Goal: Task Accomplishment & Management: Use online tool/utility

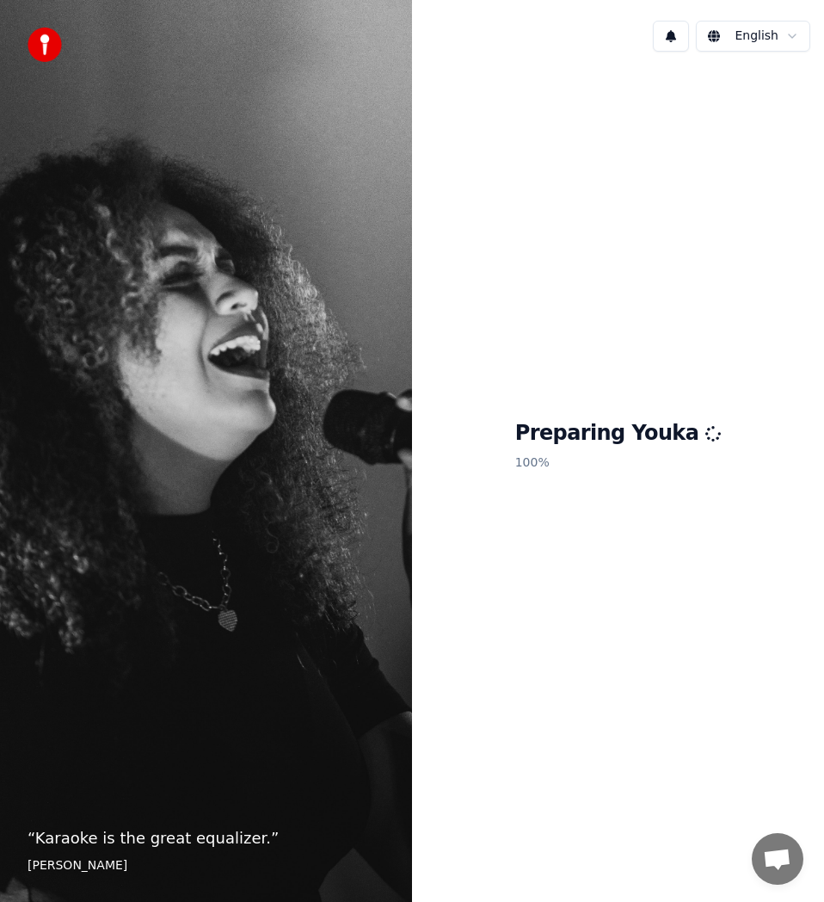
scroll to position [5126, 0]
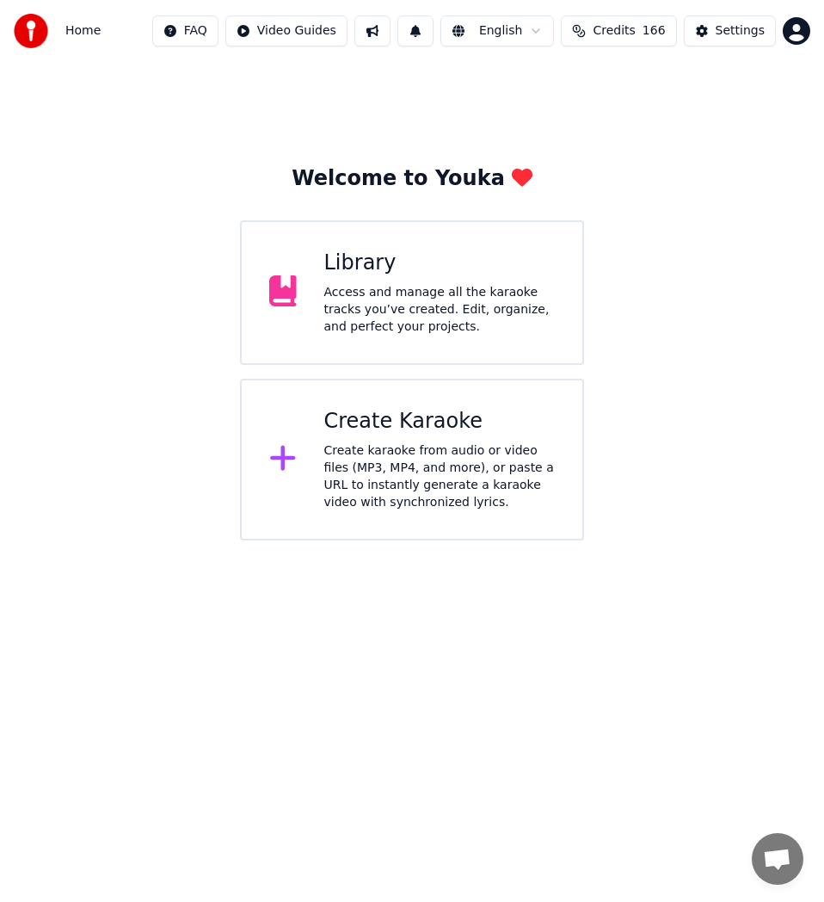
click at [422, 475] on div "Create karaoke from audio or video files (MP3, MP4, and more), or paste a URL t…" at bounding box center [439, 476] width 231 height 69
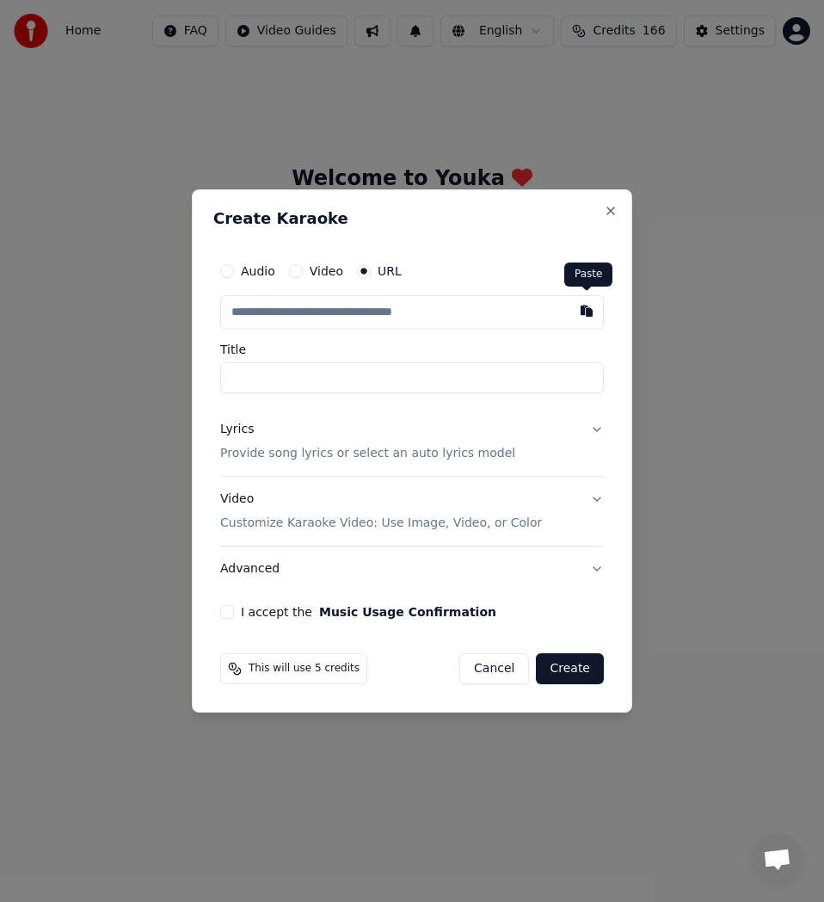
click at [590, 317] on button "button" at bounding box center [586, 310] width 34 height 31
type input "**********"
click at [302, 379] on input "**********" at bounding box center [412, 377] width 384 height 31
click at [311, 385] on input "**********" at bounding box center [412, 377] width 384 height 31
type input "**********"
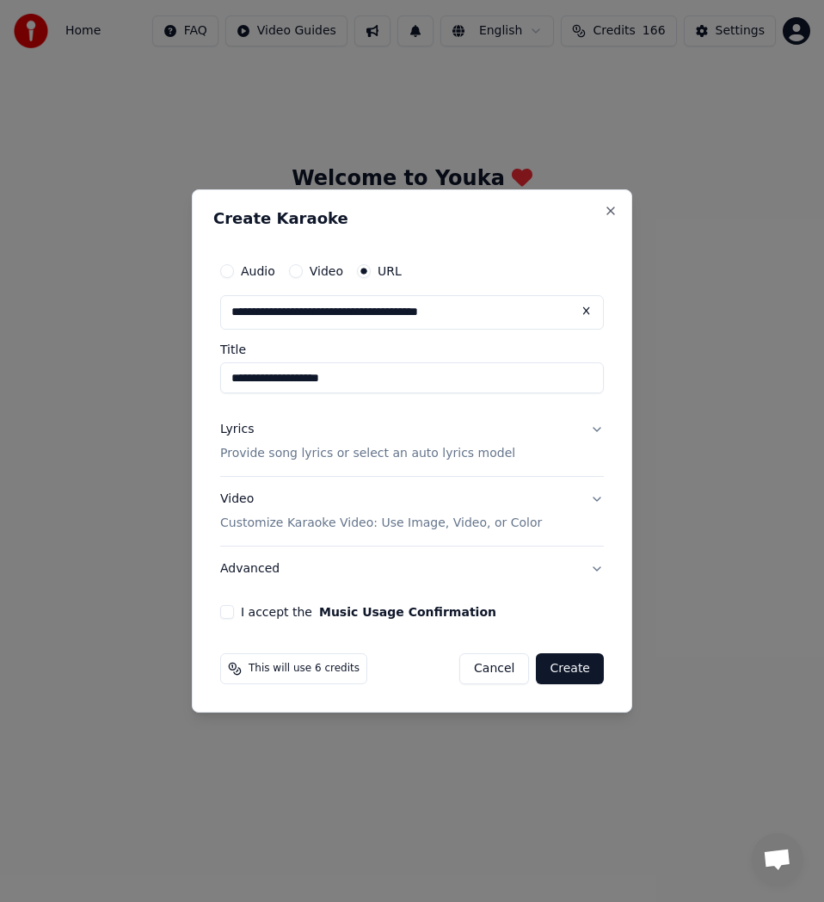
click at [269, 450] on p "Provide song lyrics or select an auto lyrics model" at bounding box center [367, 453] width 295 height 17
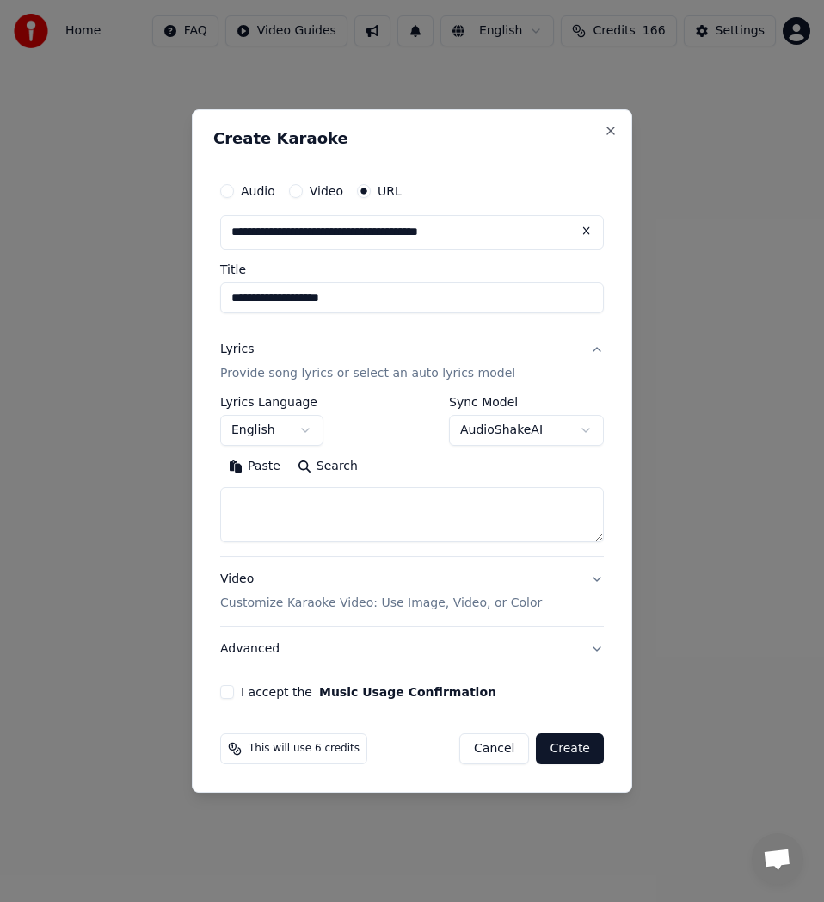
click at [310, 465] on button "Search" at bounding box center [327, 466] width 77 height 28
click at [335, 468] on button "Search" at bounding box center [327, 466] width 77 height 28
click at [307, 426] on button "English" at bounding box center [271, 430] width 103 height 31
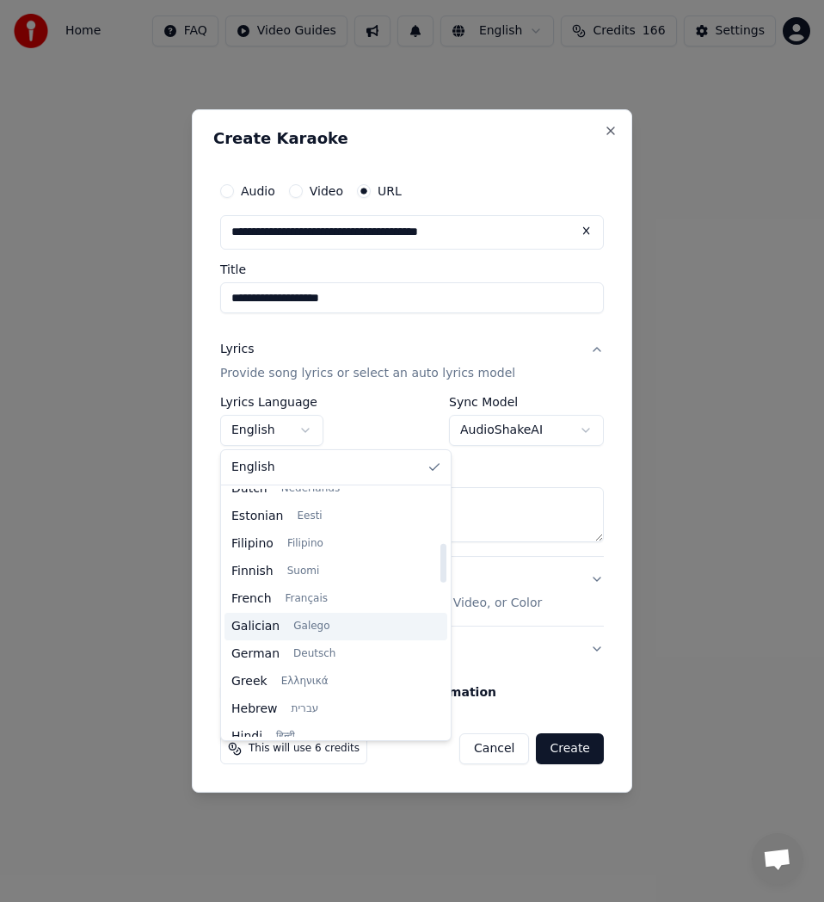
scroll to position [172, 0]
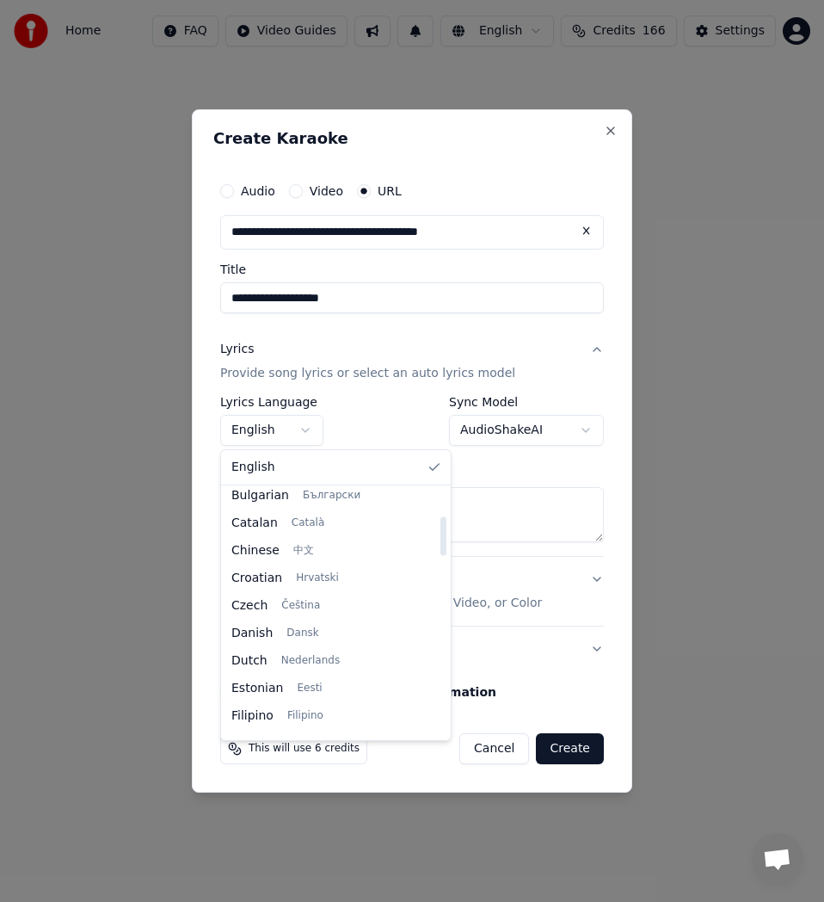
select select "**"
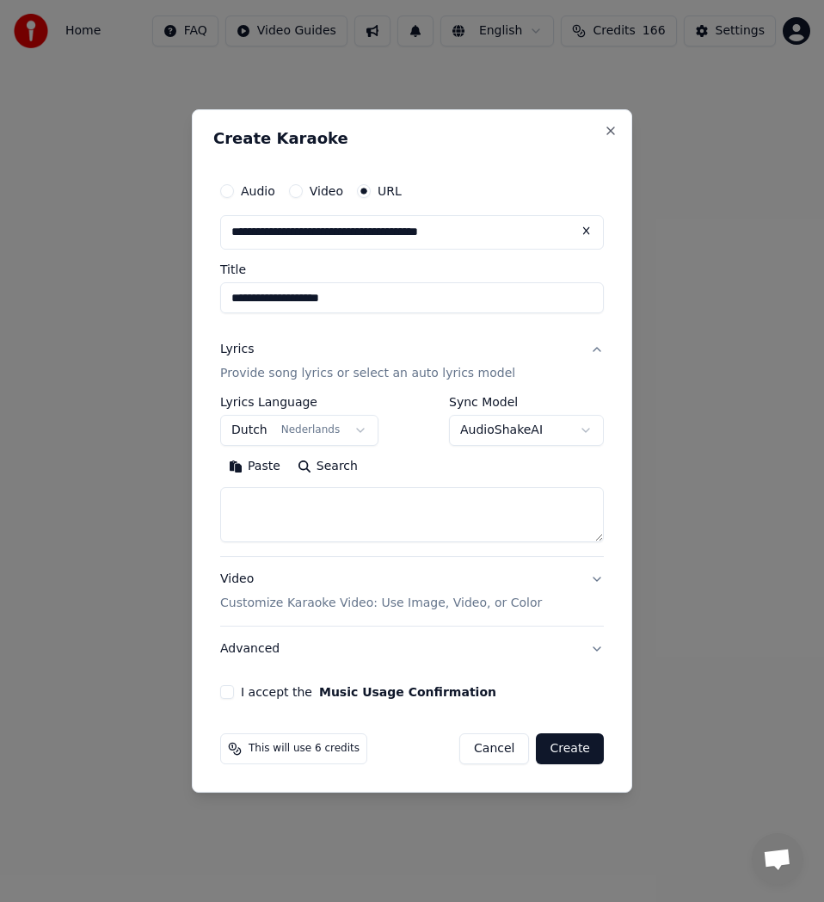
click at [326, 468] on button "Search" at bounding box center [327, 466] width 77 height 28
click at [255, 469] on button "Paste" at bounding box center [254, 466] width 69 height 28
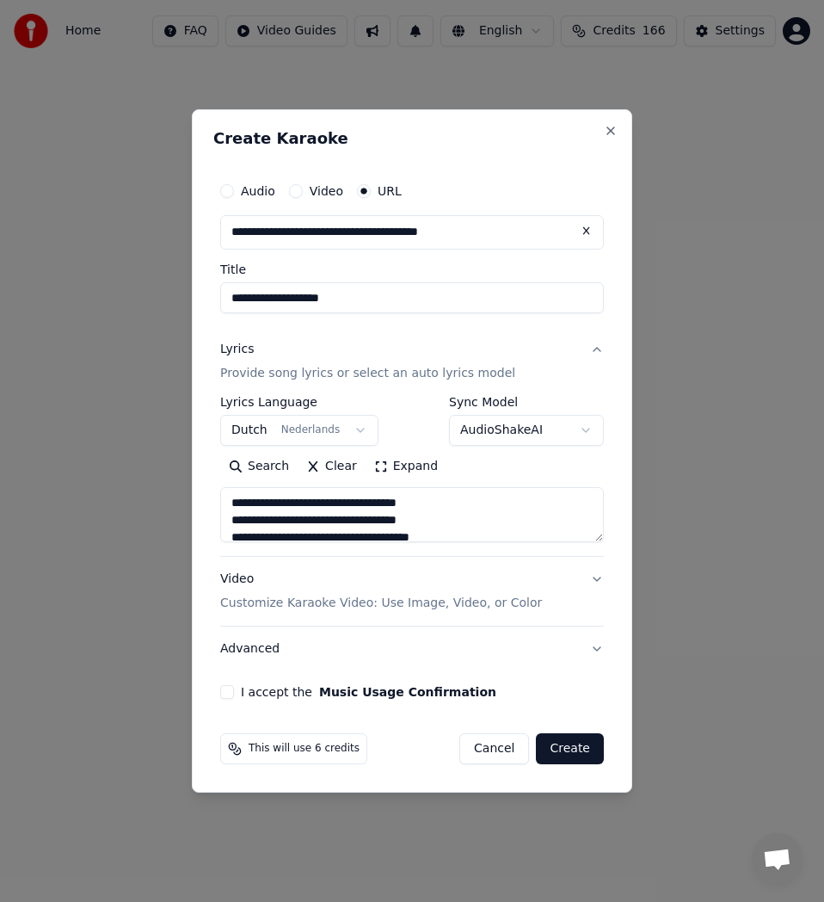
click at [400, 469] on button "Expand" at bounding box center [406, 466] width 81 height 28
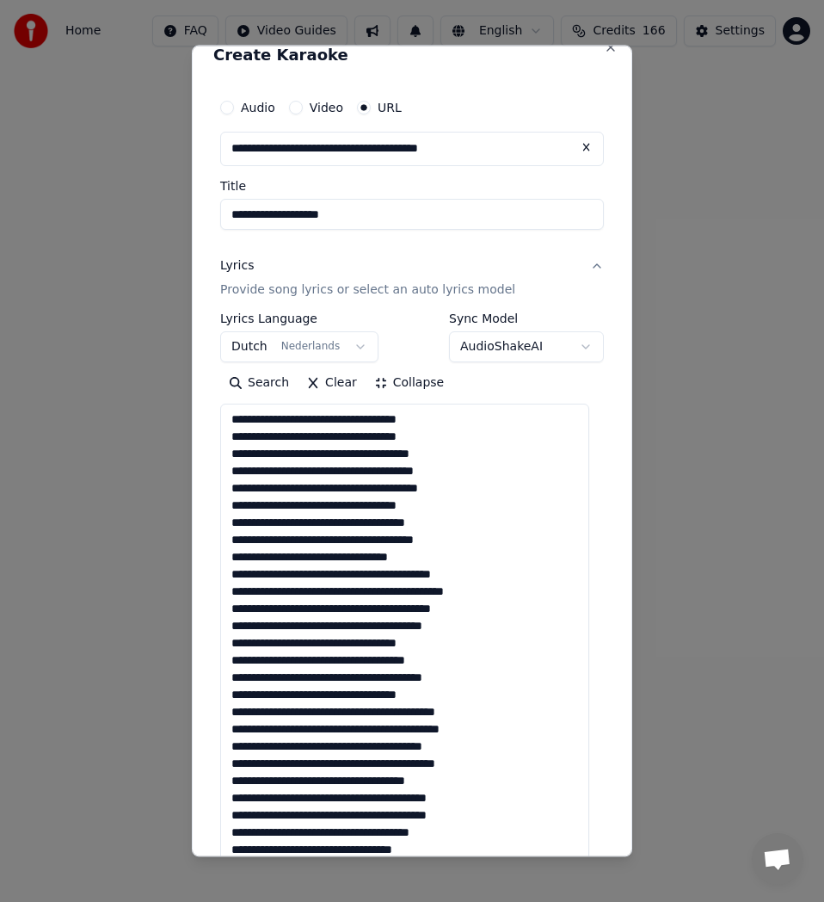
scroll to position [0, 0]
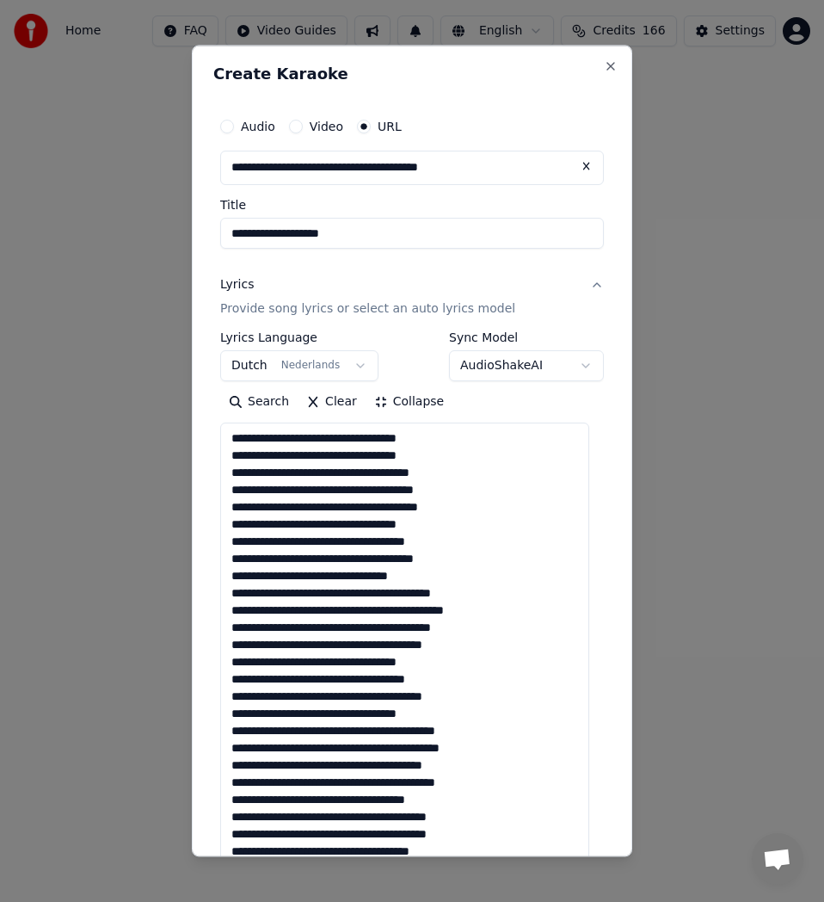
click at [338, 440] on textarea at bounding box center [404, 738] width 369 height 632
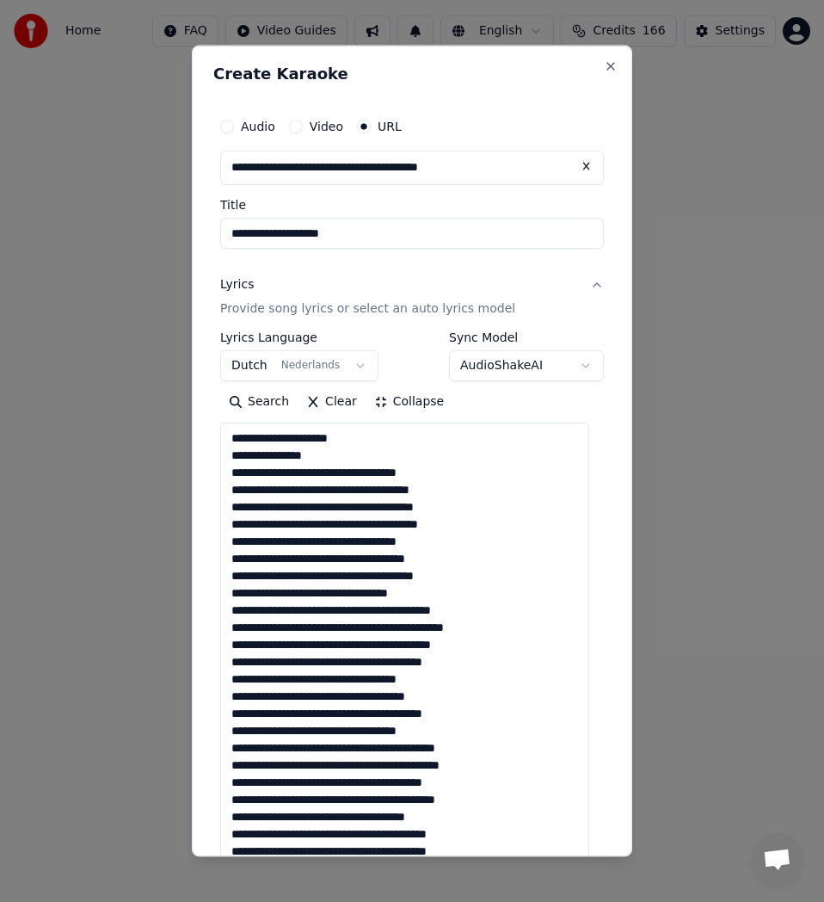
click at [311, 470] on textarea at bounding box center [404, 738] width 369 height 632
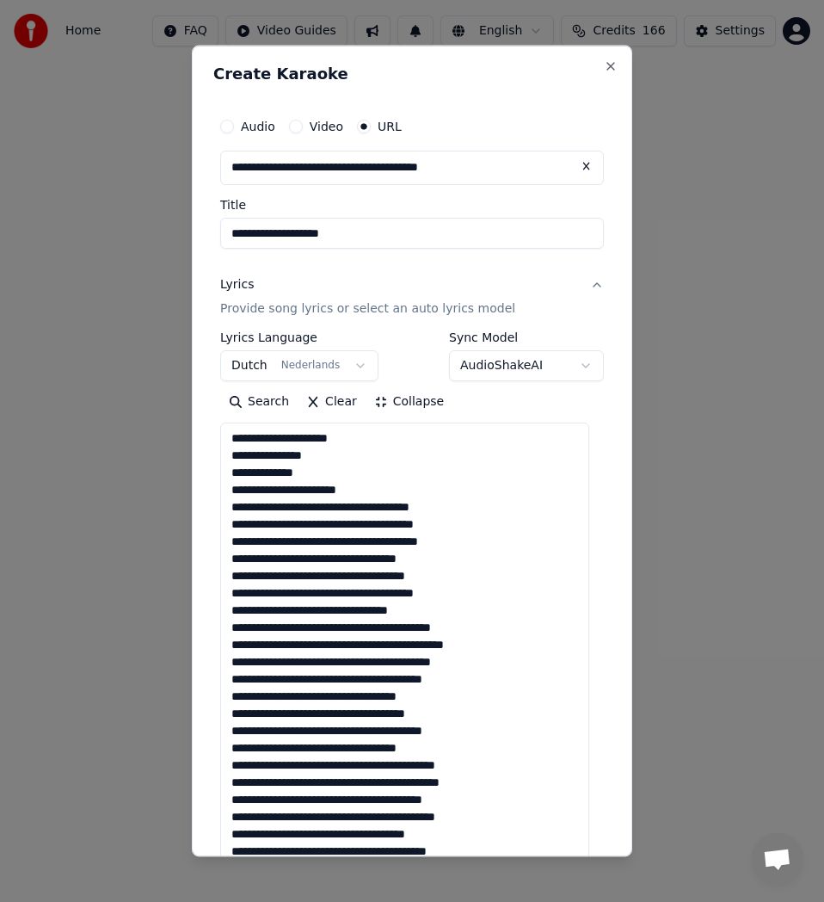
click at [339, 509] on textarea at bounding box center [404, 738] width 369 height 632
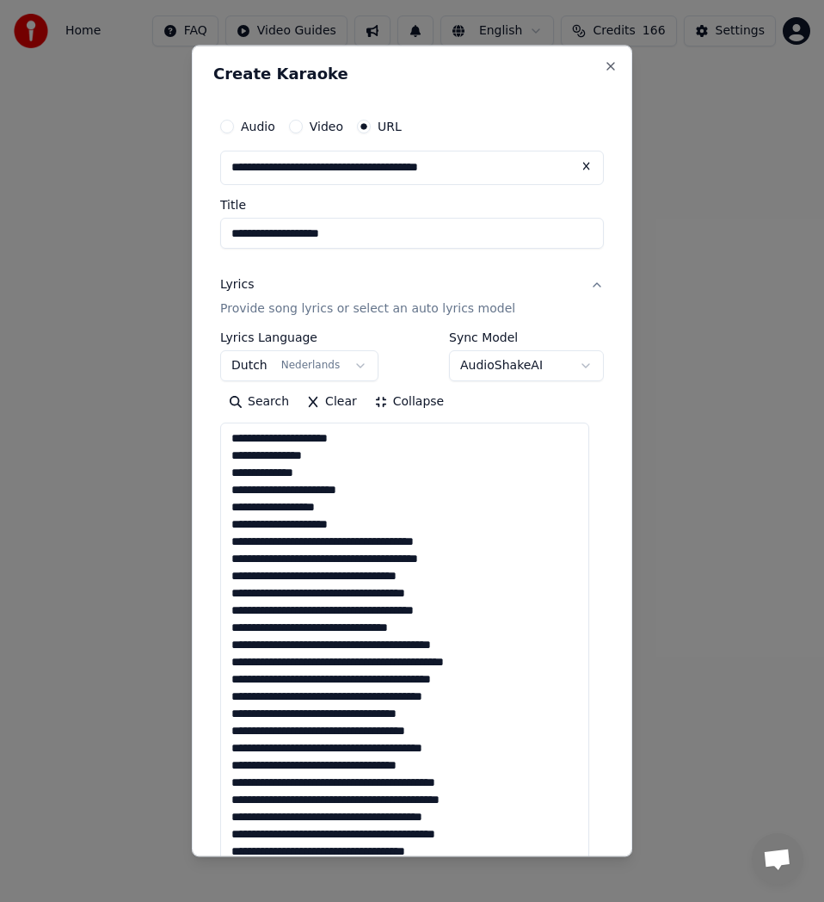
scroll to position [53, 0]
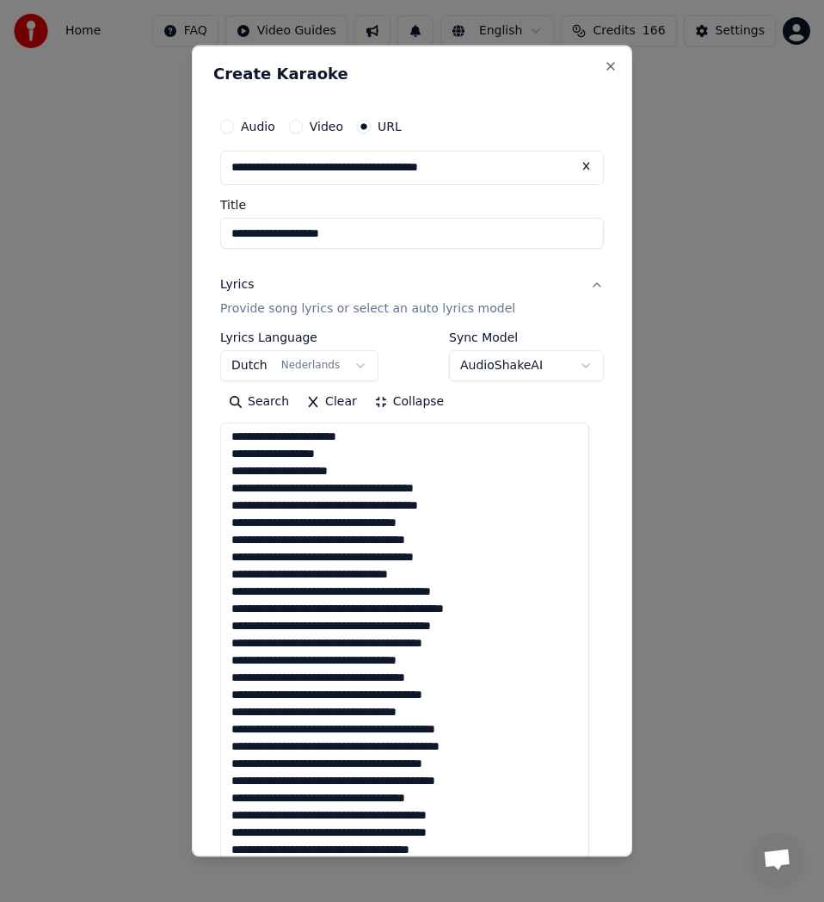
click at [330, 491] on textarea at bounding box center [404, 738] width 369 height 632
click at [335, 497] on textarea at bounding box center [404, 738] width 369 height 632
click at [332, 489] on textarea at bounding box center [404, 738] width 369 height 632
click at [332, 496] on textarea at bounding box center [404, 738] width 369 height 632
click at [334, 496] on textarea at bounding box center [404, 738] width 369 height 632
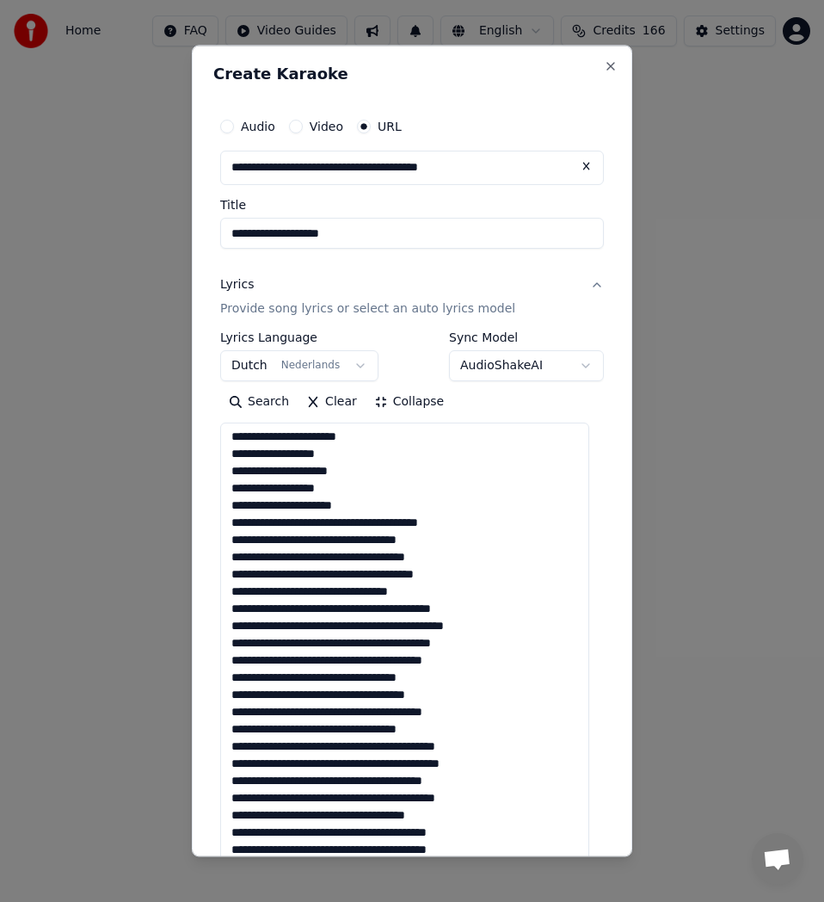
click at [306, 527] on textarea at bounding box center [404, 738] width 369 height 632
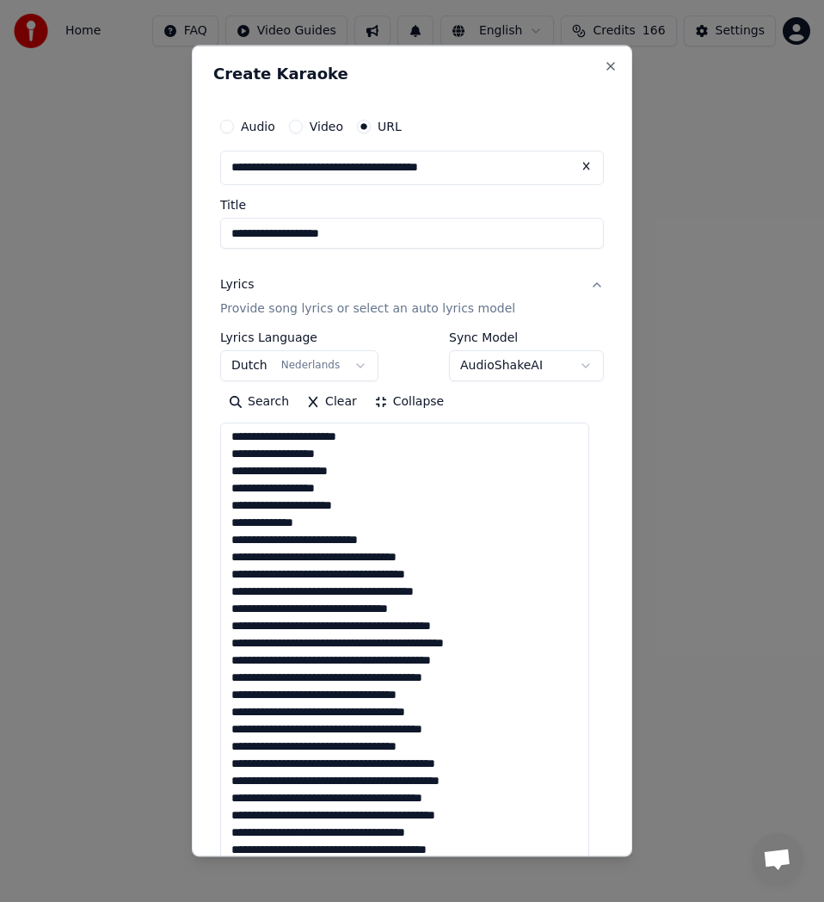
click at [308, 557] on textarea at bounding box center [404, 738] width 369 height 632
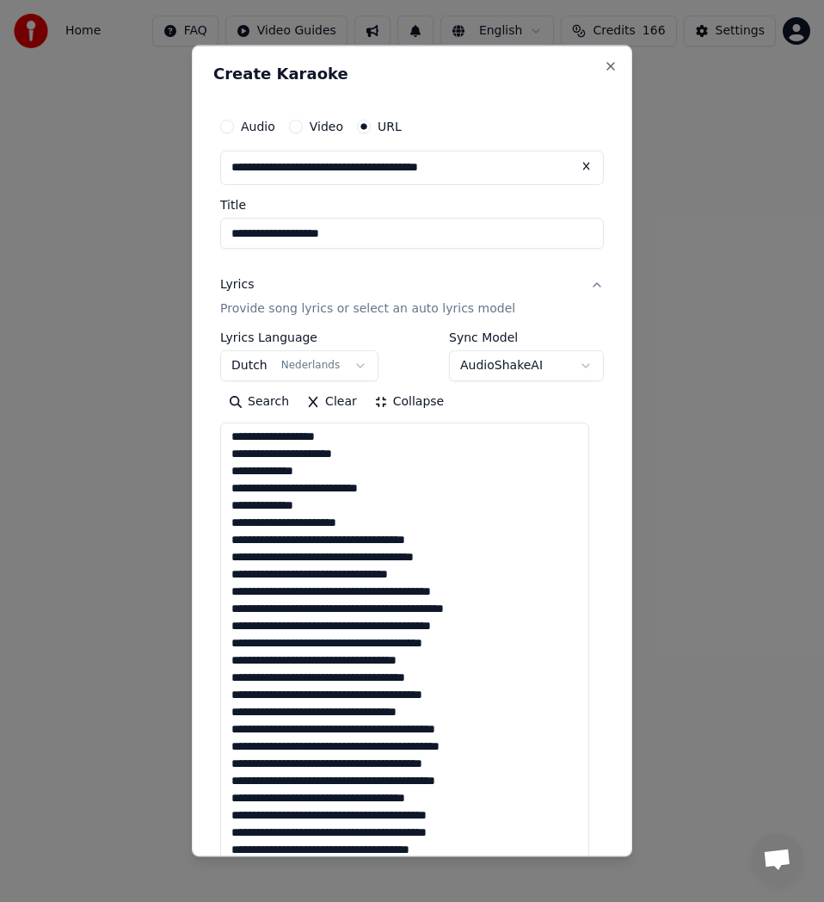
scroll to position [86, 0]
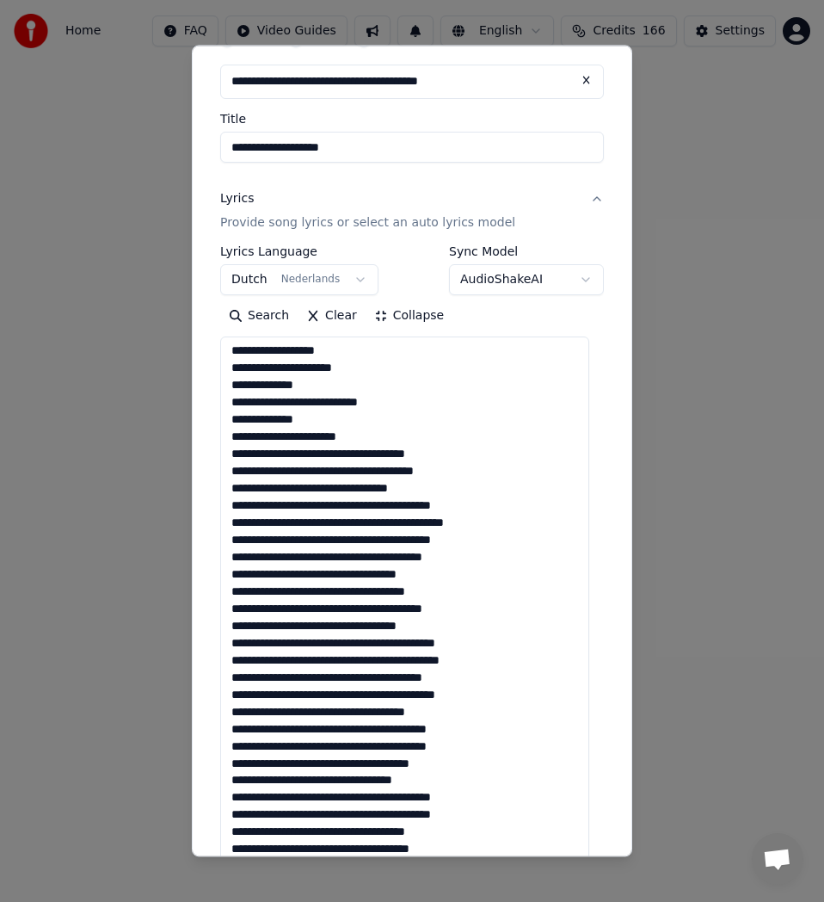
click at [335, 451] on textarea at bounding box center [404, 652] width 369 height 632
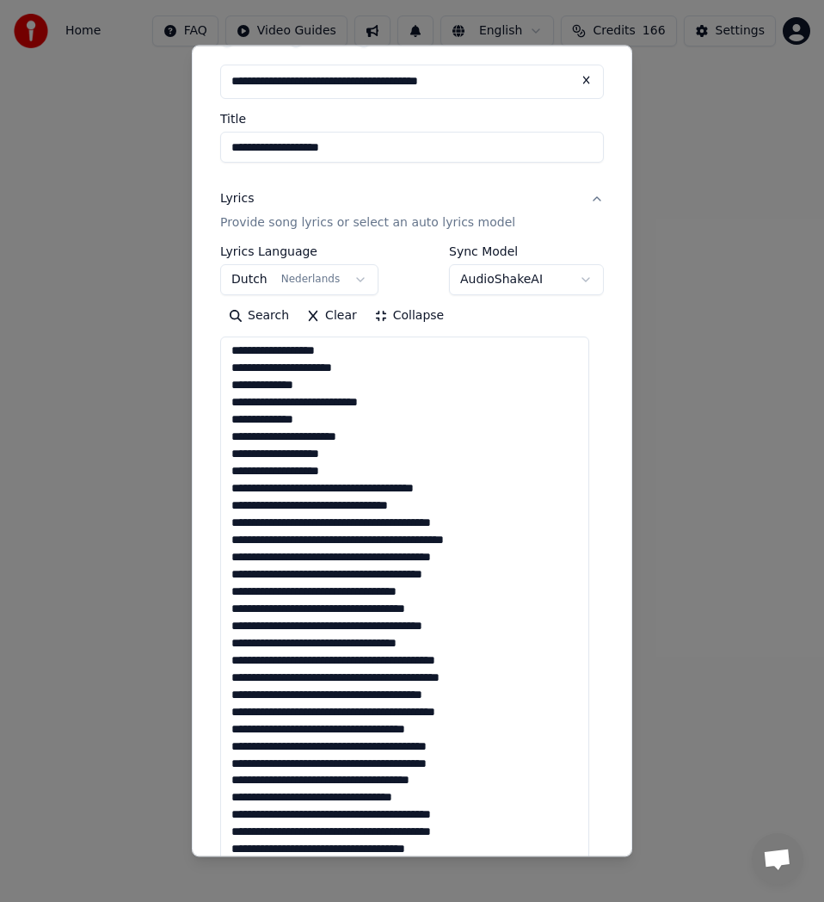
click at [334, 494] on textarea at bounding box center [404, 652] width 369 height 632
click at [340, 493] on textarea at bounding box center [404, 652] width 369 height 632
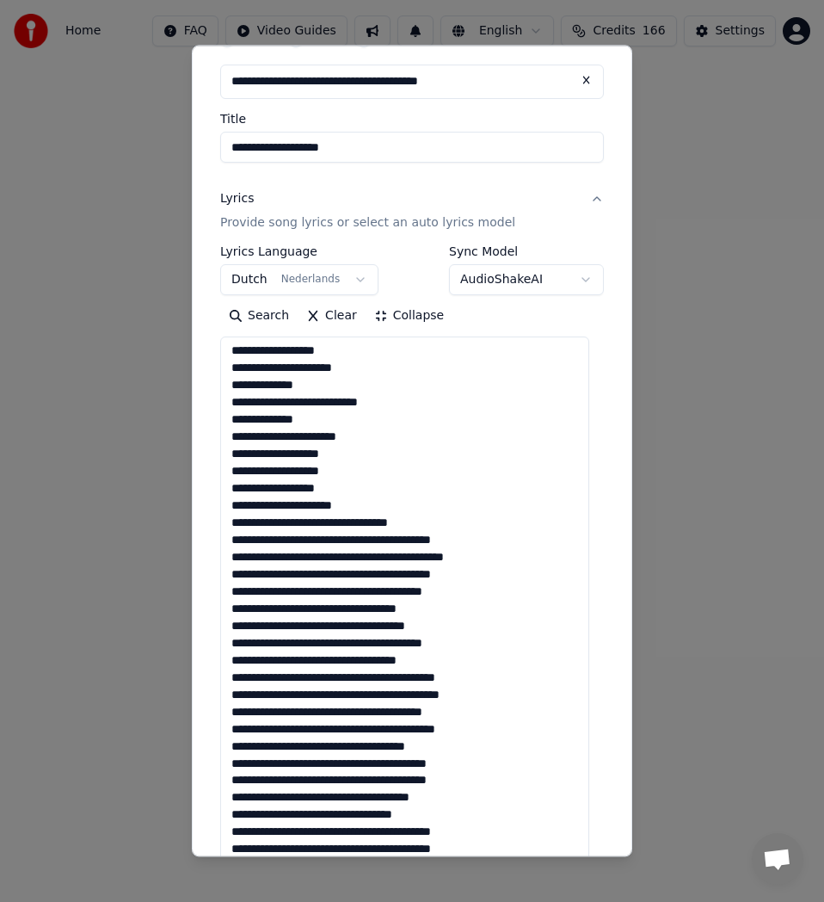
scroll to position [139, 0]
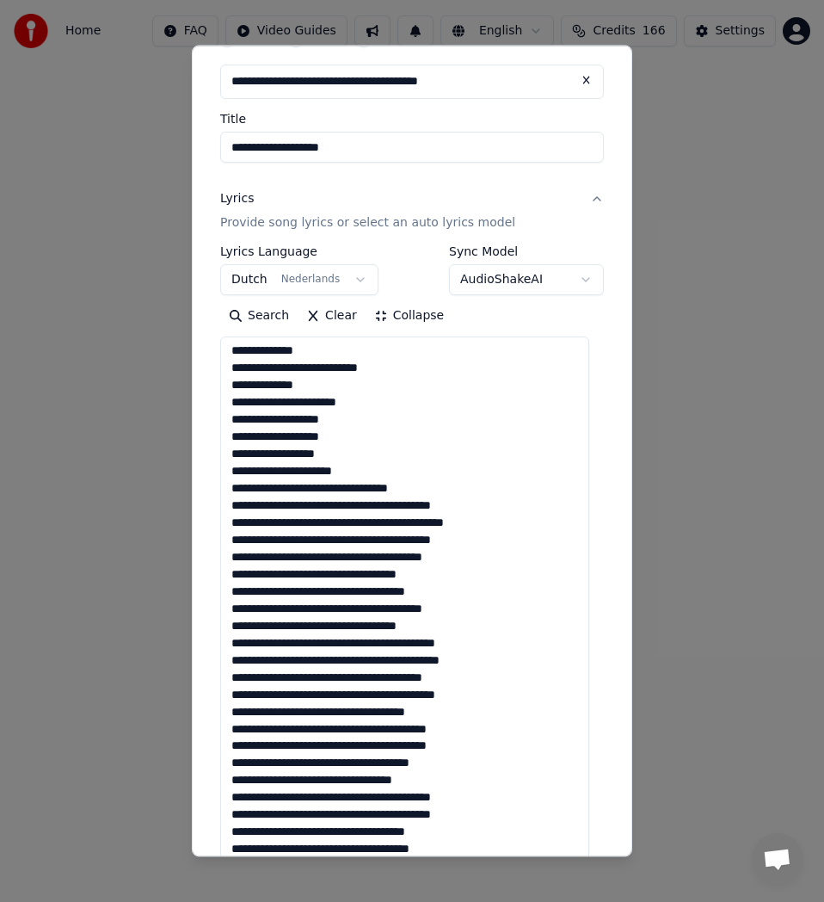
click at [402, 504] on textarea at bounding box center [404, 652] width 369 height 632
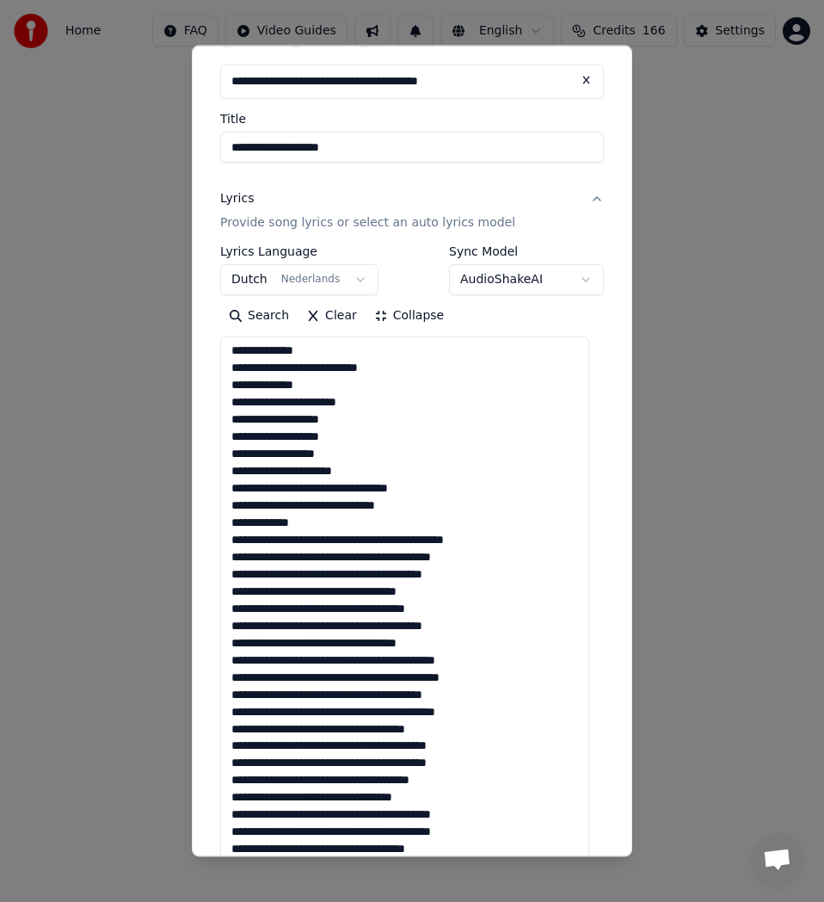
scroll to position [157, 0]
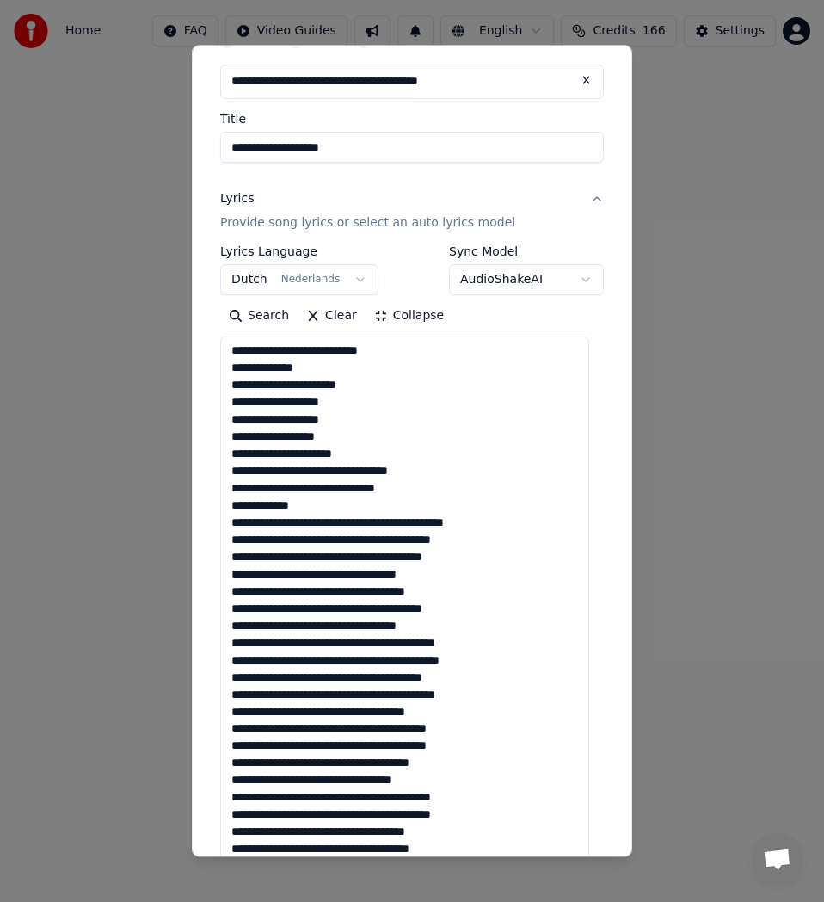
click at [338, 575] on textarea at bounding box center [404, 652] width 369 height 632
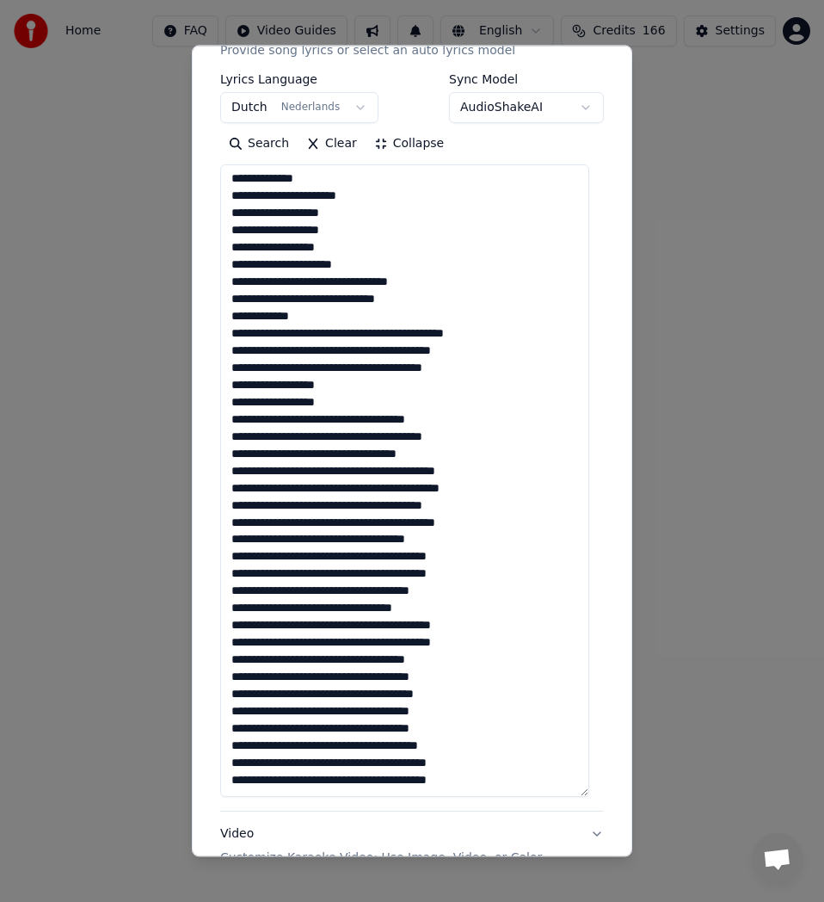
scroll to position [344, 0]
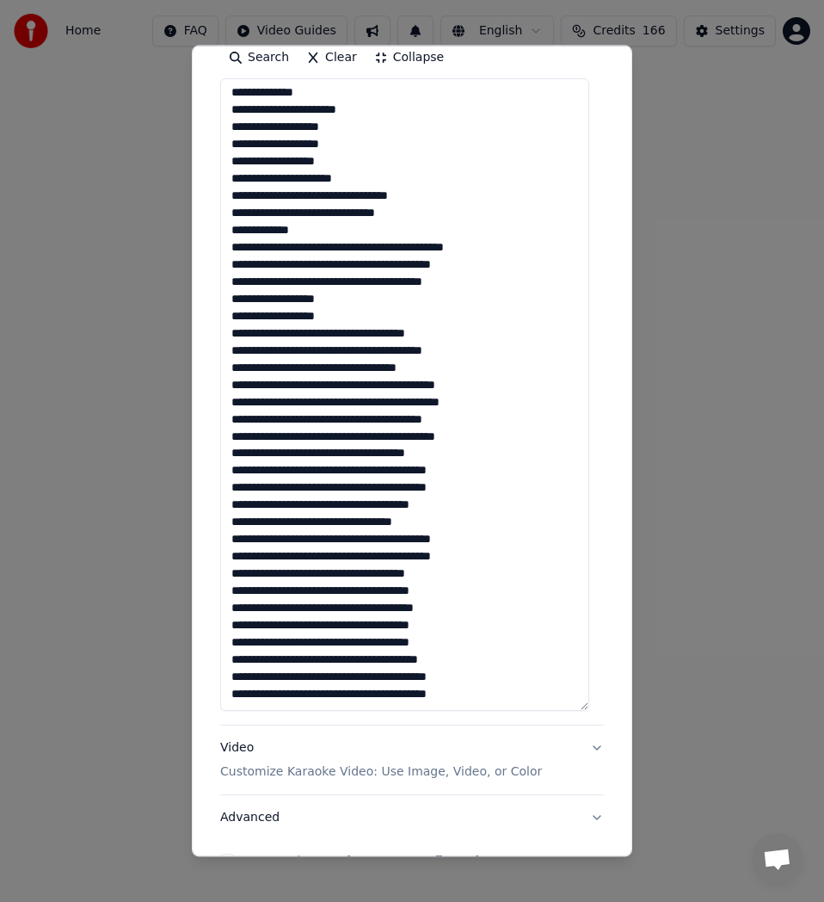
click at [432, 377] on textarea at bounding box center [404, 394] width 369 height 632
click at [434, 365] on textarea at bounding box center [404, 394] width 369 height 632
click at [364, 383] on textarea at bounding box center [404, 394] width 369 height 632
click at [368, 391] on textarea at bounding box center [404, 394] width 369 height 632
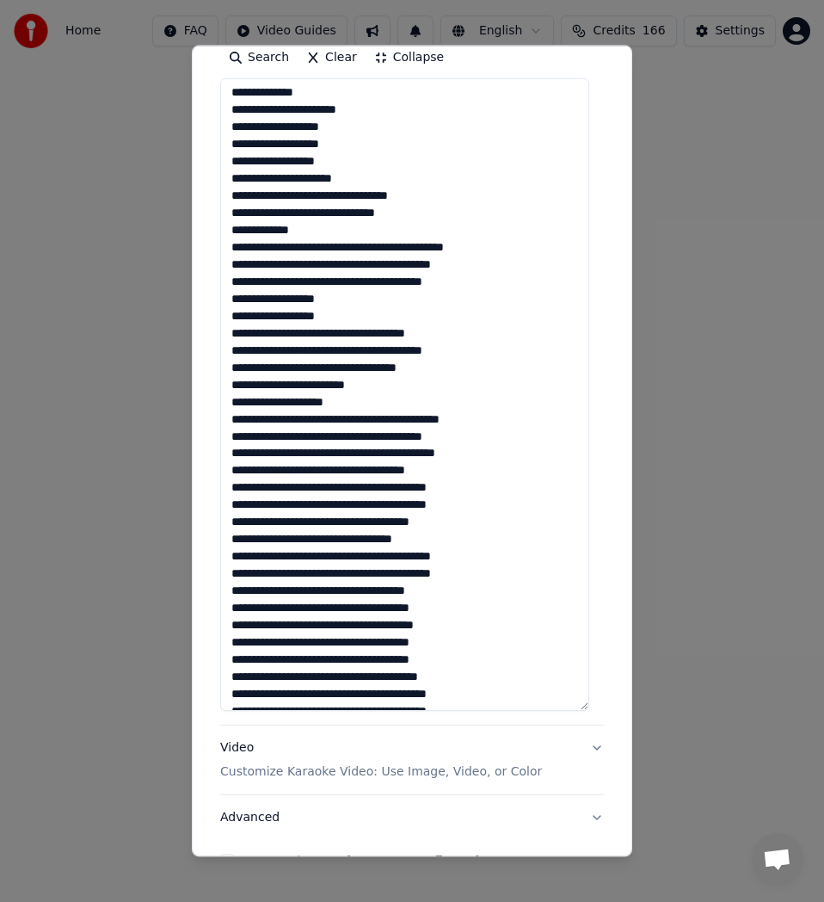
scroll to position [191, 0]
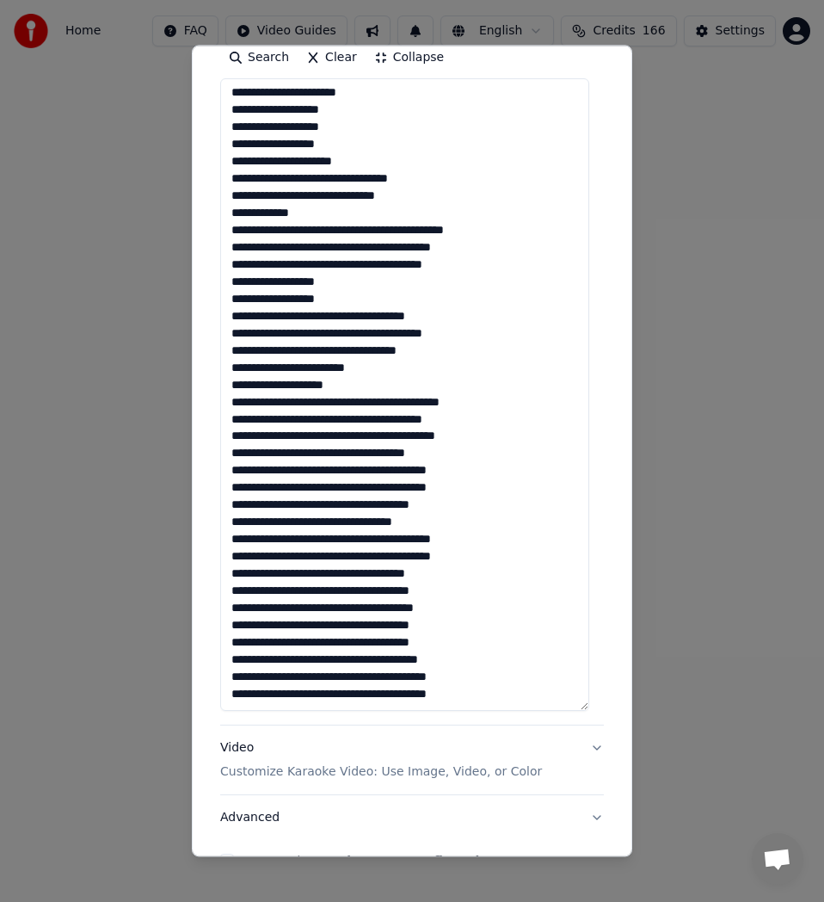
click at [385, 418] on textarea at bounding box center [404, 394] width 369 height 632
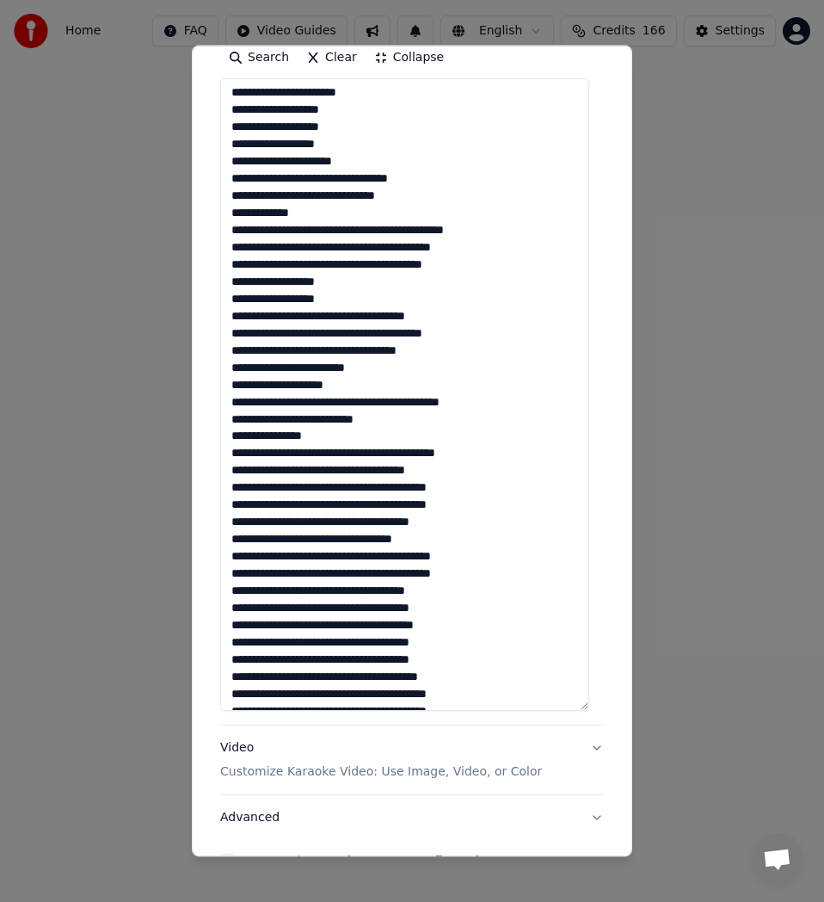
scroll to position [208, 0]
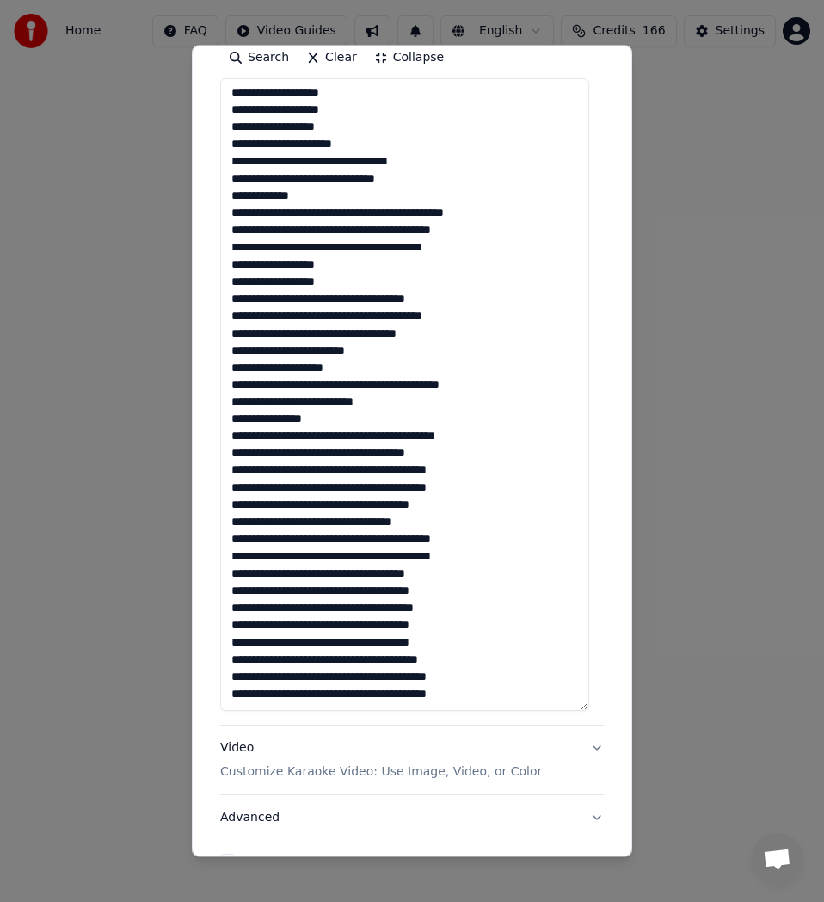
click at [314, 435] on textarea at bounding box center [404, 394] width 369 height 632
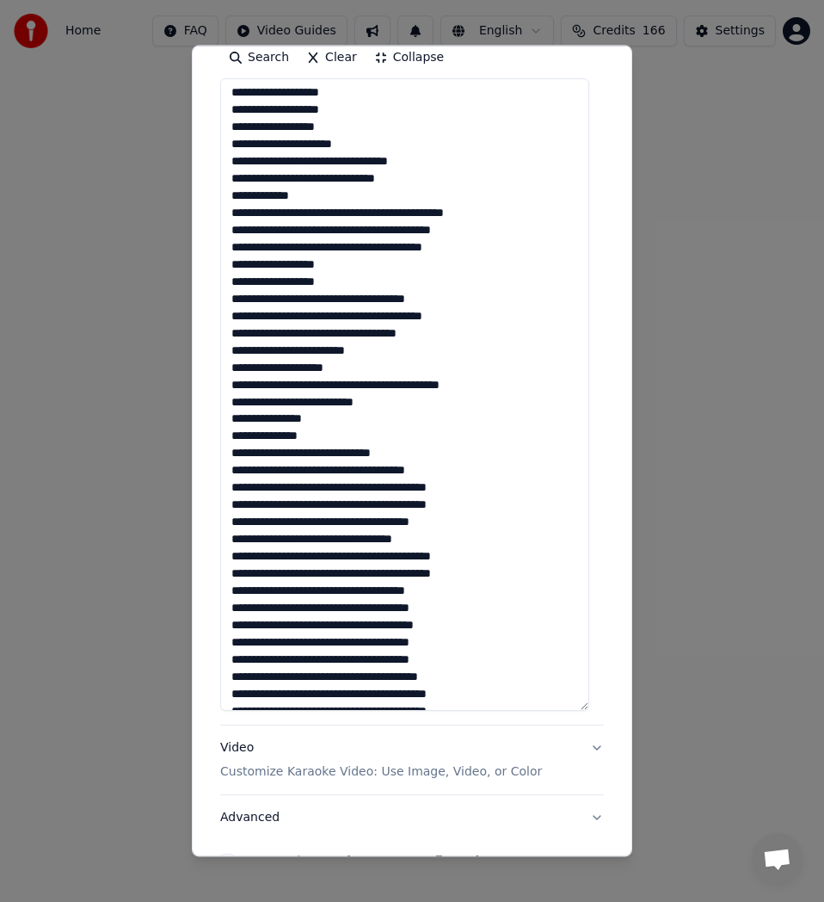
click at [287, 448] on textarea at bounding box center [404, 394] width 369 height 632
drag, startPoint x: 326, startPoint y: 505, endPoint x: 325, endPoint y: 515, distance: 10.4
click at [326, 505] on textarea at bounding box center [404, 394] width 369 height 632
drag, startPoint x: 338, startPoint y: 503, endPoint x: 323, endPoint y: 502, distance: 14.6
click at [323, 502] on textarea at bounding box center [404, 394] width 369 height 632
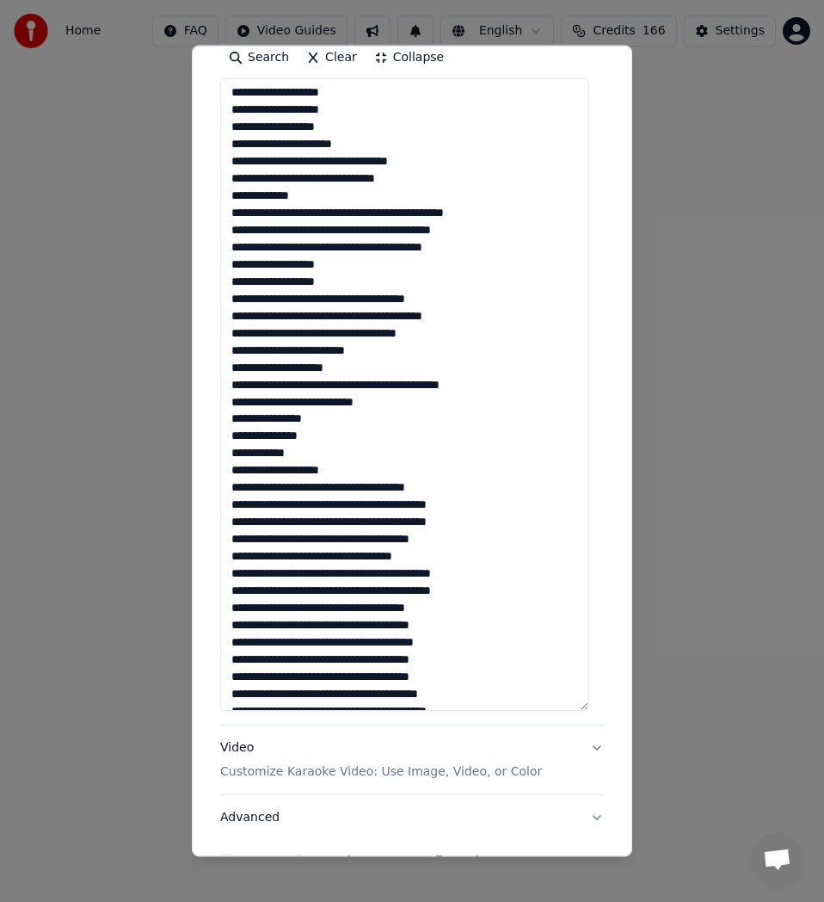
click at [317, 520] on textarea at bounding box center [404, 394] width 369 height 632
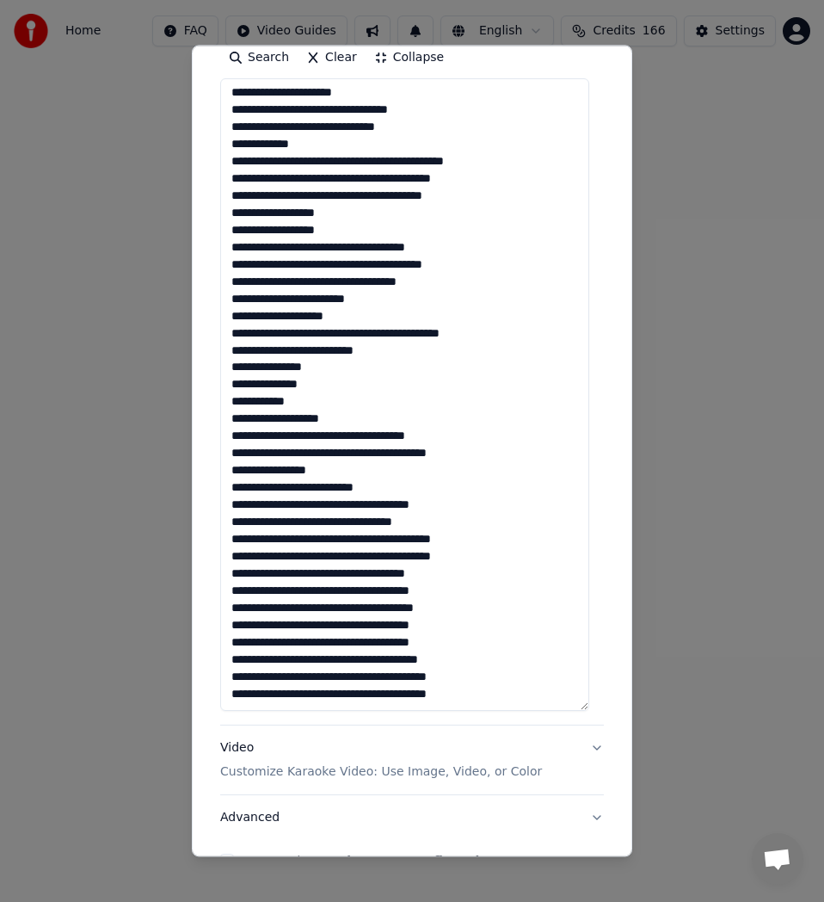
scroll to position [449, 0]
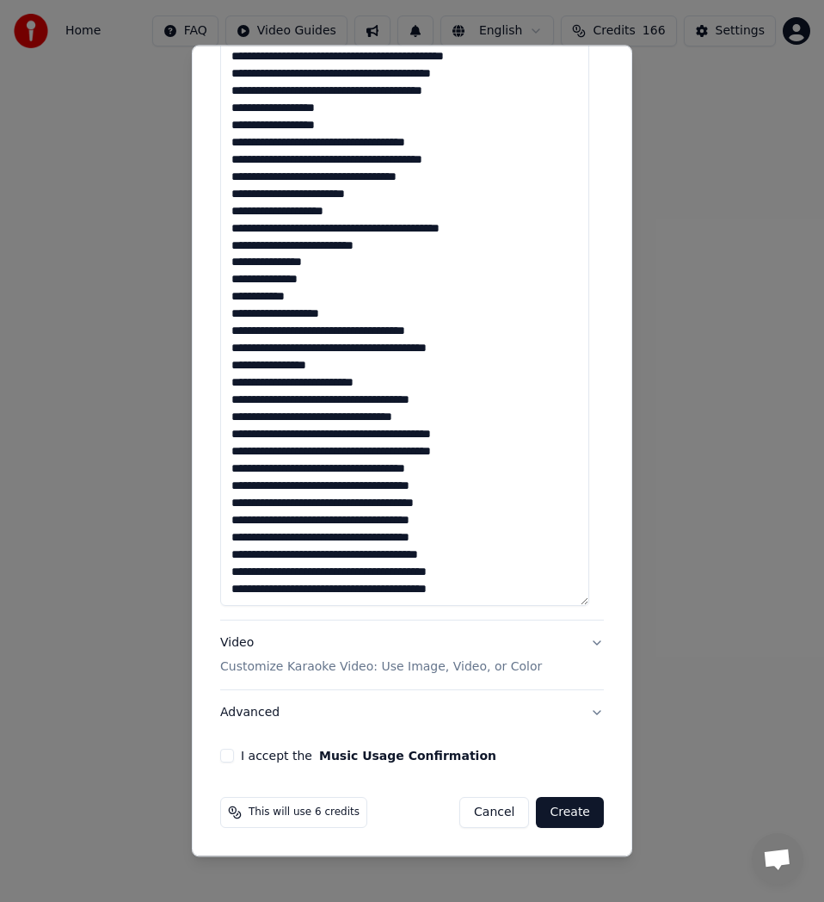
click at [313, 397] on textarea at bounding box center [404, 289] width 369 height 632
click at [268, 456] on textarea at bounding box center [404, 289] width 369 height 632
click at [294, 485] on textarea at bounding box center [404, 289] width 369 height 632
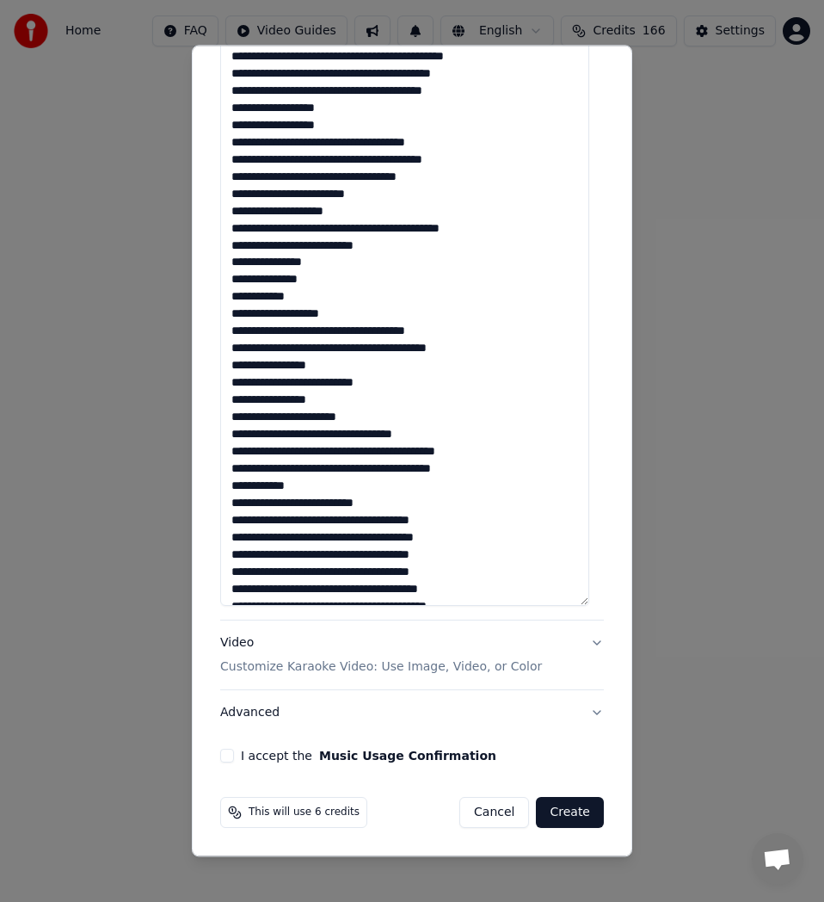
scroll to position [294, 0]
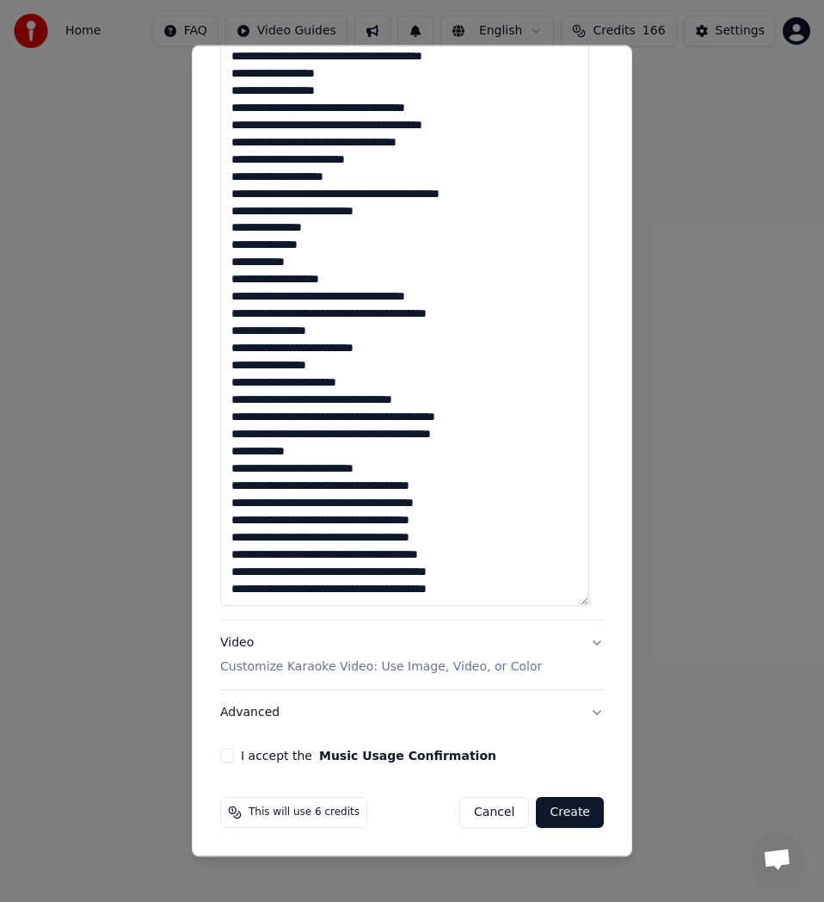
click at [399, 482] on textarea at bounding box center [404, 289] width 369 height 632
click at [323, 501] on textarea at bounding box center [404, 289] width 369 height 632
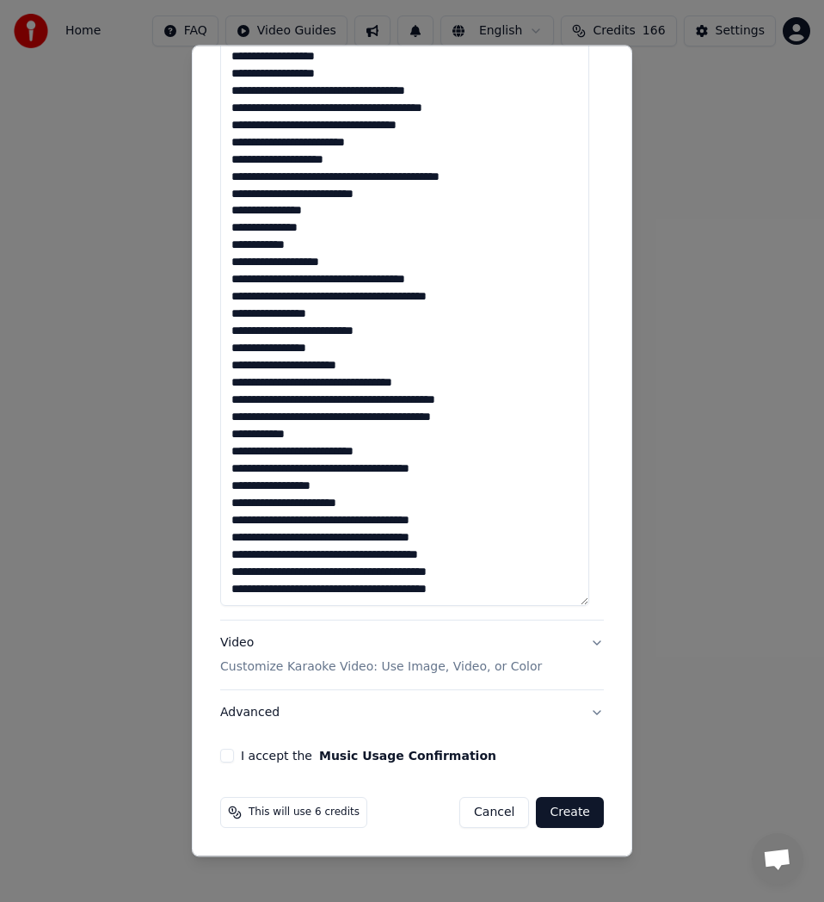
click at [292, 523] on textarea at bounding box center [404, 289] width 369 height 632
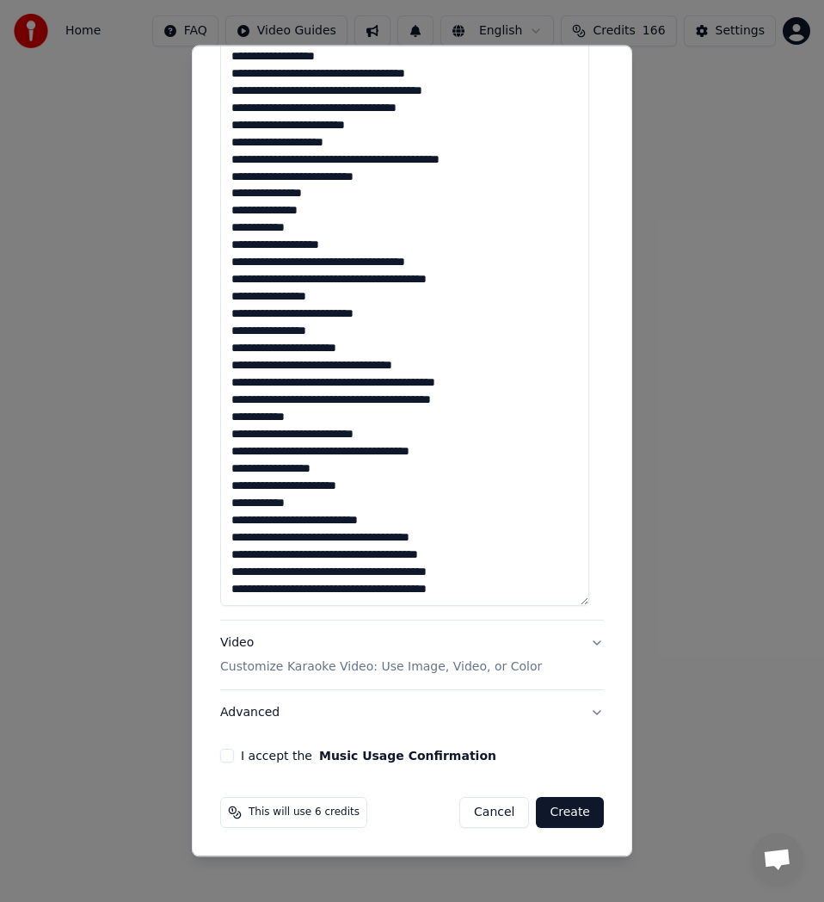
click at [346, 540] on textarea at bounding box center [404, 289] width 369 height 632
click at [255, 537] on textarea at bounding box center [404, 289] width 369 height 632
click at [261, 538] on textarea at bounding box center [404, 289] width 369 height 632
click at [258, 544] on textarea at bounding box center [404, 289] width 369 height 632
click at [315, 551] on textarea at bounding box center [404, 289] width 369 height 632
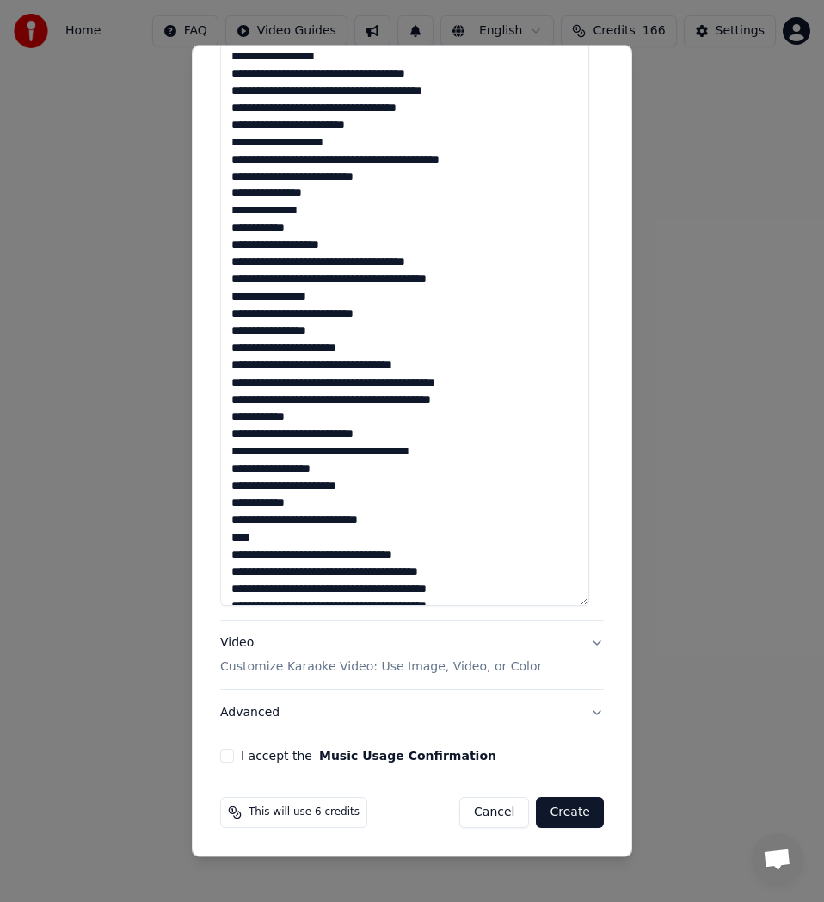
click at [316, 552] on textarea at bounding box center [404, 289] width 369 height 632
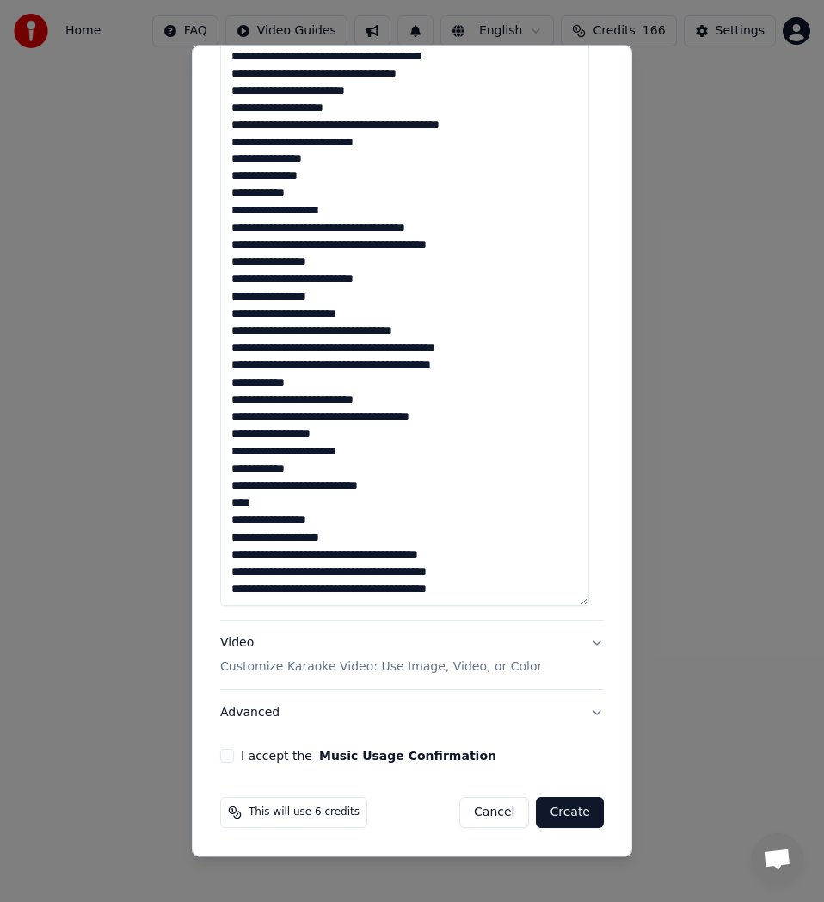
click at [342, 557] on textarea at bounding box center [404, 289] width 369 height 632
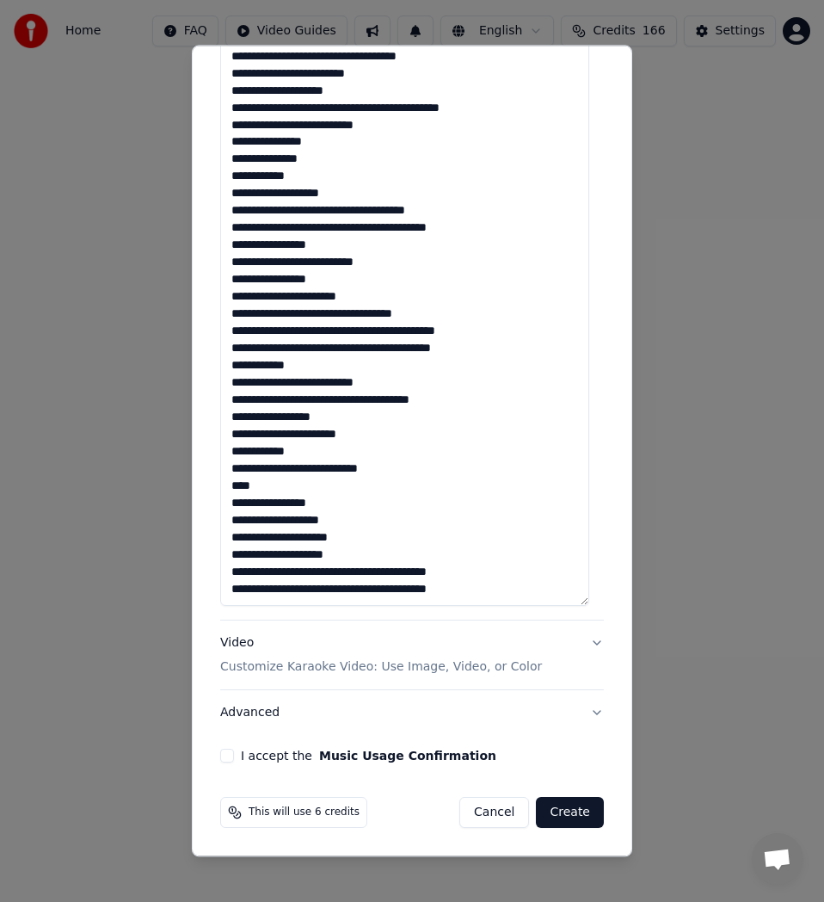
click at [321, 571] on textarea at bounding box center [404, 289] width 369 height 632
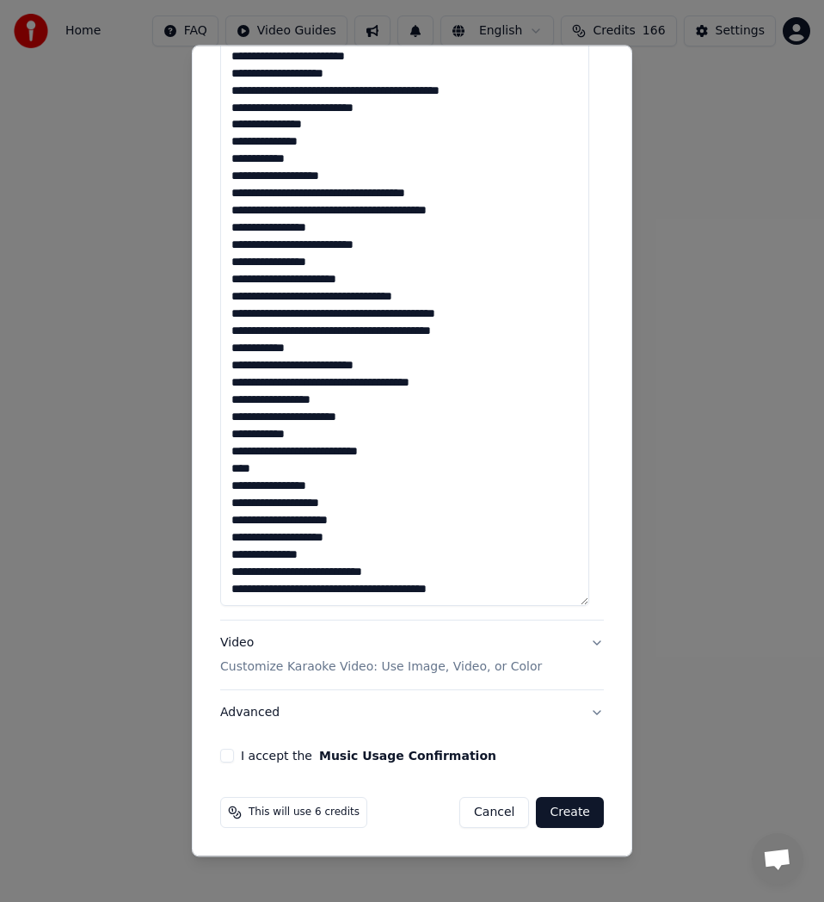
click at [364, 569] on textarea at bounding box center [404, 289] width 369 height 632
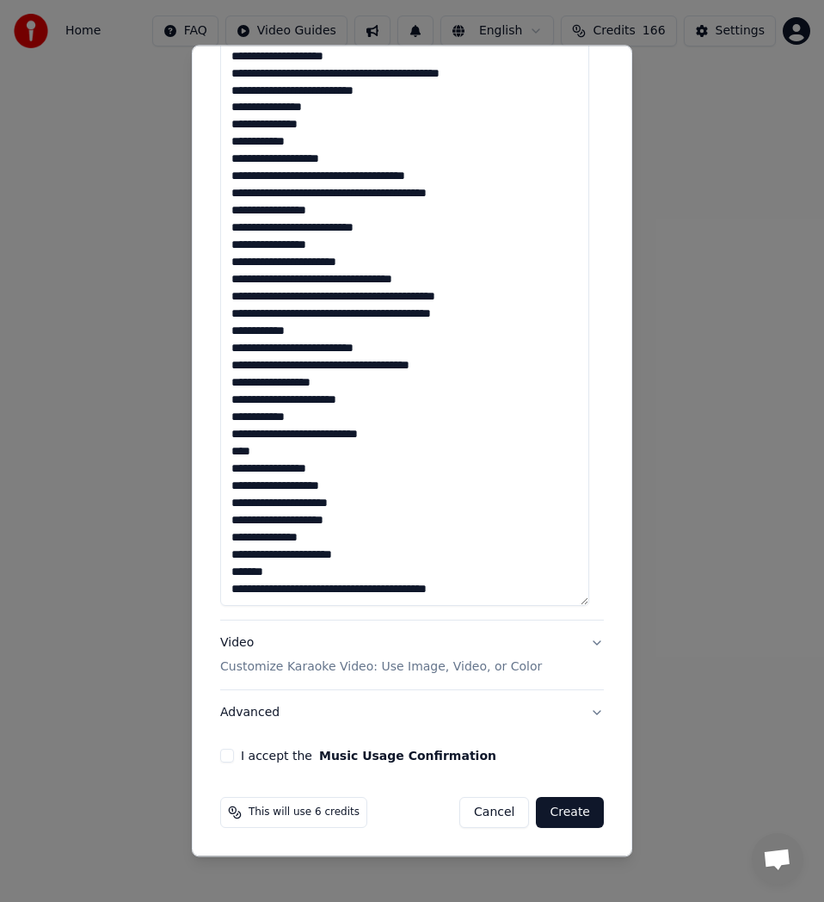
click at [364, 588] on textarea at bounding box center [404, 289] width 369 height 632
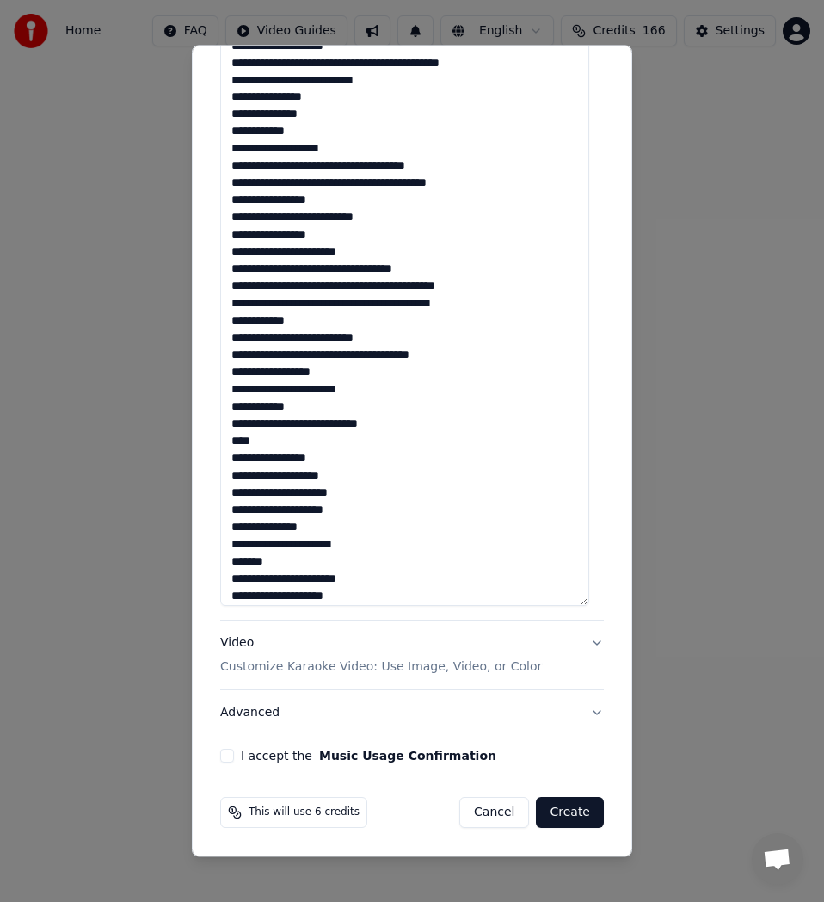
scroll to position [432, 0]
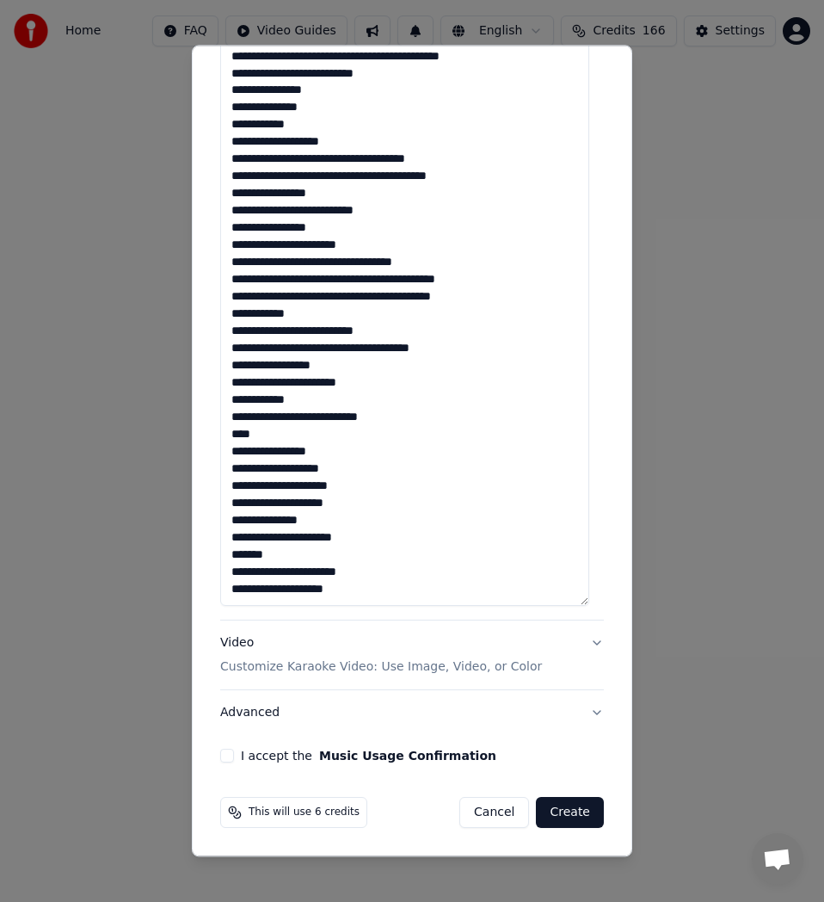
click at [303, 592] on textarea at bounding box center [404, 289] width 369 height 632
type textarea "**********"
click at [234, 754] on div "I accept the Music Usage Confirmation" at bounding box center [412, 755] width 384 height 14
click at [255, 716] on button "Advanced" at bounding box center [412, 712] width 384 height 45
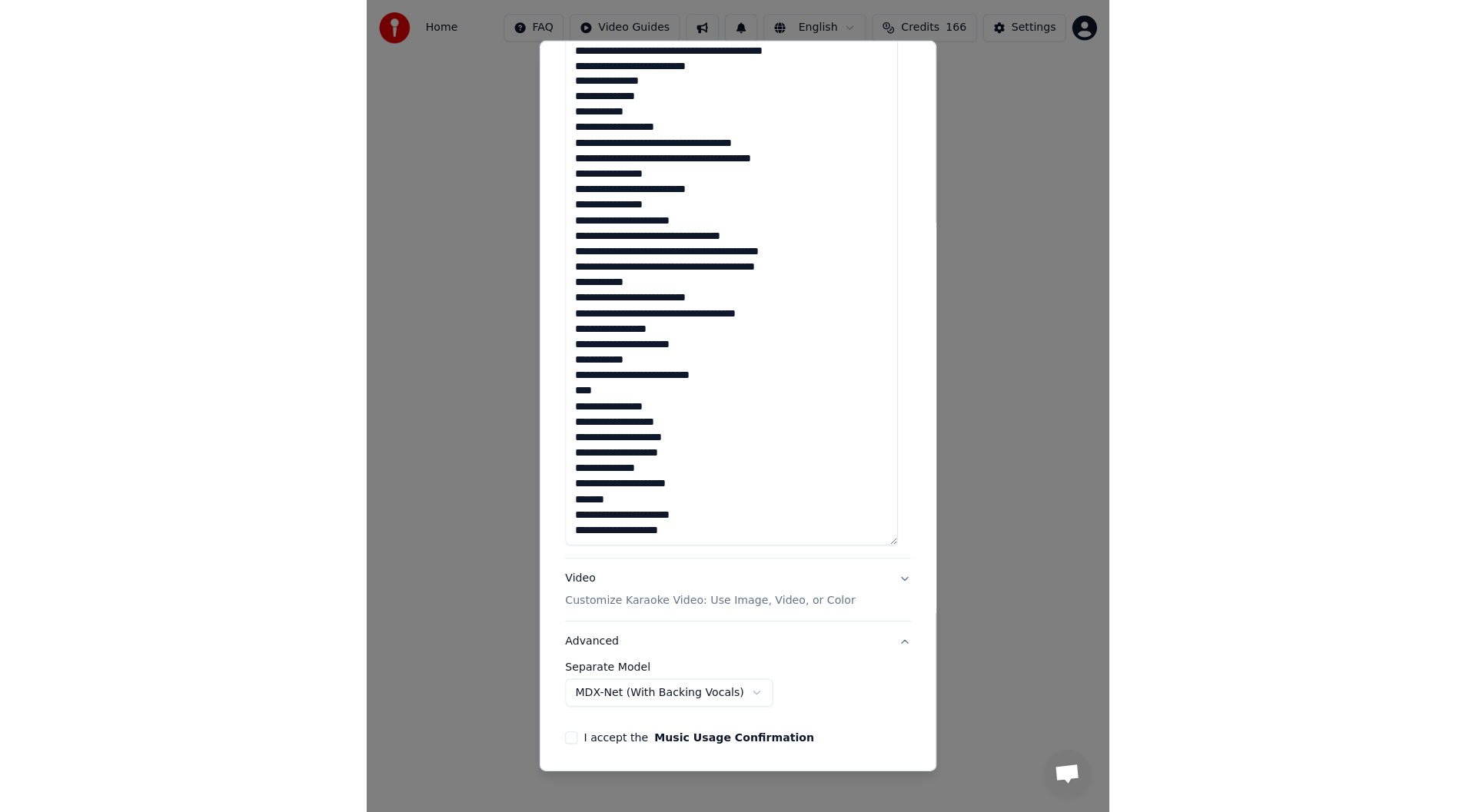
scroll to position [0, 0]
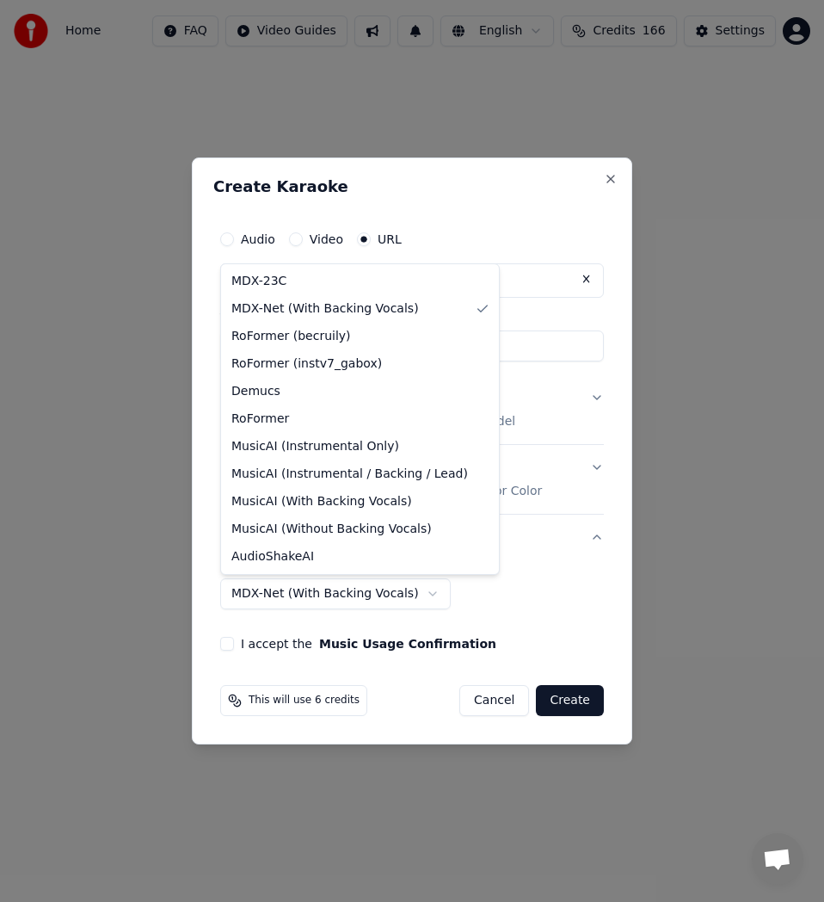
click at [360, 540] on body "Home FAQ Video Guides English Credits 166 Settings Welcome to Youka Library Acc…" at bounding box center [412, 270] width 824 height 540
select select "******"
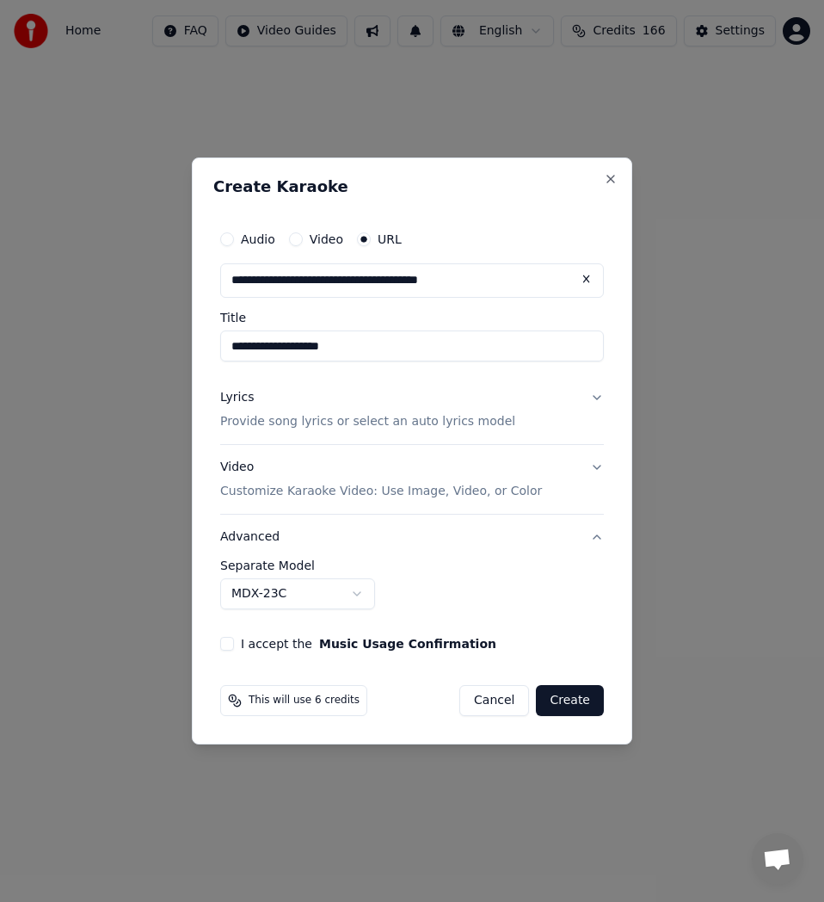
click at [231, 643] on button "I accept the Music Usage Confirmation" at bounding box center [227, 644] width 14 height 14
click at [563, 704] on button "Create" at bounding box center [570, 700] width 68 height 31
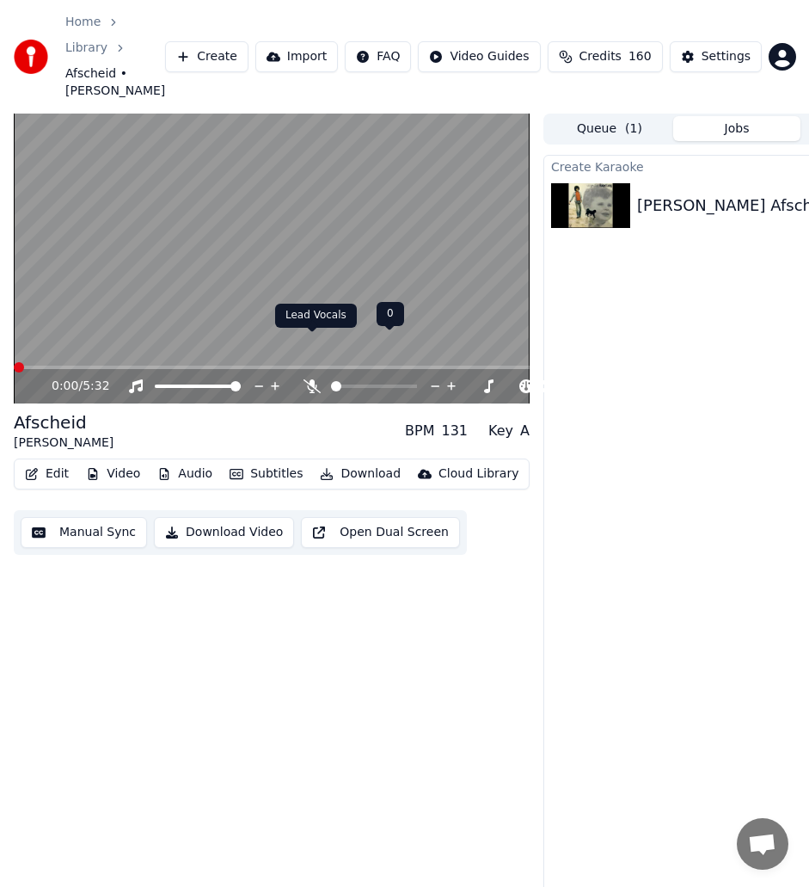
click at [332, 381] on span at bounding box center [336, 386] width 10 height 10
click at [426, 381] on span at bounding box center [420, 386] width 10 height 10
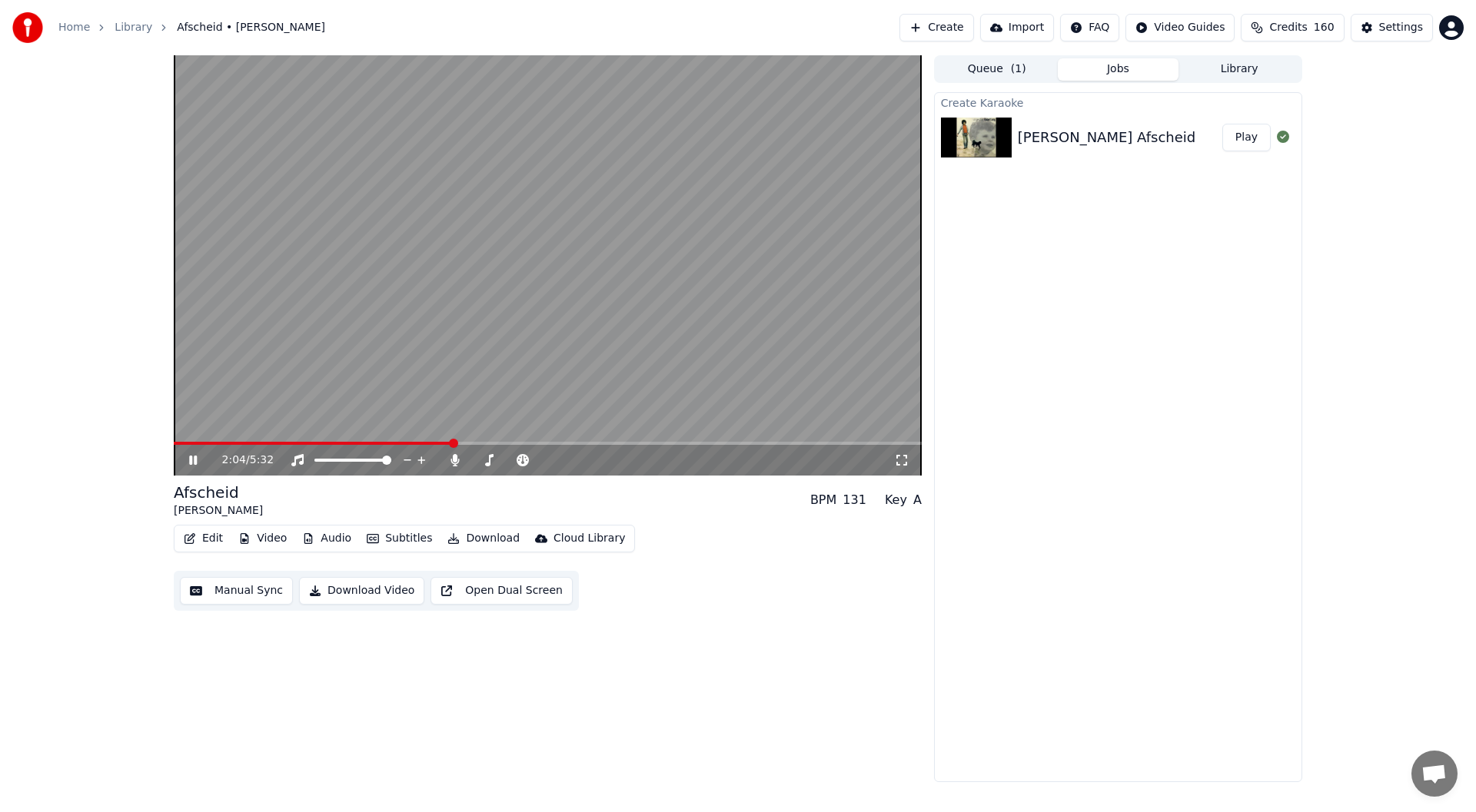
click at [453, 442] on span at bounding box center [453, 443] width 9 height 9
click at [194, 453] on div "3:10 / 5:32" at bounding box center [547, 460] width 735 height 15
click at [195, 459] on icon at bounding box center [193, 460] width 8 height 9
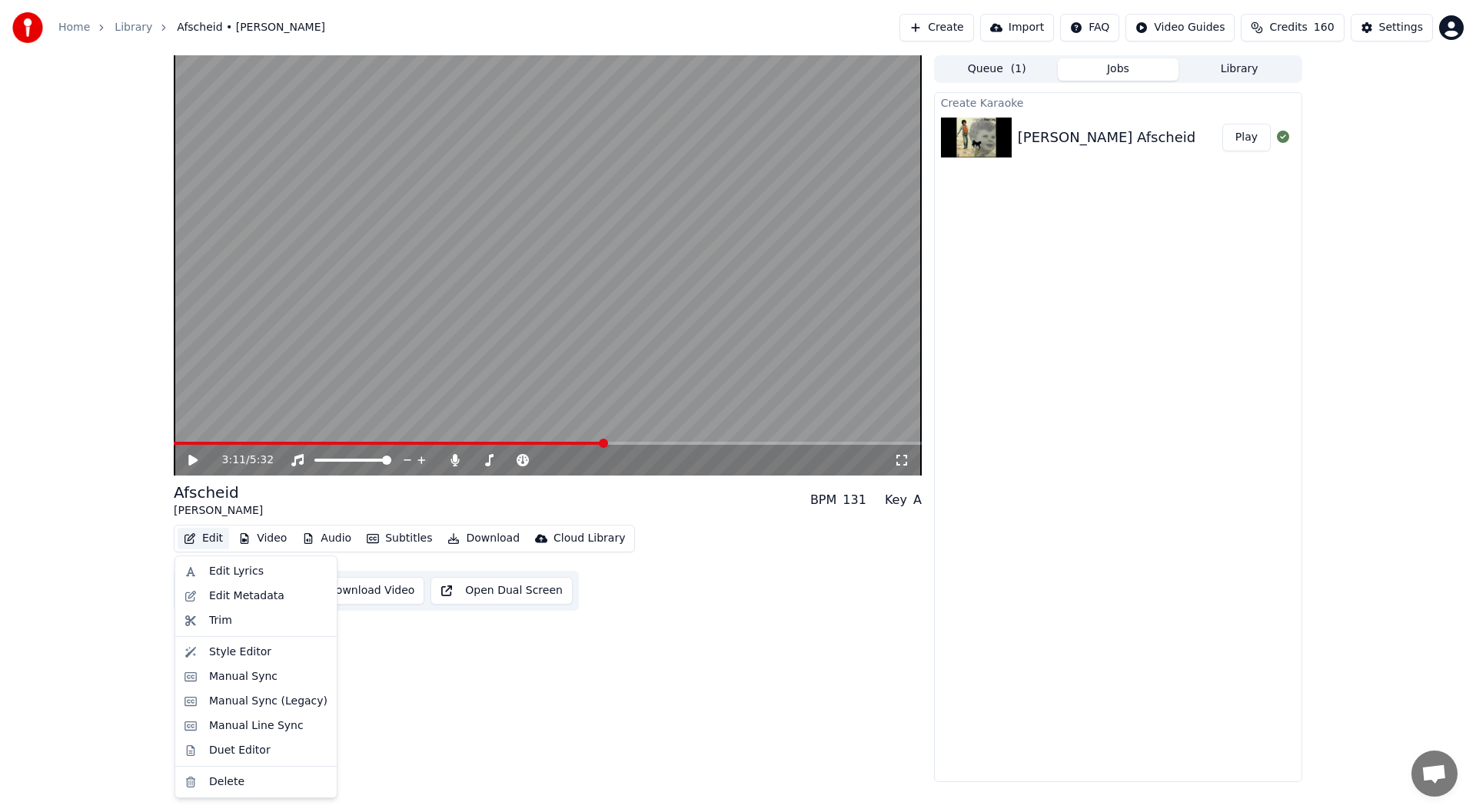
click at [211, 528] on button "Edit" at bounding box center [204, 539] width 52 height 21
click at [298, 701] on div "Manual Sync (Legacy)" at bounding box center [268, 701] width 118 height 15
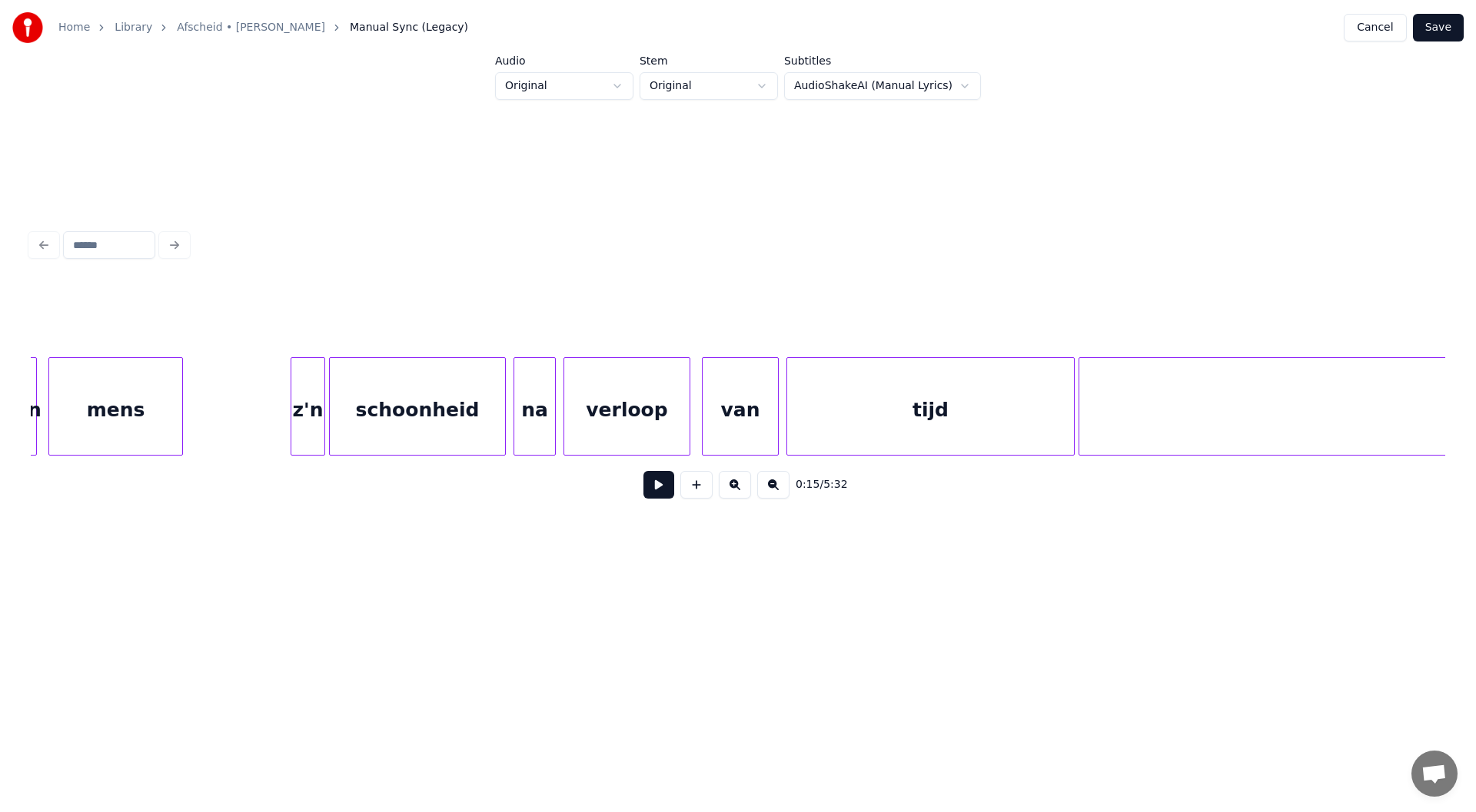
scroll to position [0, 19372]
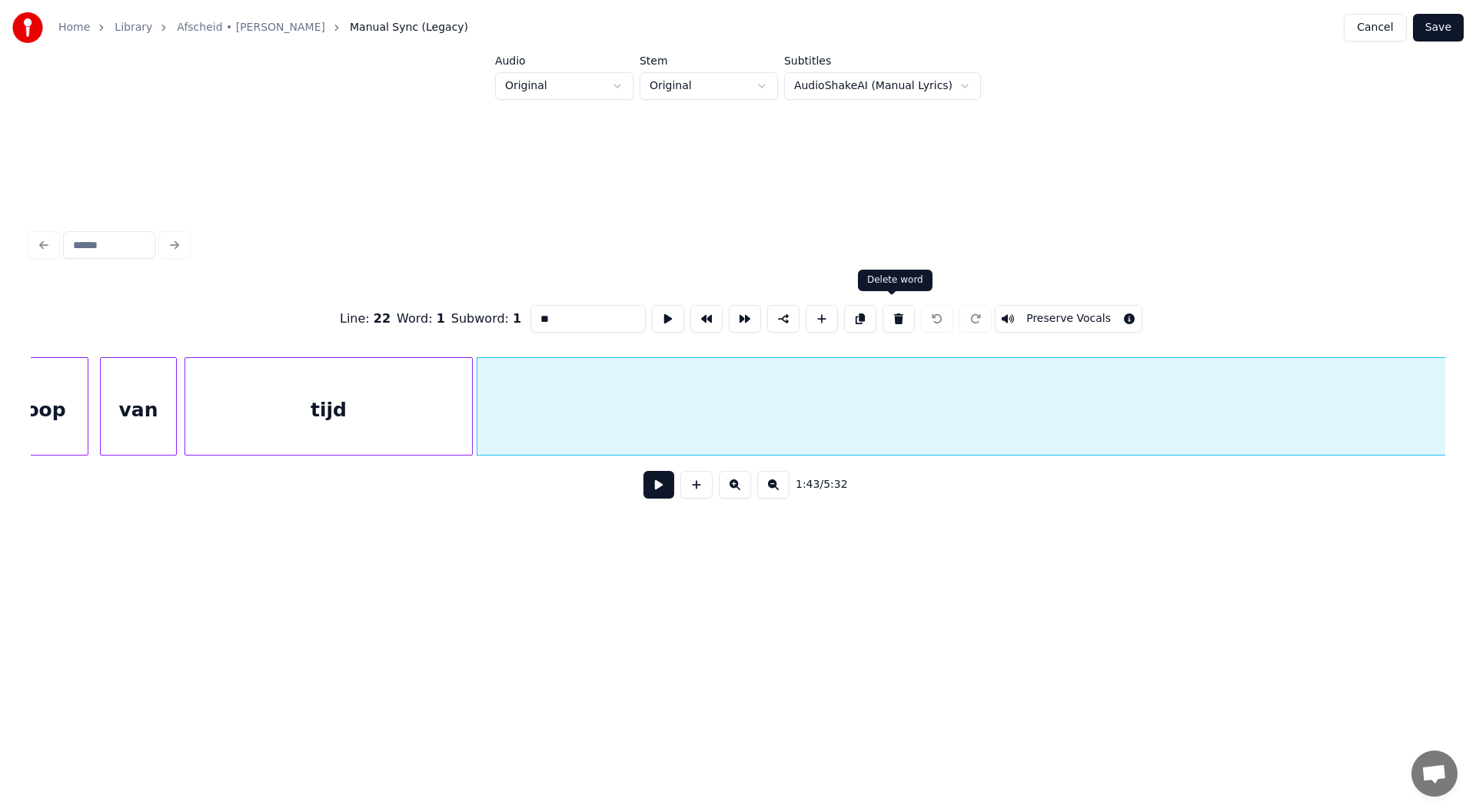
click at [735, 310] on button at bounding box center [899, 319] width 32 height 28
type input "****"
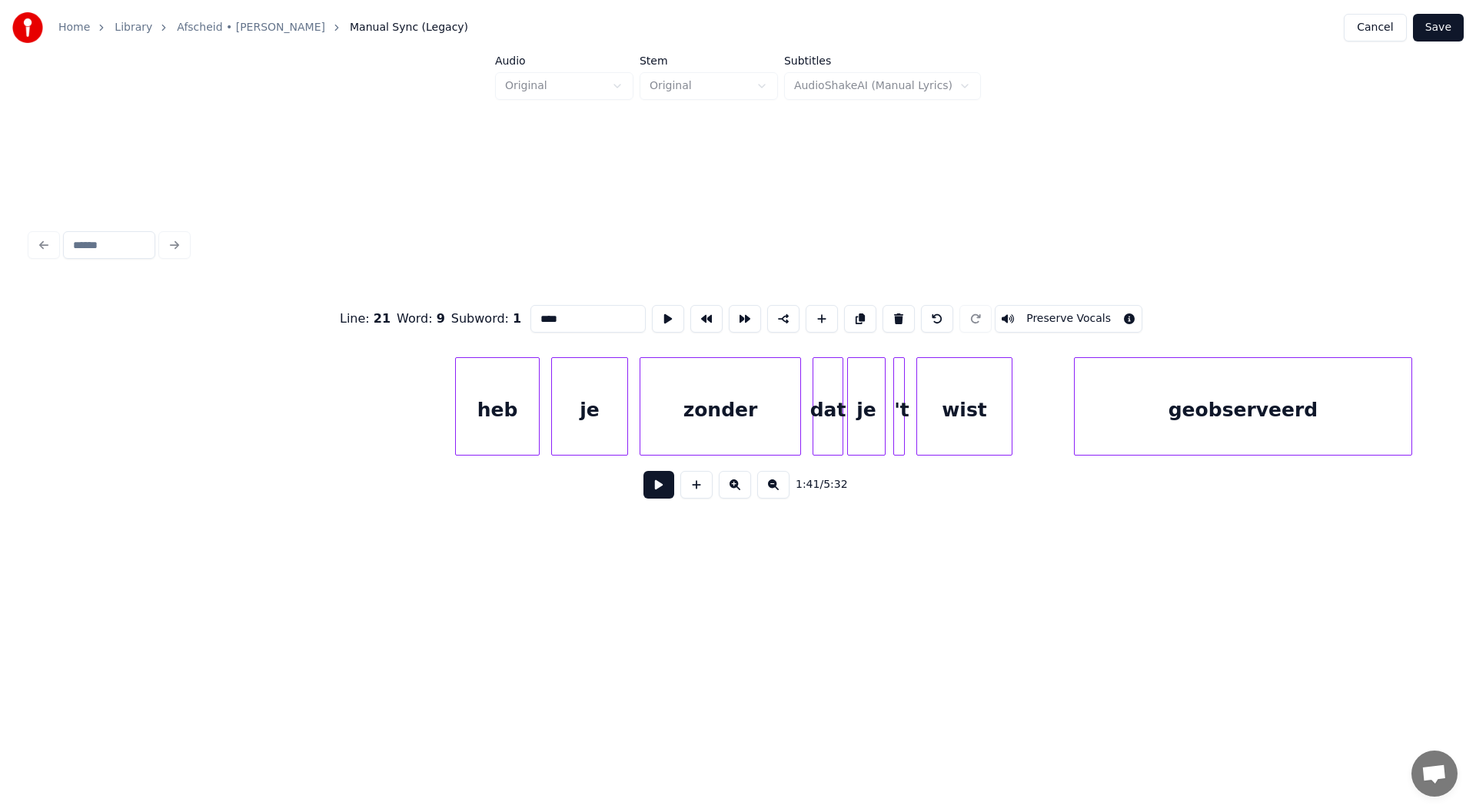
scroll to position [0, 22100]
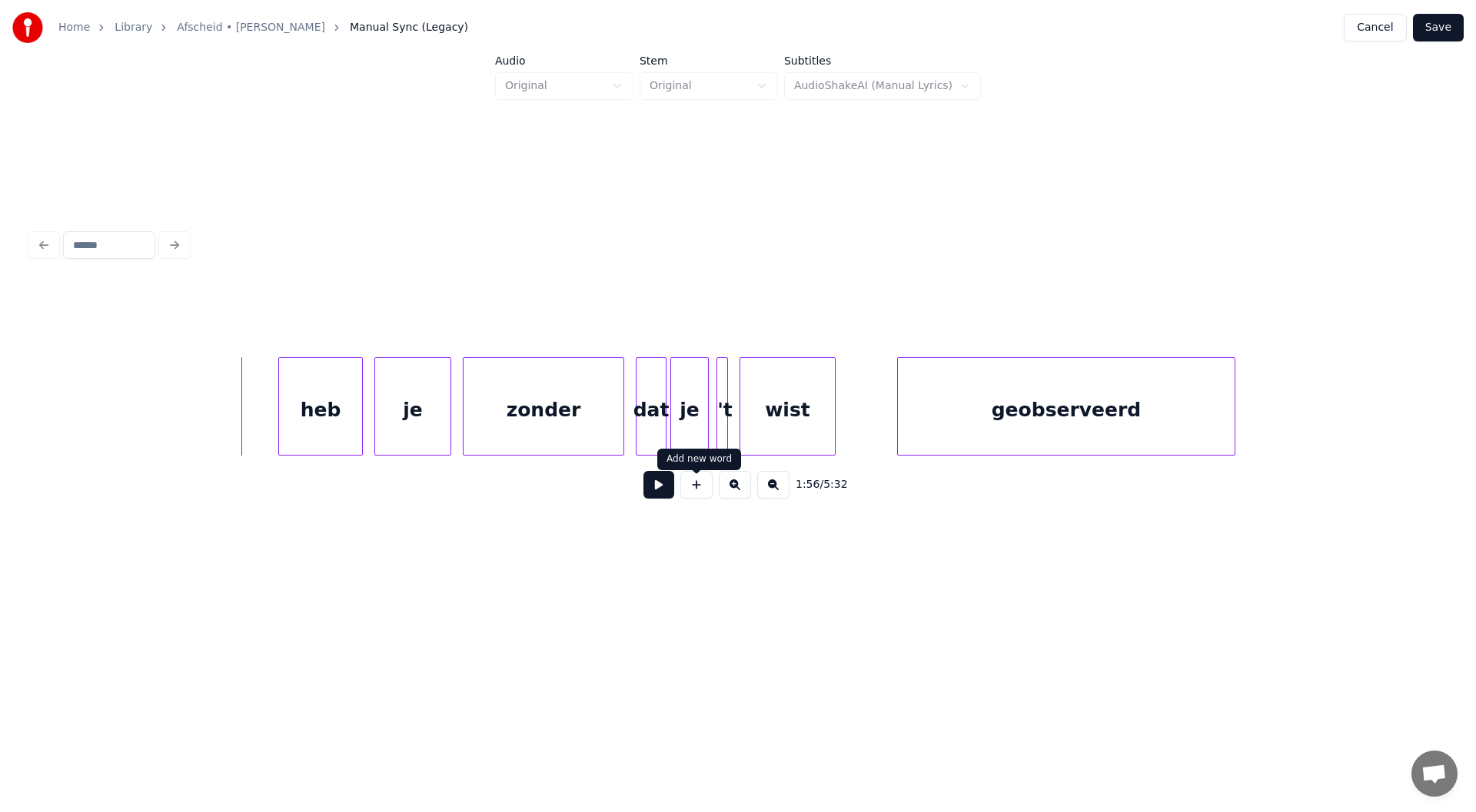
click at [696, 494] on button at bounding box center [696, 484] width 32 height 28
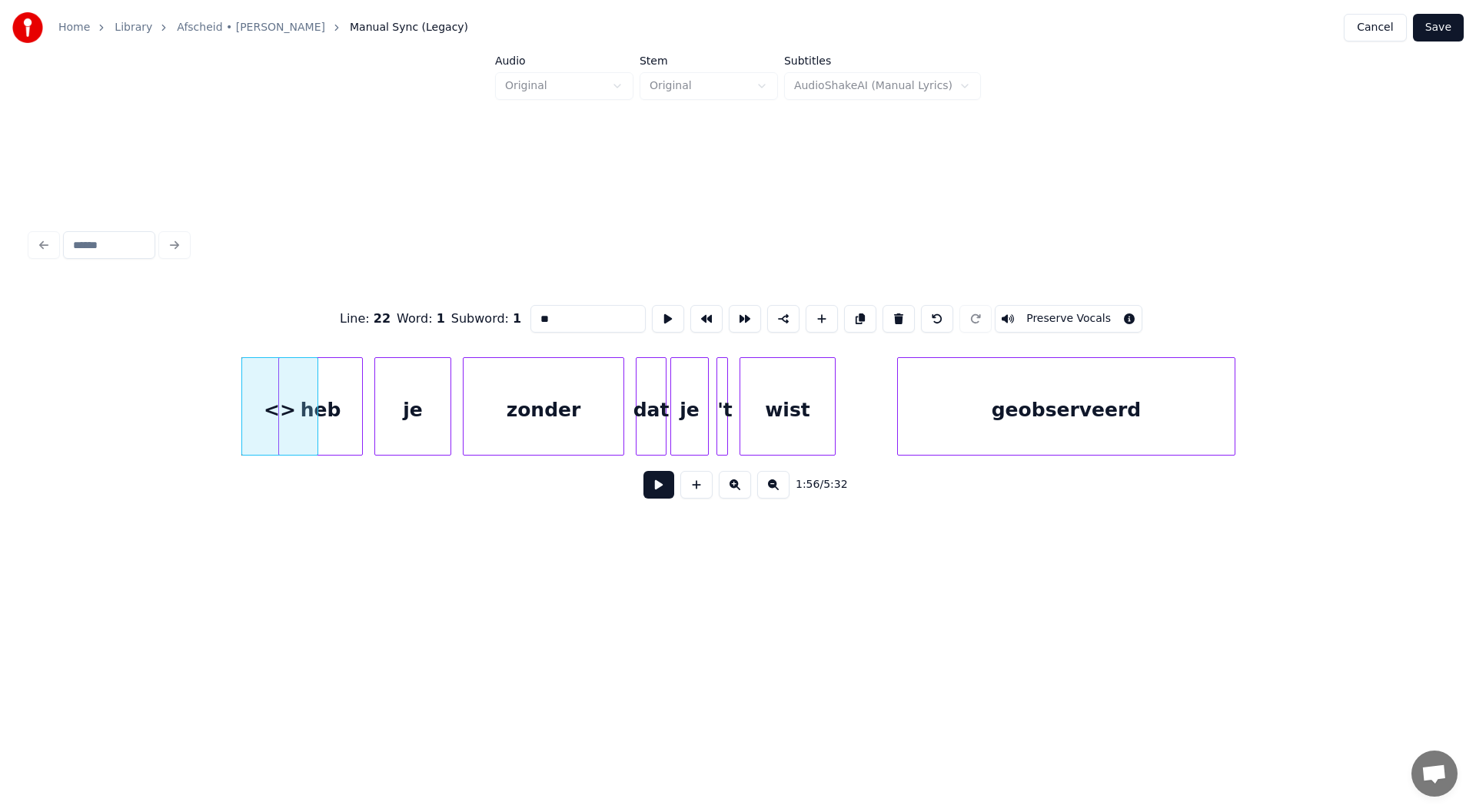
drag, startPoint x: 554, startPoint y: 317, endPoint x: 440, endPoint y: 313, distance: 114.1
click at [454, 313] on div "Line : 22 Word : 1 Subword : 1 ** Preserve Vocals" at bounding box center [737, 319] width 1414 height 77
click at [273, 435] on div at bounding box center [273, 406] width 4 height 96
click at [263, 429] on div at bounding box center [264, 406] width 4 height 96
type input "**"
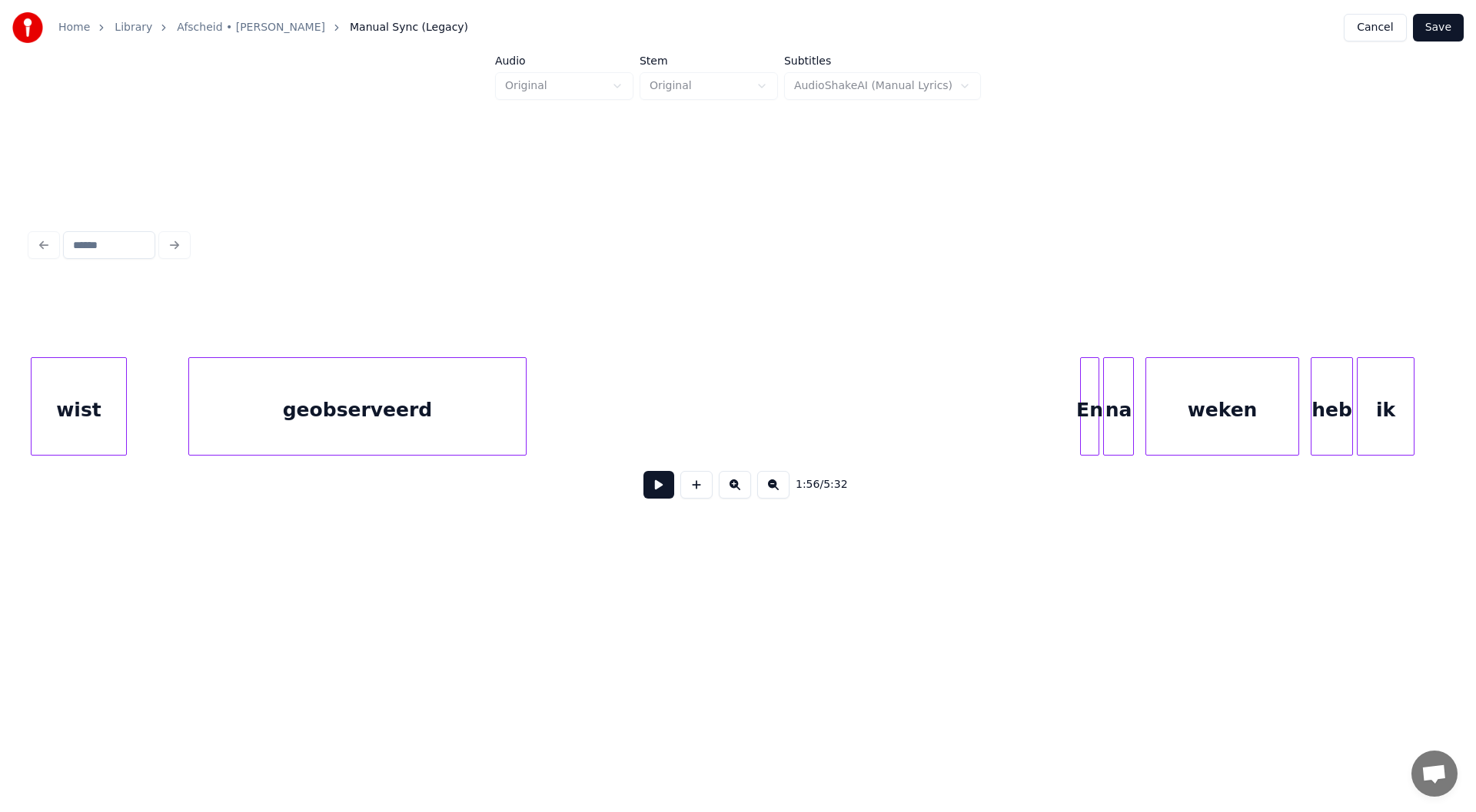
scroll to position [0, 22843]
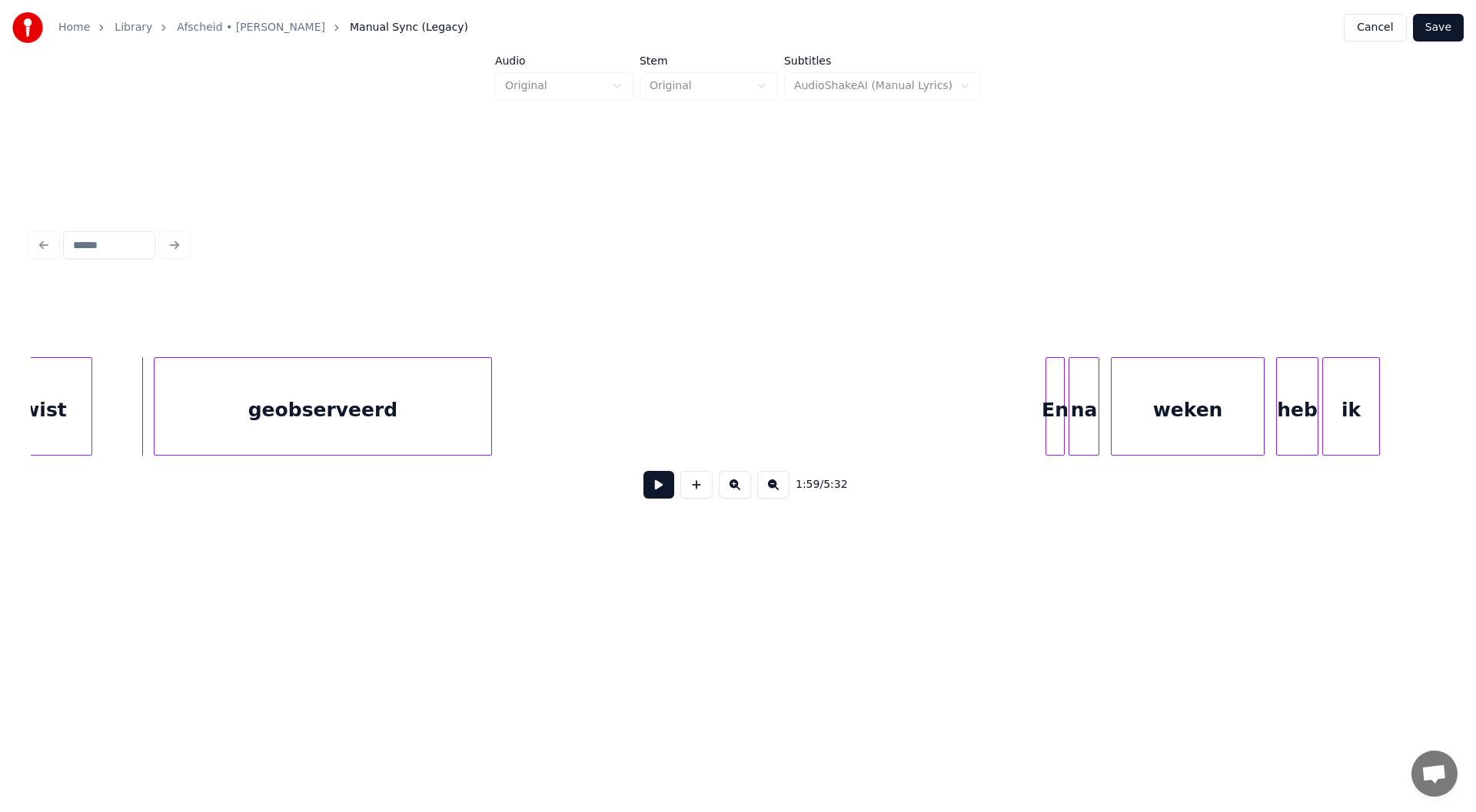
click at [656, 493] on button at bounding box center [658, 484] width 30 height 28
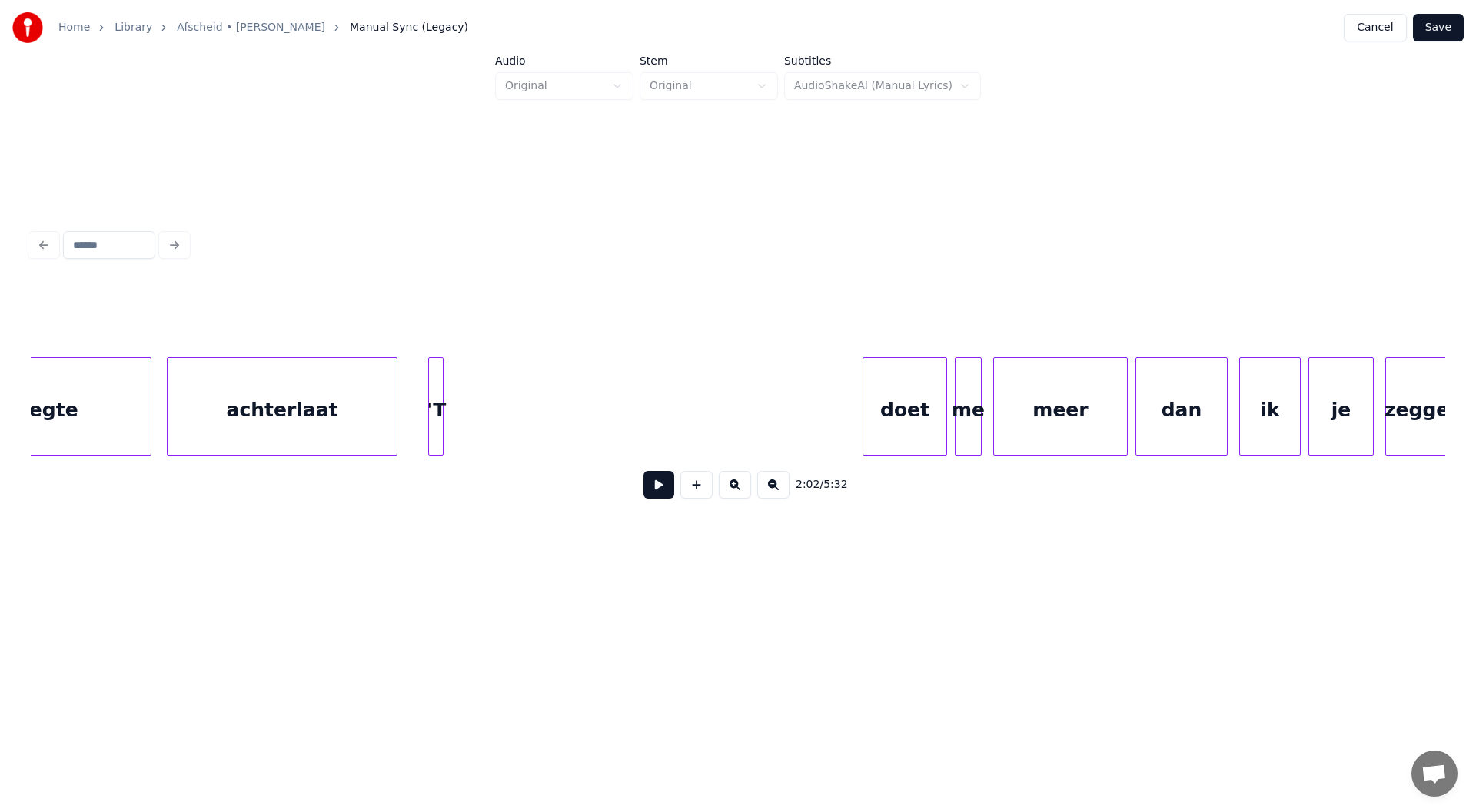
scroll to position [0, 35629]
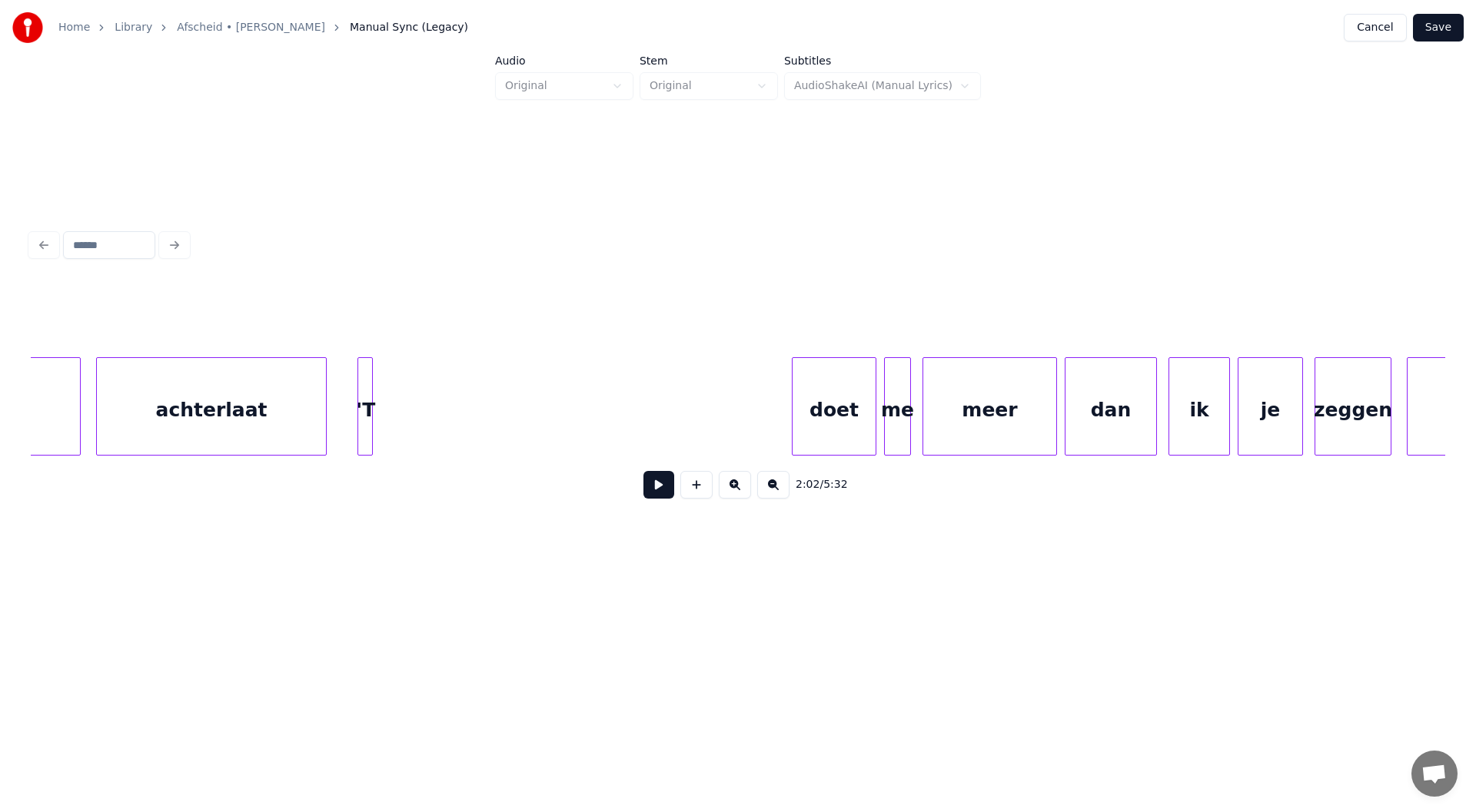
click at [369, 389] on div at bounding box center [369, 406] width 4 height 96
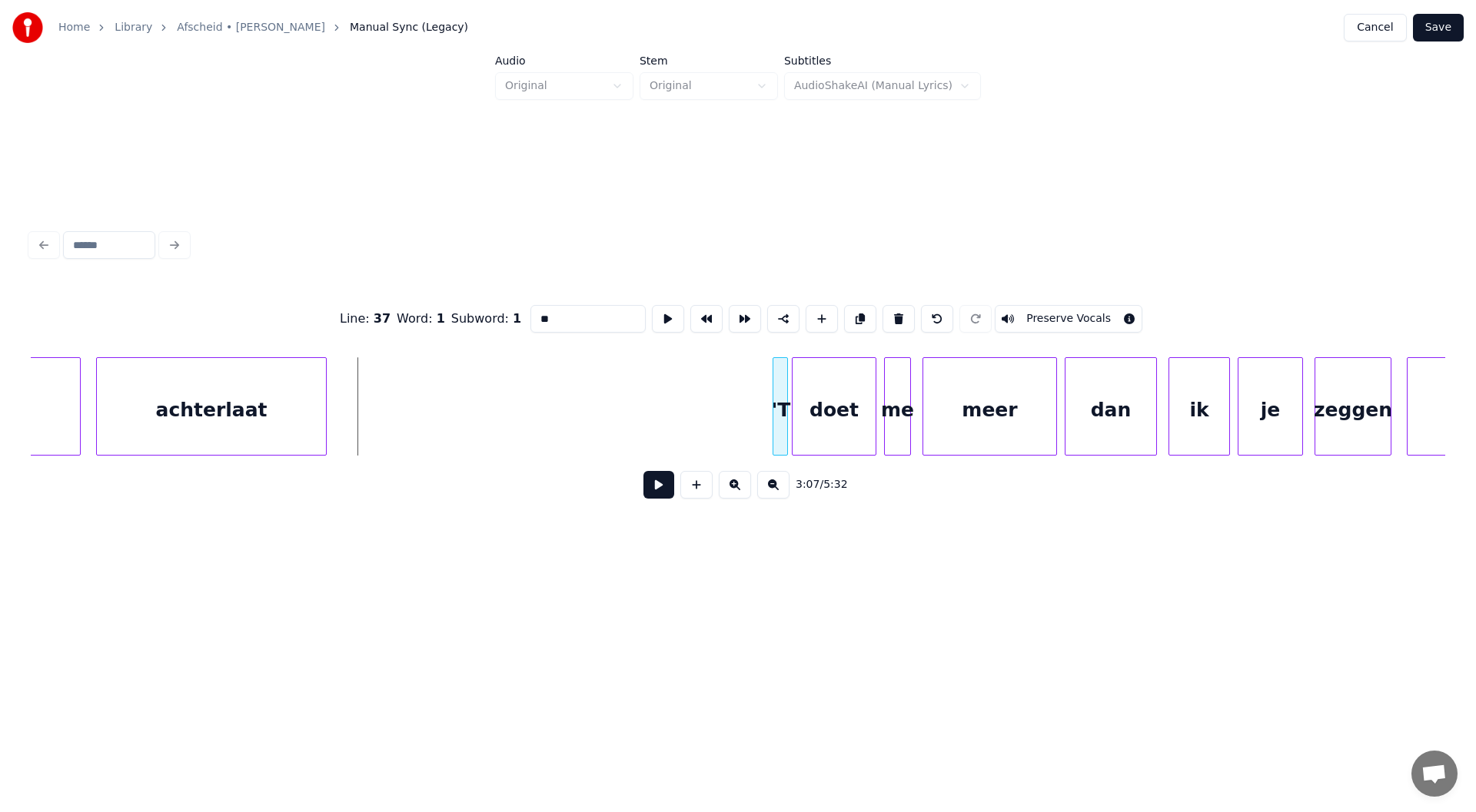
click at [735, 384] on div "'T" at bounding box center [780, 410] width 15 height 105
drag, startPoint x: 736, startPoint y: 410, endPoint x: 717, endPoint y: 435, distance: 31.4
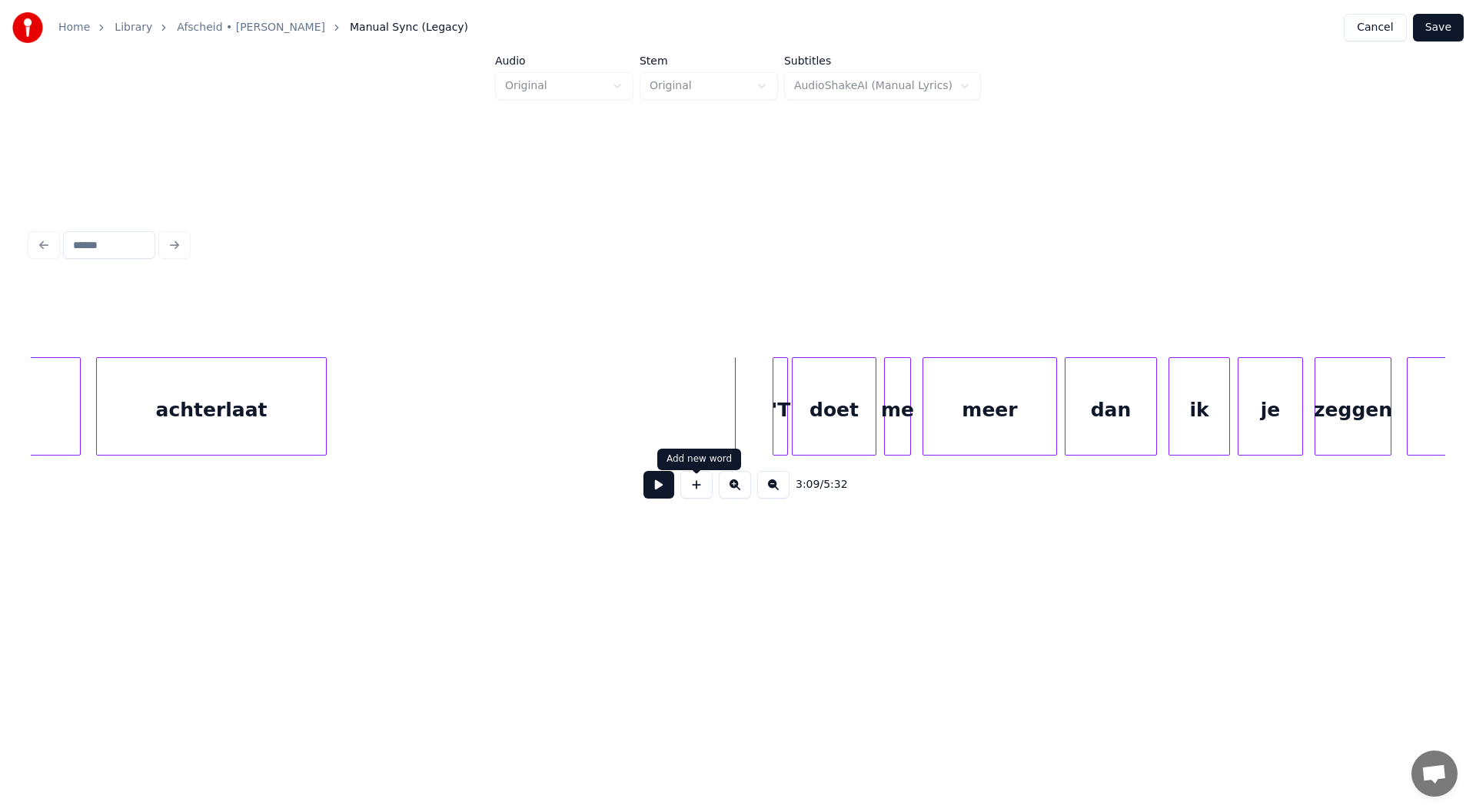
click at [658, 496] on button at bounding box center [658, 484] width 30 height 28
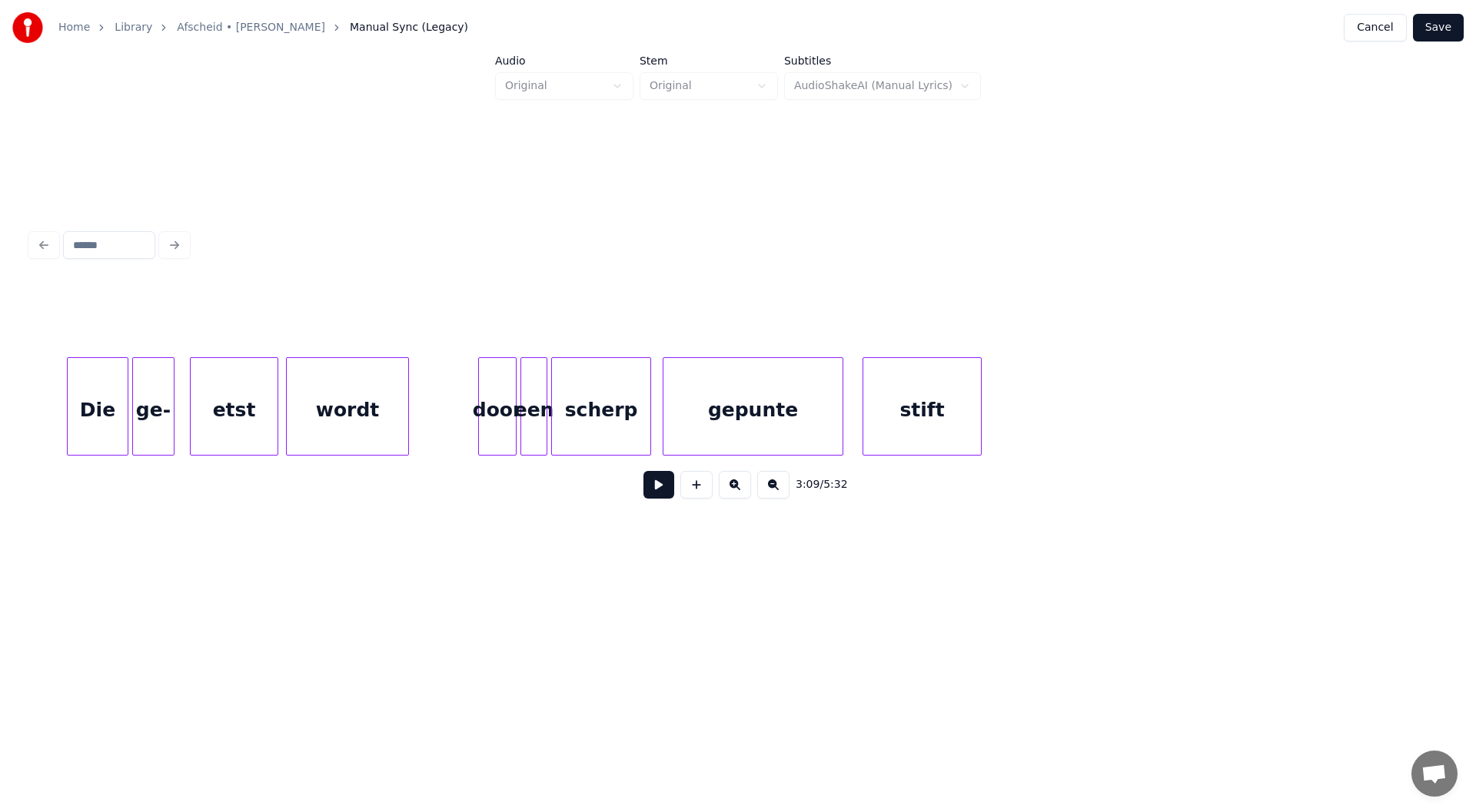
scroll to position [0, 44093]
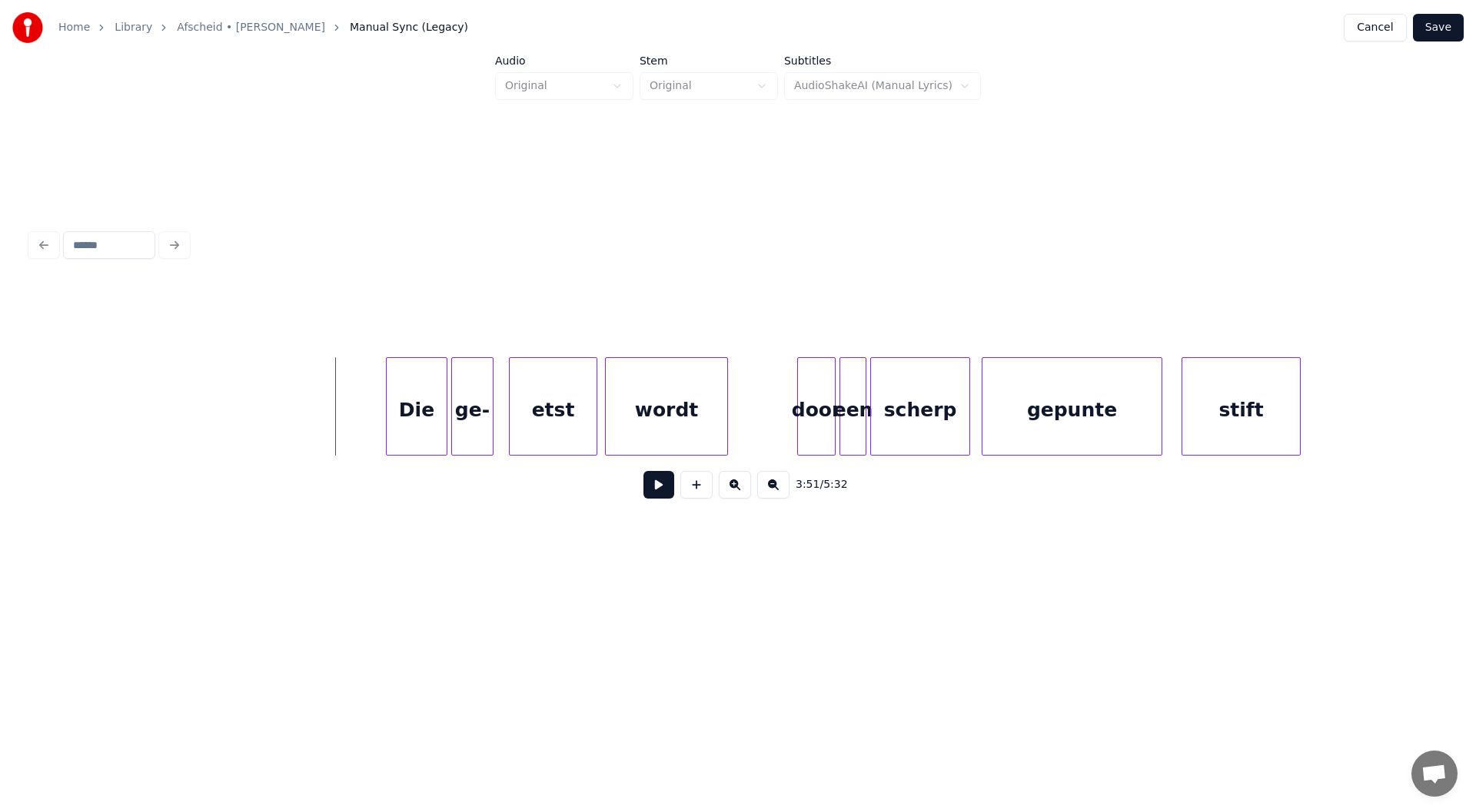
click at [658, 498] on button at bounding box center [658, 484] width 30 height 28
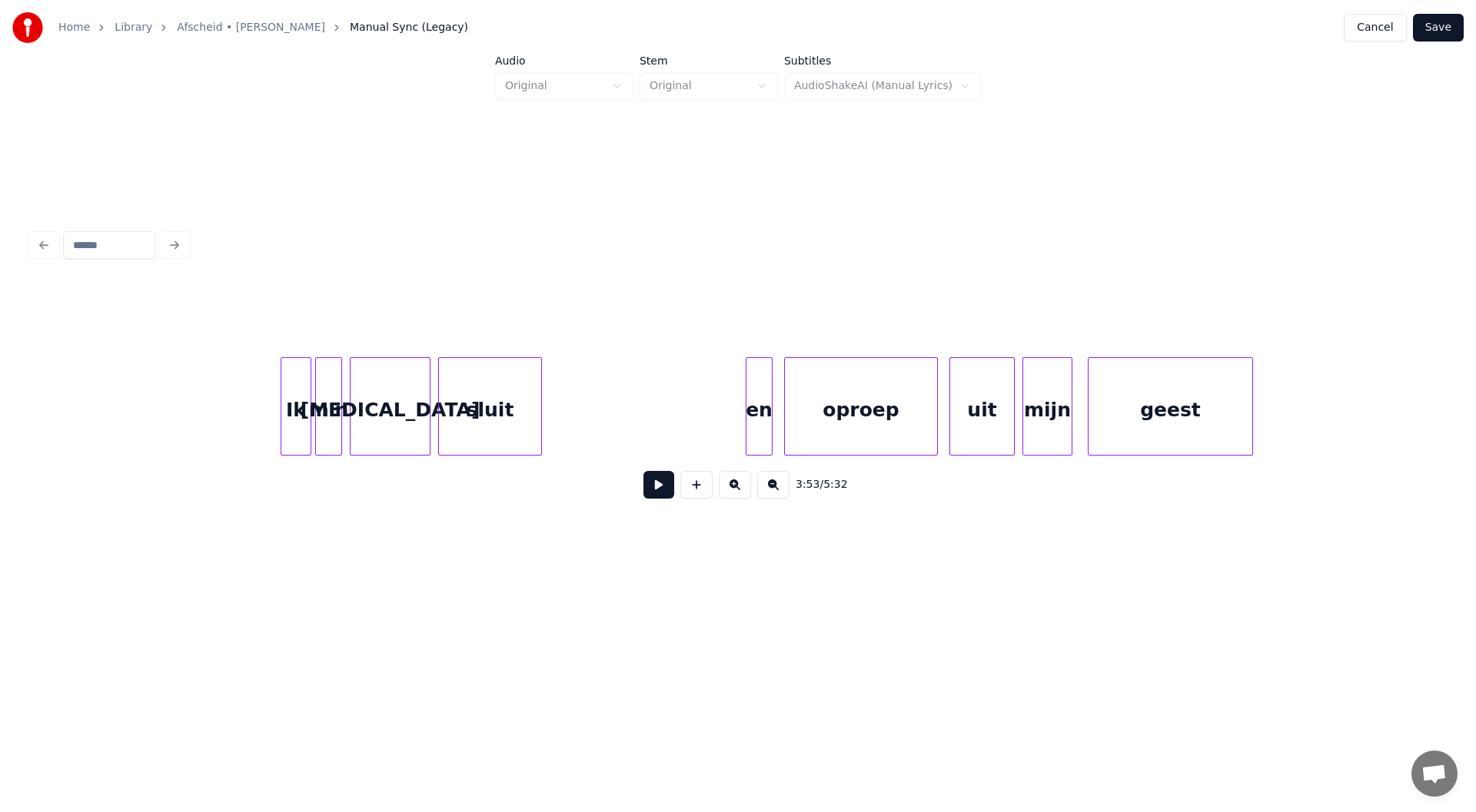
scroll to position [0, 49866]
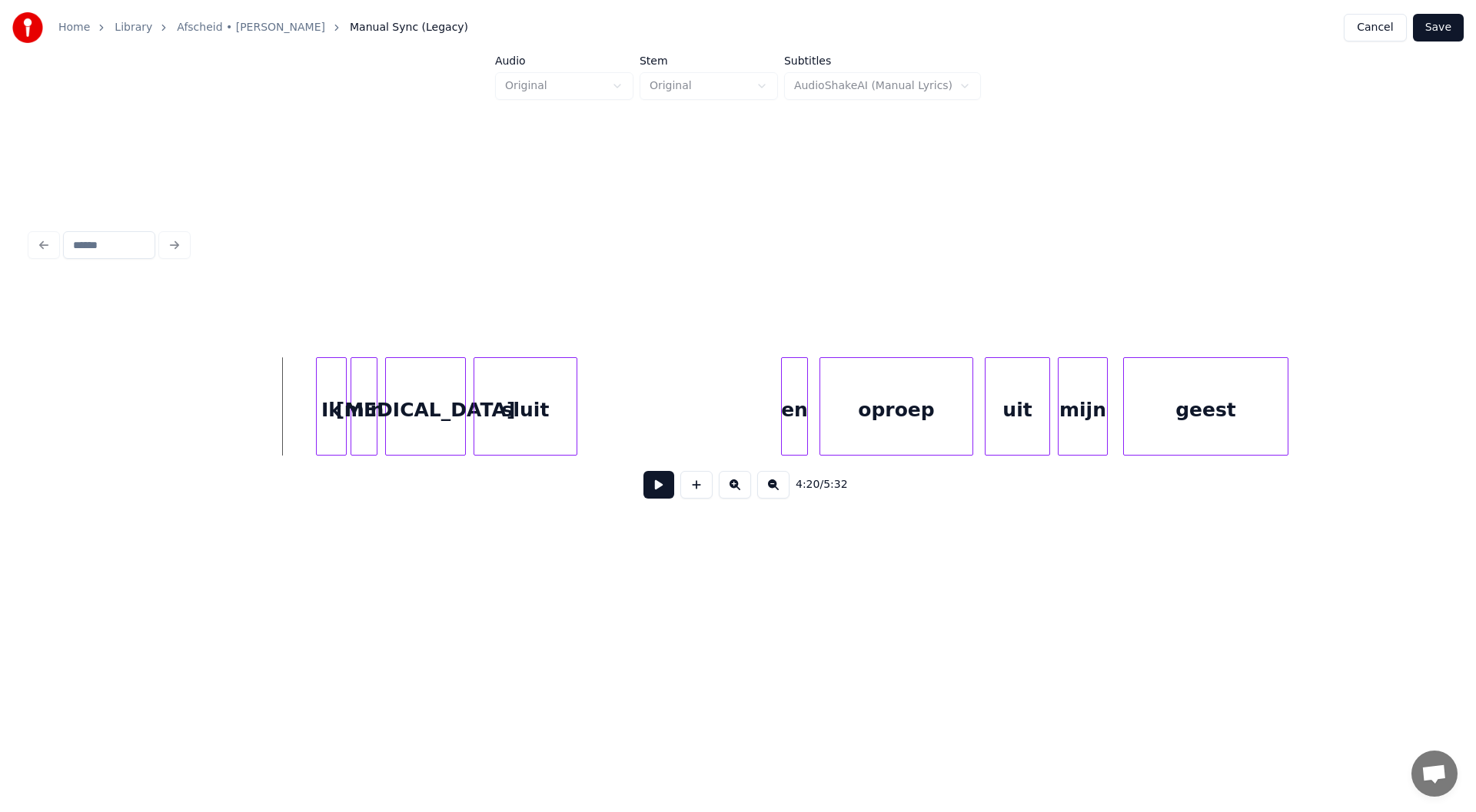
click at [652, 488] on button at bounding box center [658, 484] width 30 height 28
click at [657, 488] on button at bounding box center [658, 484] width 30 height 28
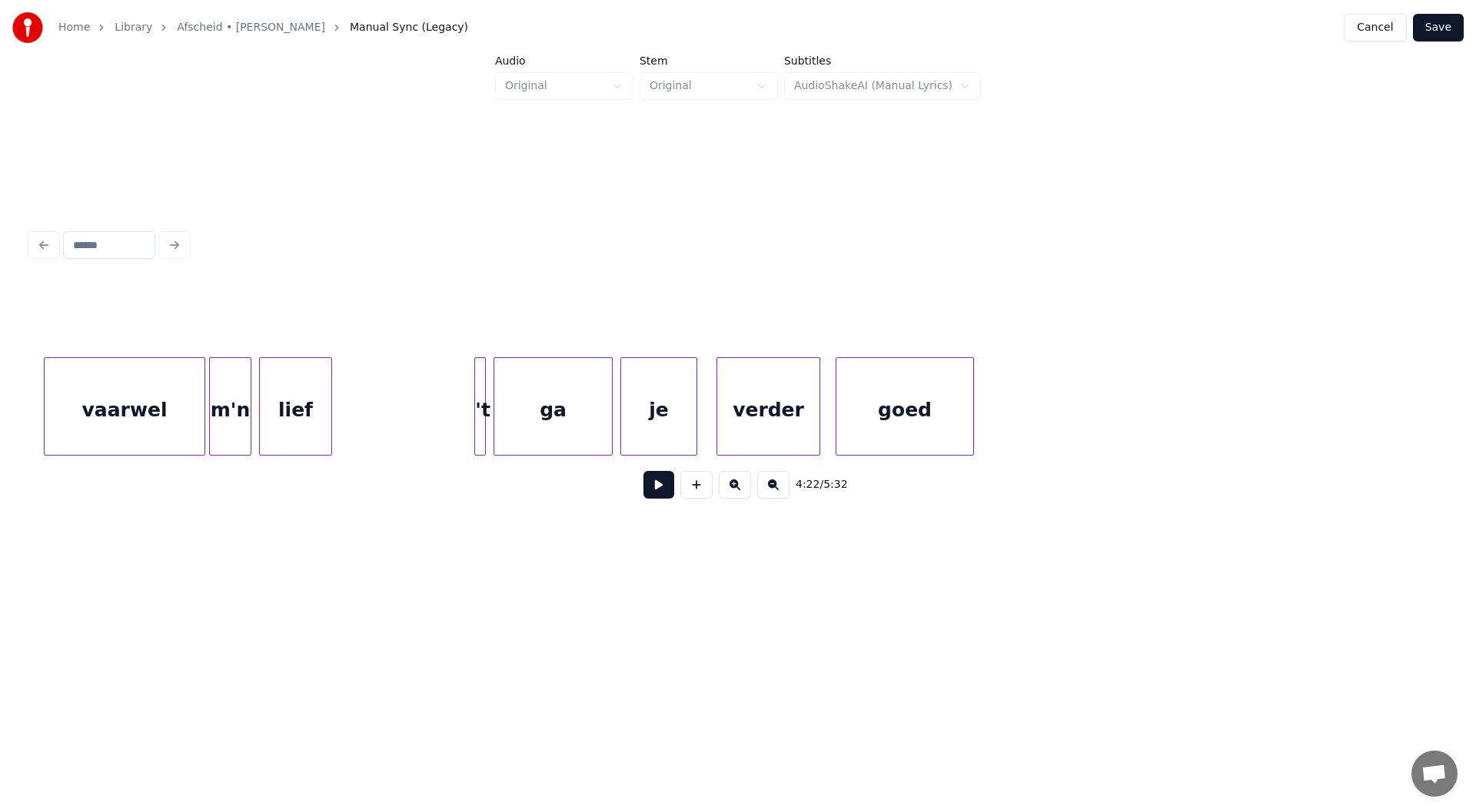
scroll to position [0, 53478]
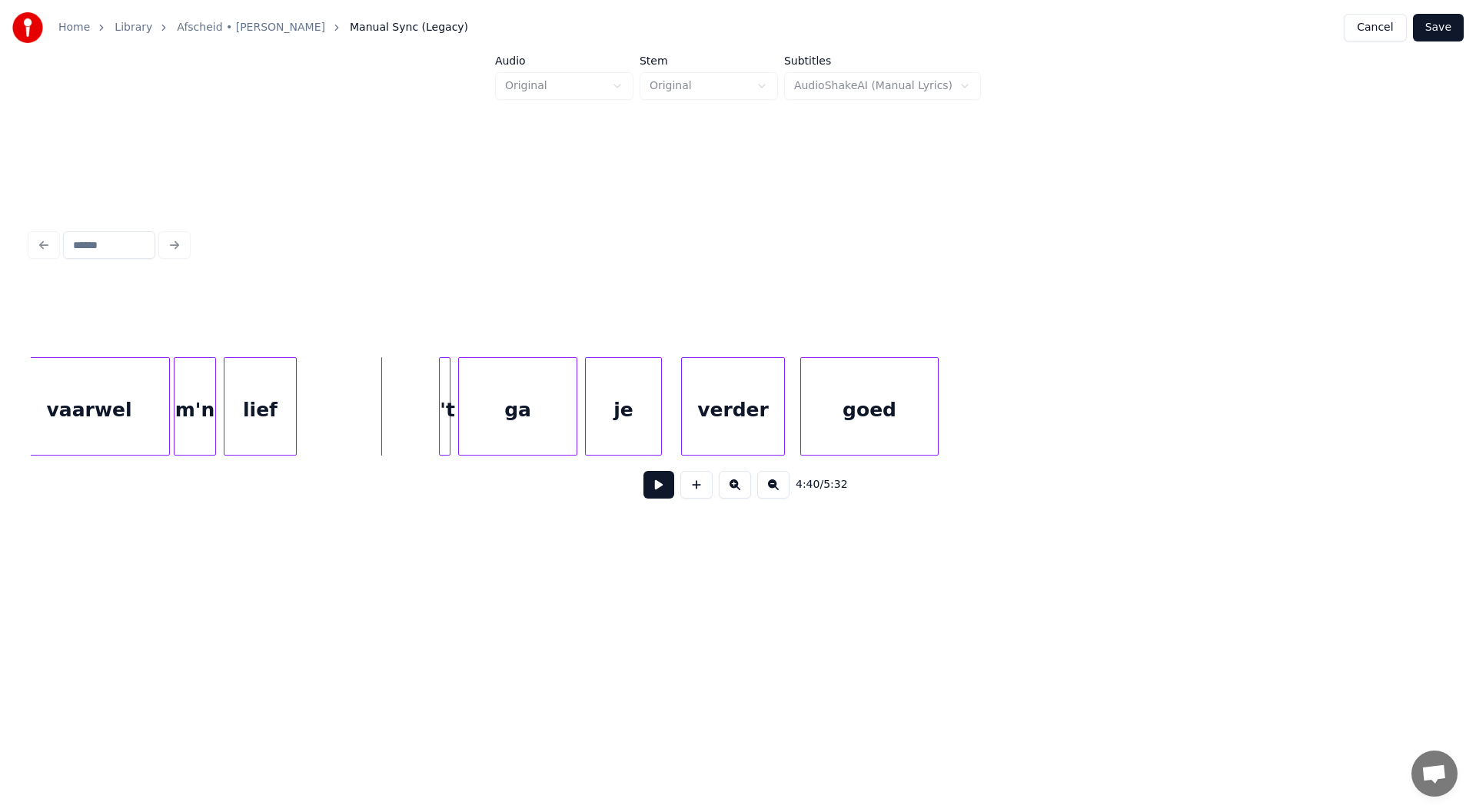
click at [650, 481] on button at bounding box center [658, 484] width 30 height 28
click at [651, 483] on button at bounding box center [658, 484] width 30 height 28
click at [658, 492] on button at bounding box center [658, 484] width 30 height 28
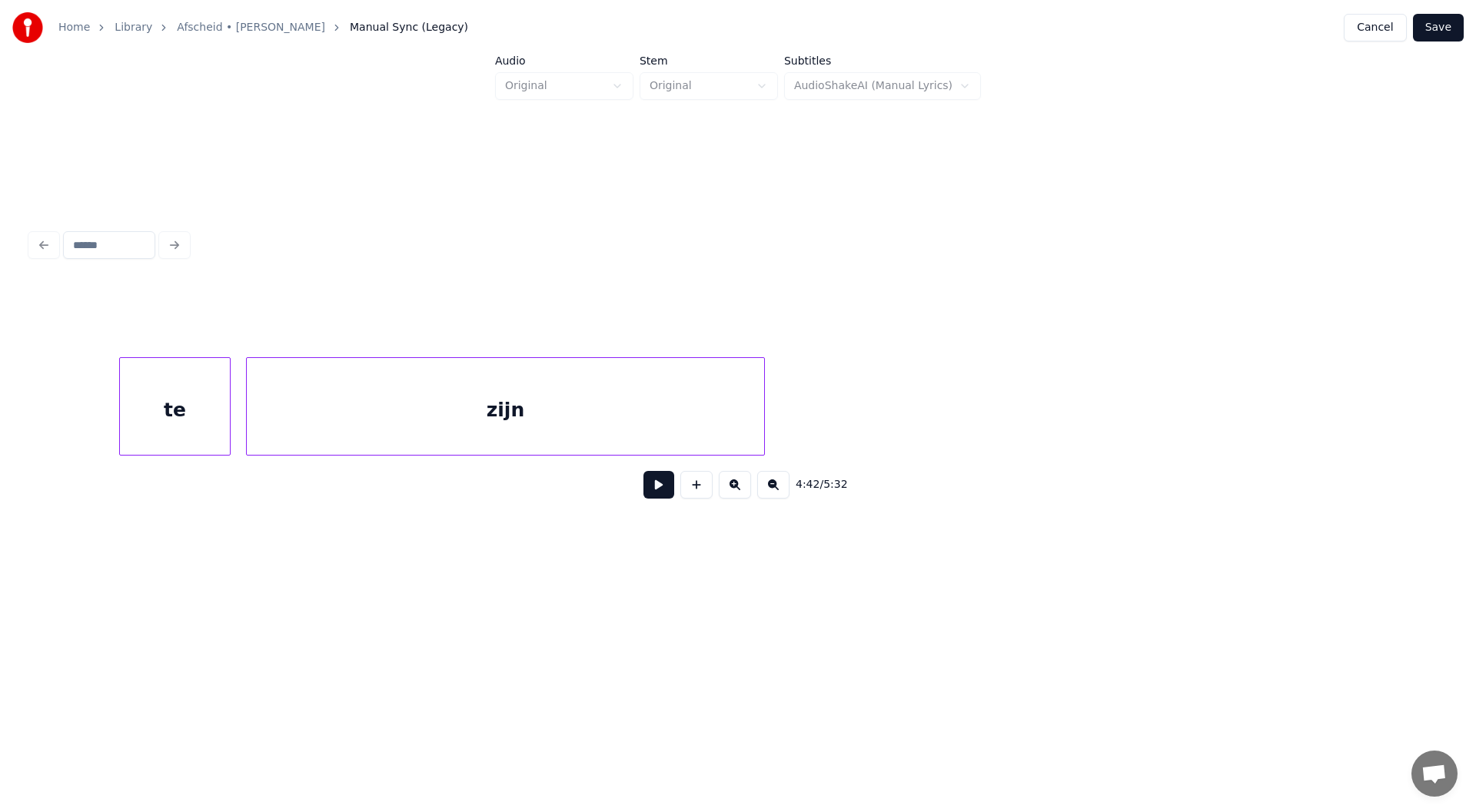
scroll to position [0, 59180]
click at [668, 495] on button at bounding box center [658, 484] width 30 height 28
click at [664, 492] on button at bounding box center [658, 484] width 30 height 28
click at [735, 403] on div at bounding box center [1008, 406] width 4 height 96
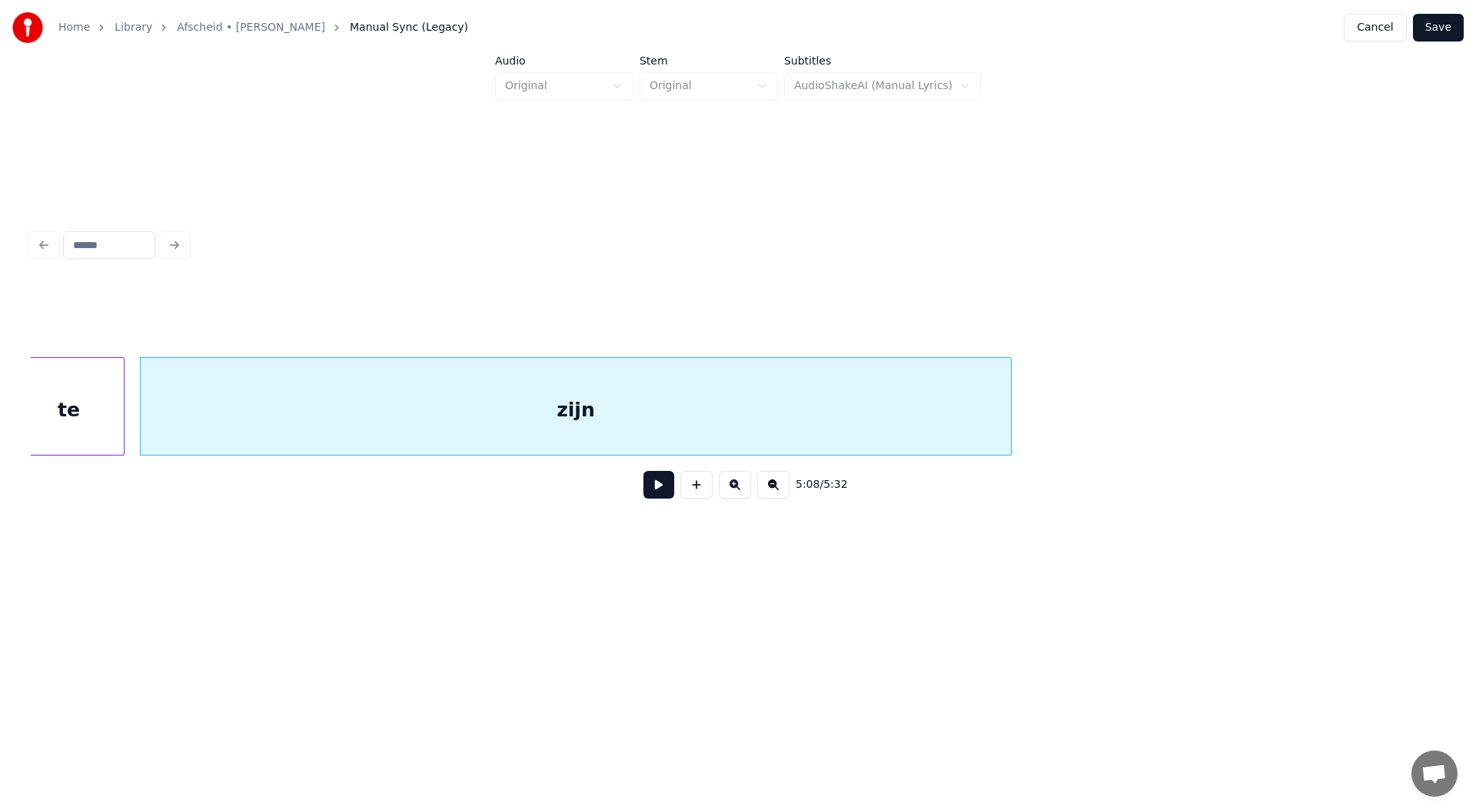
click at [657, 498] on button at bounding box center [658, 484] width 30 height 28
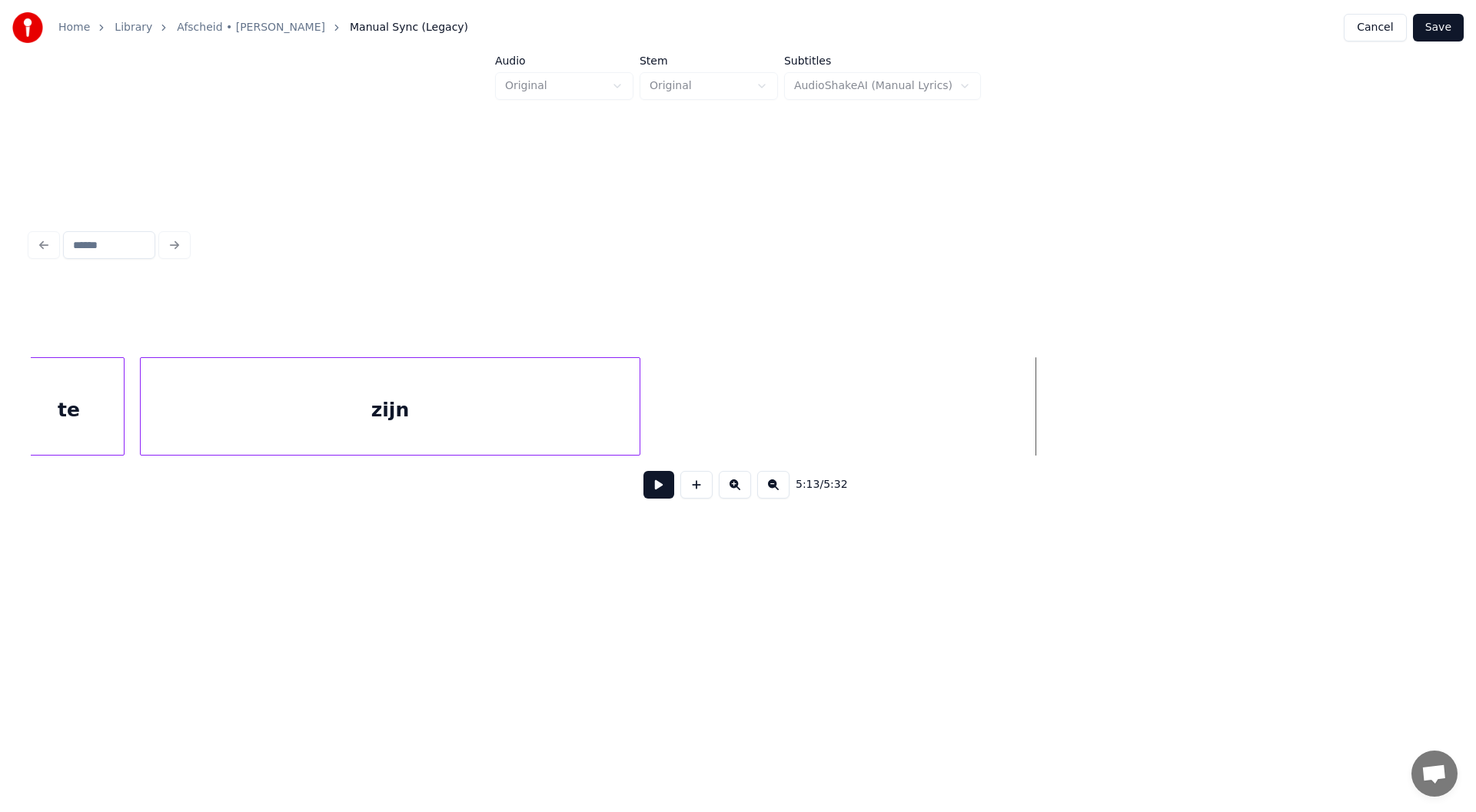
click at [640, 411] on div at bounding box center [637, 406] width 4 height 96
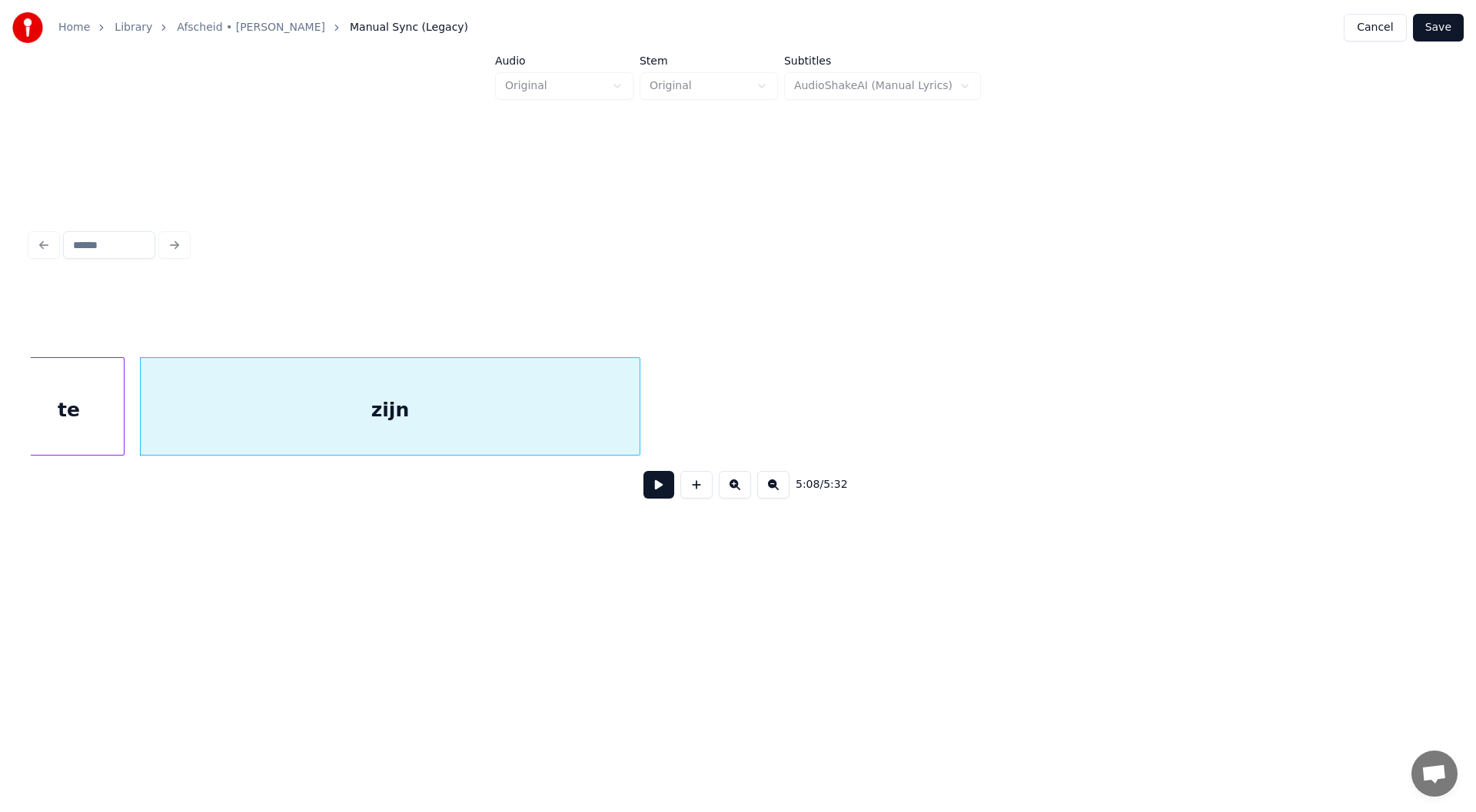
click at [655, 493] on button at bounding box center [658, 484] width 30 height 28
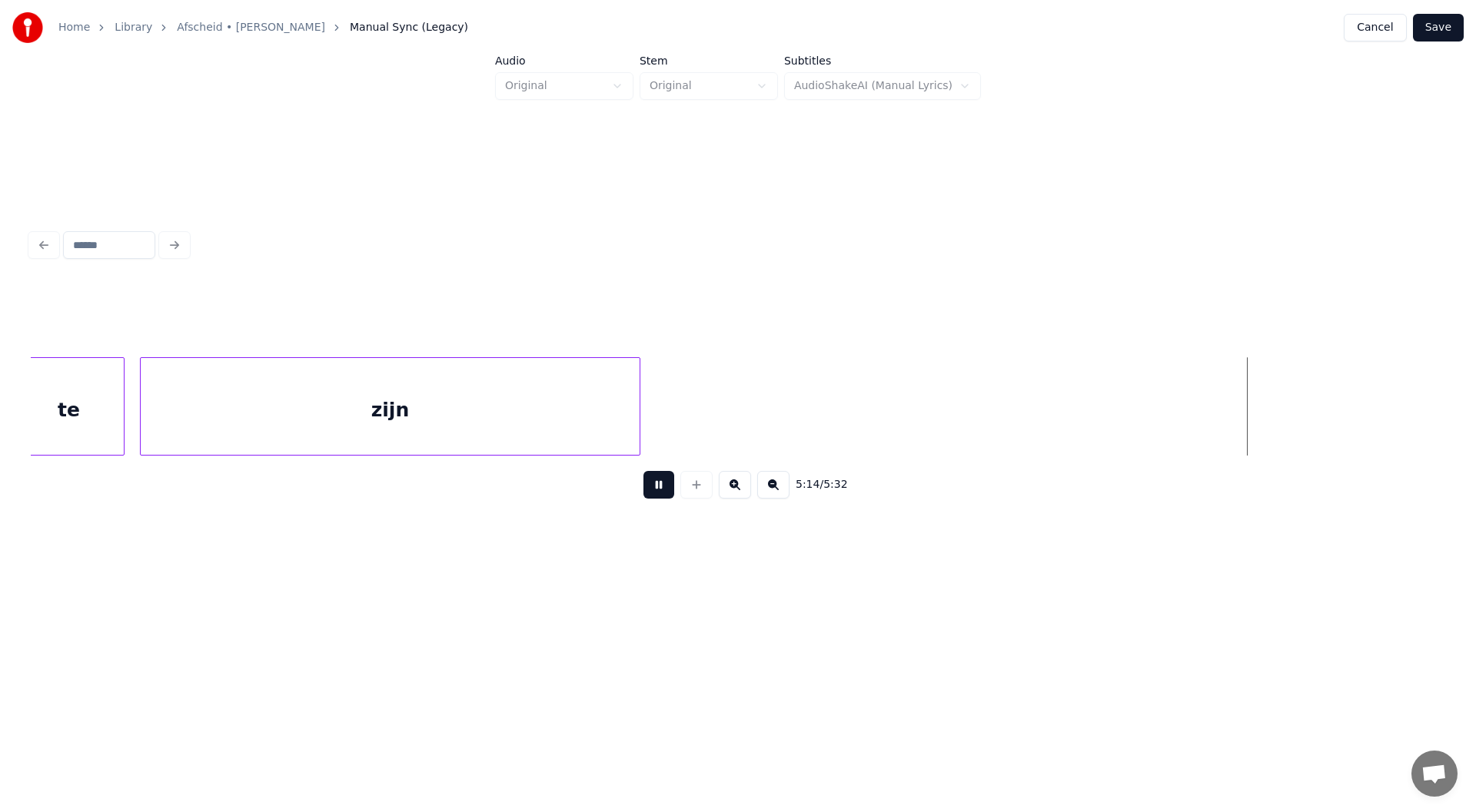
click at [661, 493] on button at bounding box center [658, 484] width 30 height 28
click at [735, 25] on button "Save" at bounding box center [1438, 27] width 51 height 28
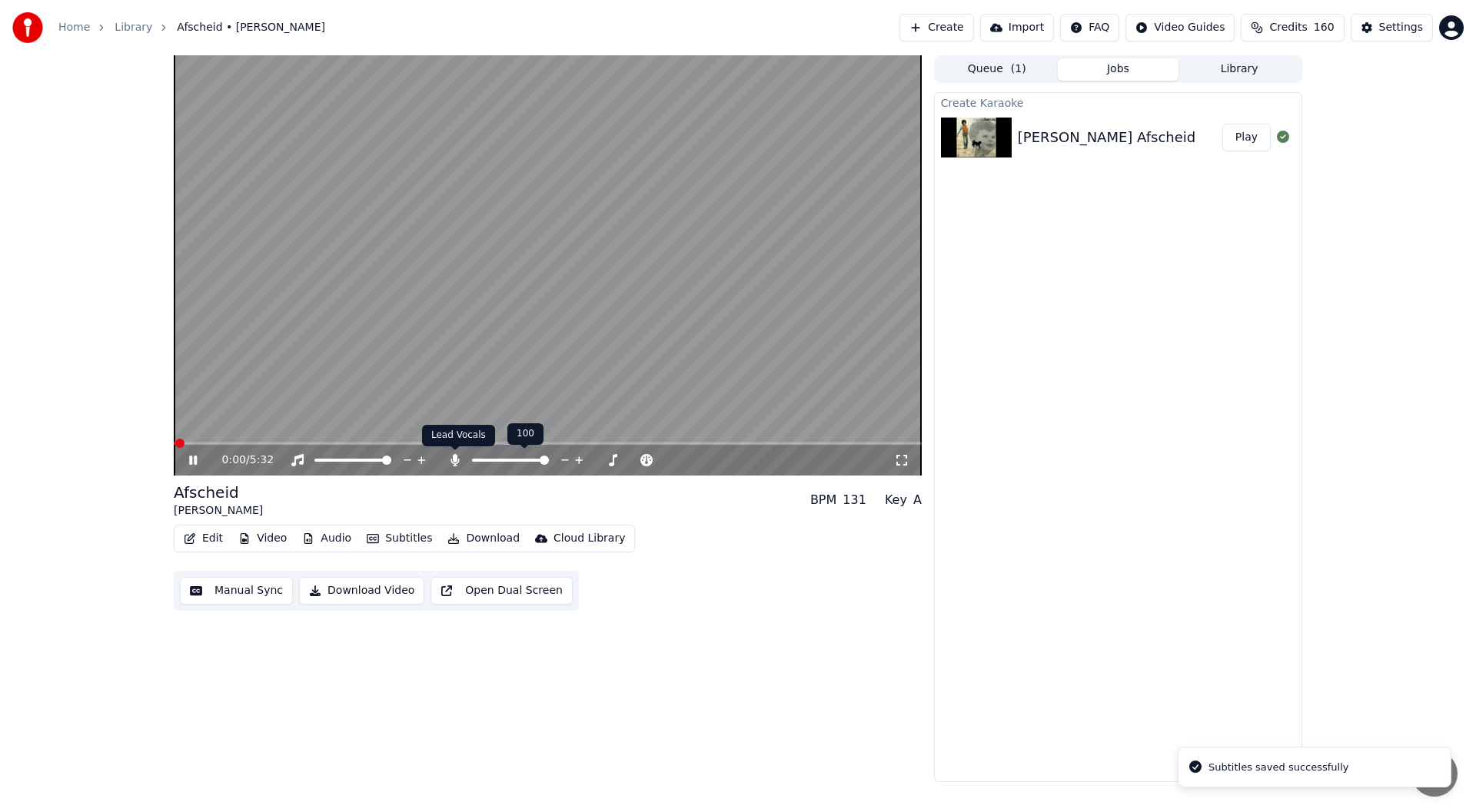
click at [457, 465] on icon at bounding box center [455, 460] width 15 height 13
click at [192, 461] on icon at bounding box center [193, 460] width 8 height 9
click at [283, 534] on button "Video" at bounding box center [263, 539] width 61 height 21
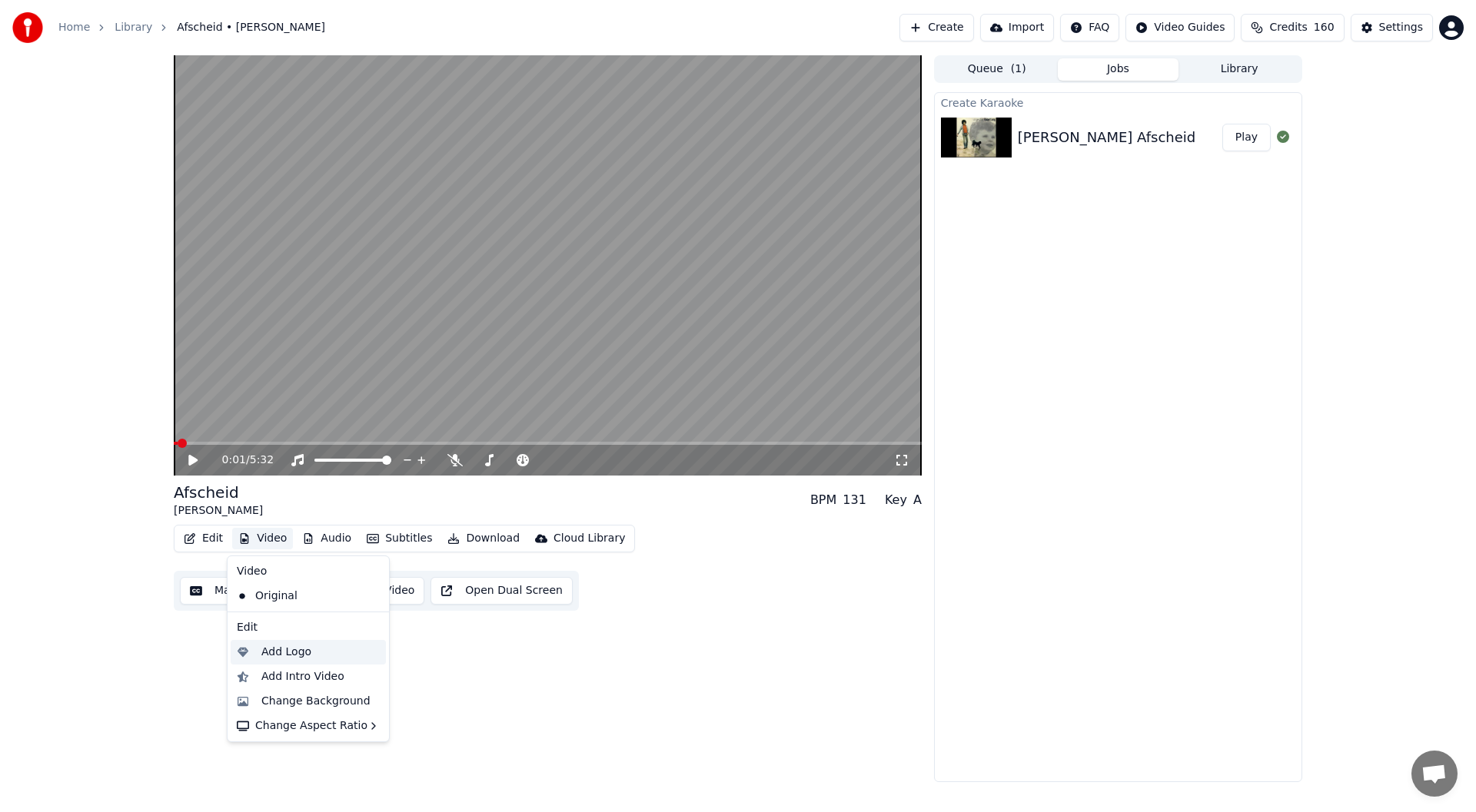
click at [300, 656] on div "Add Logo" at bounding box center [286, 652] width 50 height 15
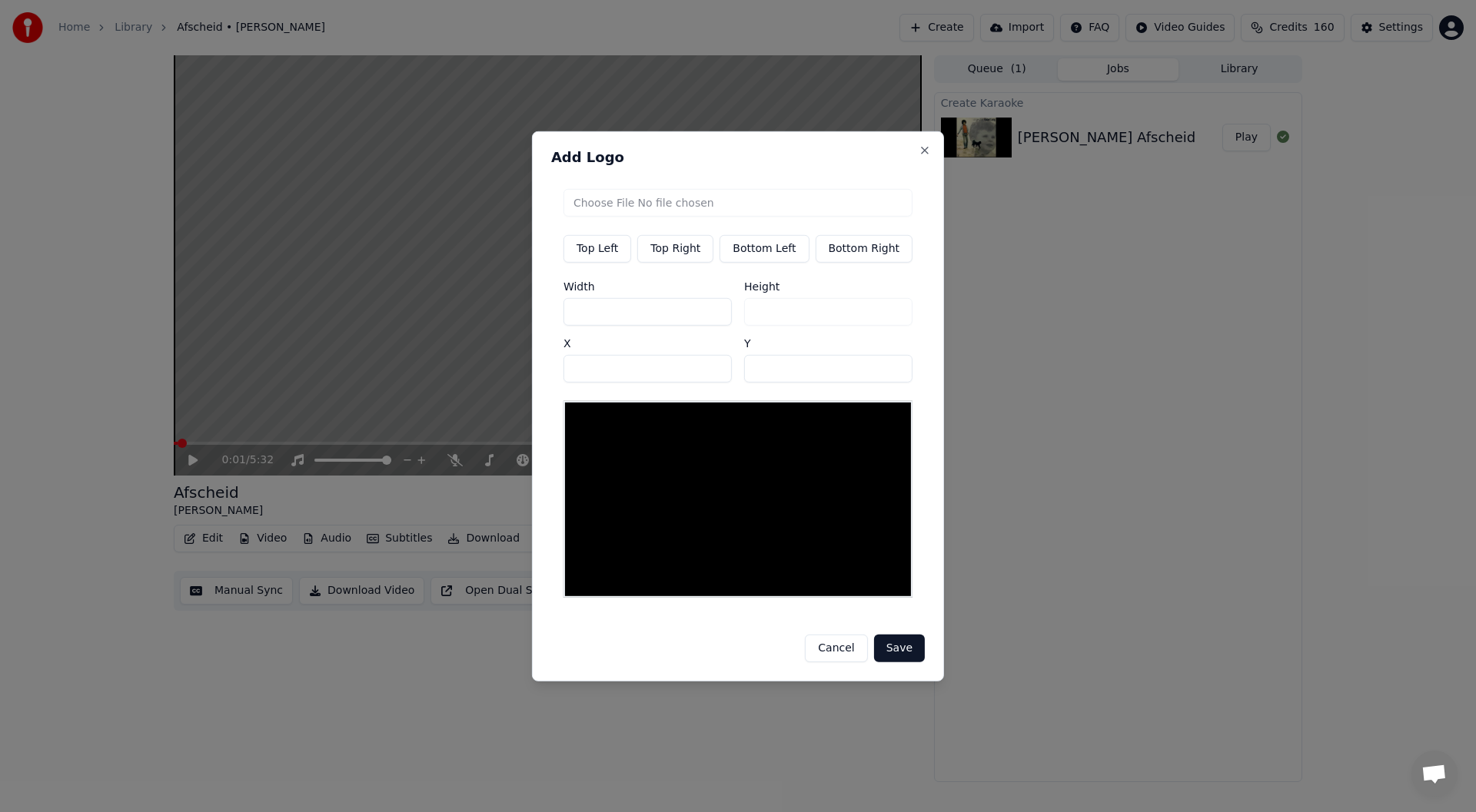
click at [663, 258] on button "Top Right" at bounding box center [675, 247] width 76 height 28
type input "***"
click at [710, 210] on input "file" at bounding box center [738, 202] width 349 height 28
type input "**********"
type input "***"
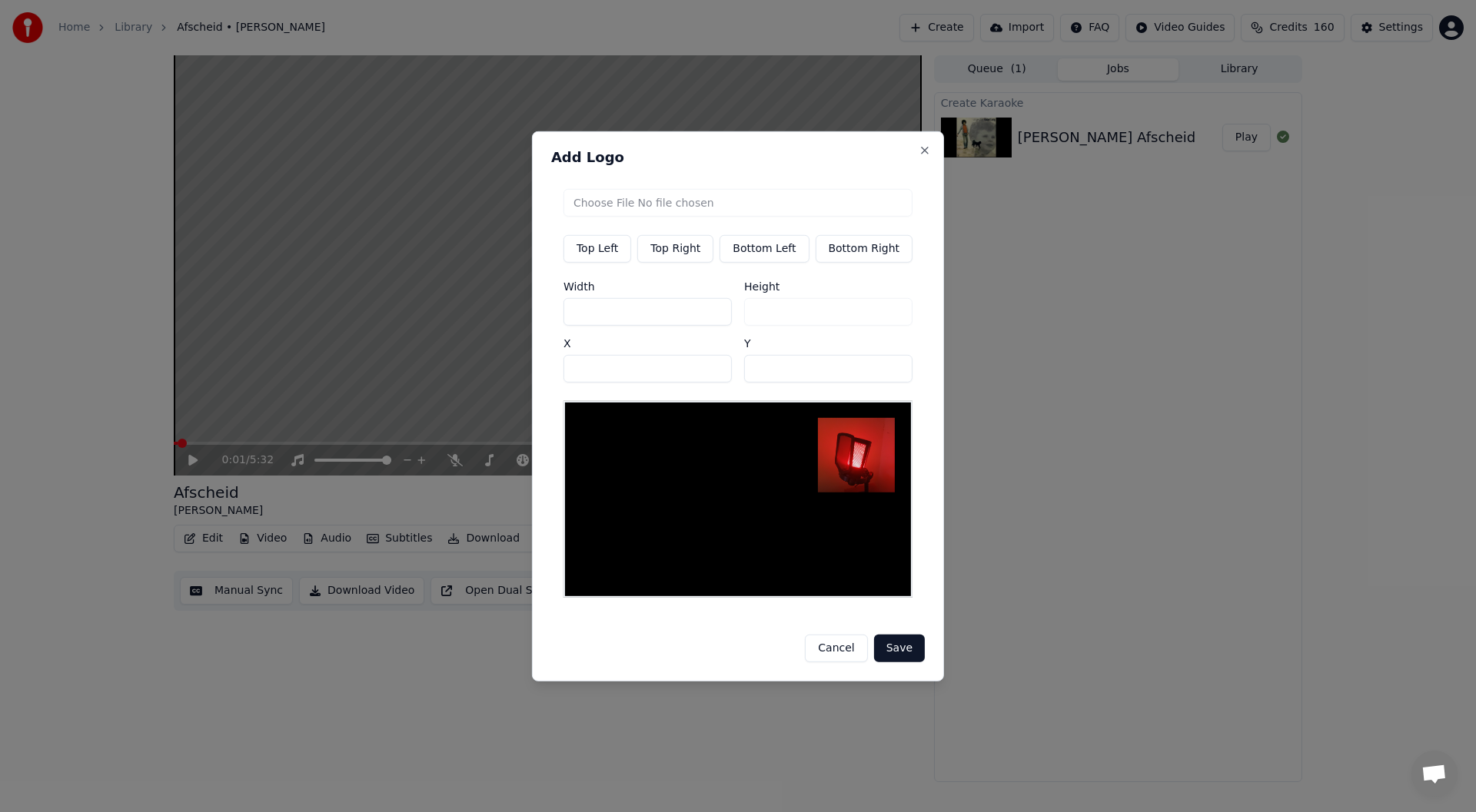
drag, startPoint x: 648, startPoint y: 314, endPoint x: 541, endPoint y: 324, distance: 107.5
click at [541, 324] on div "Add Logo Top Left Top Right Bottom Left Bottom Right Width *** Height *** X ***…" at bounding box center [737, 406] width 412 height 550
type input "*"
type input "**"
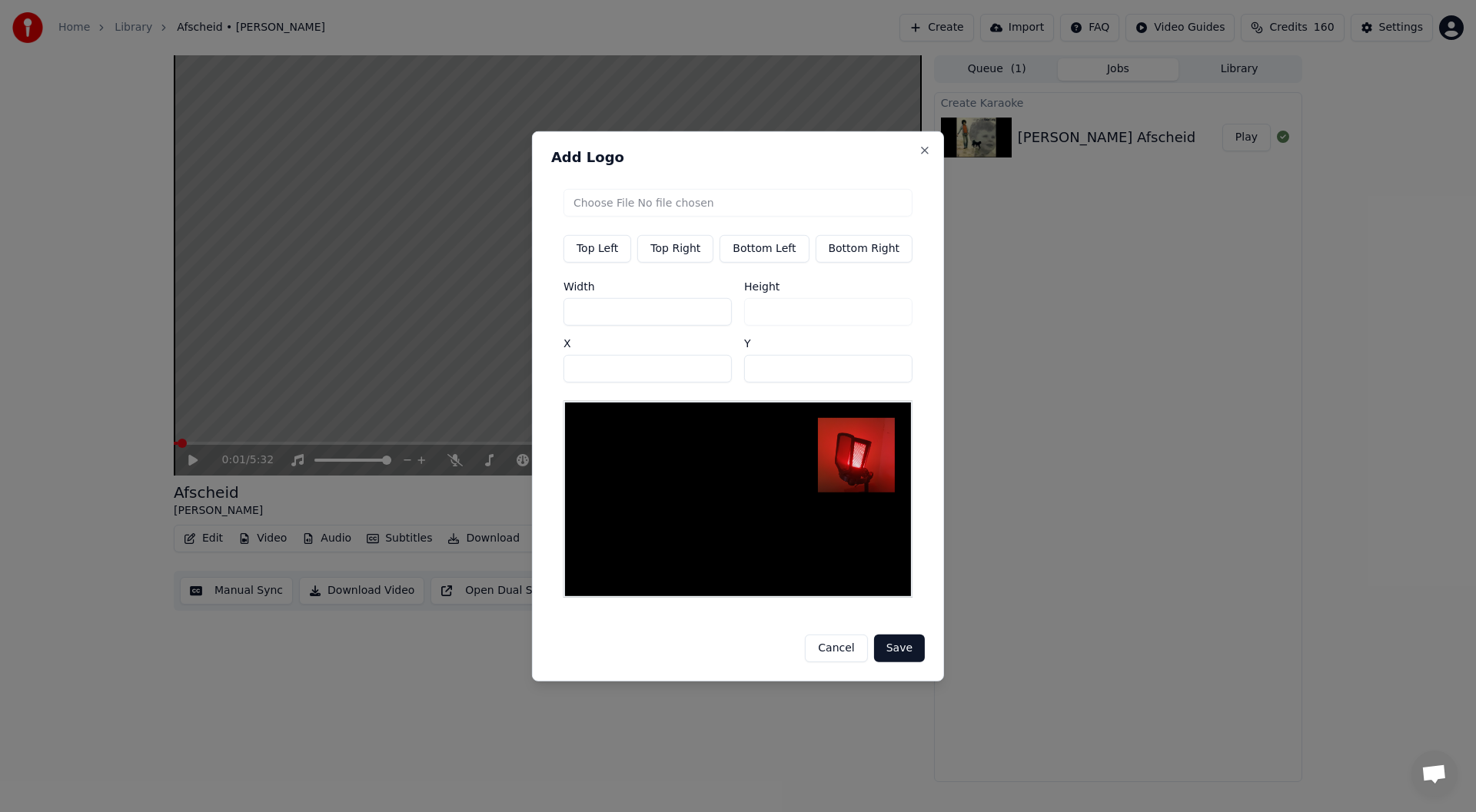
type input "**"
type input "***"
drag, startPoint x: 827, startPoint y: 381, endPoint x: 717, endPoint y: 381, distance: 110.0
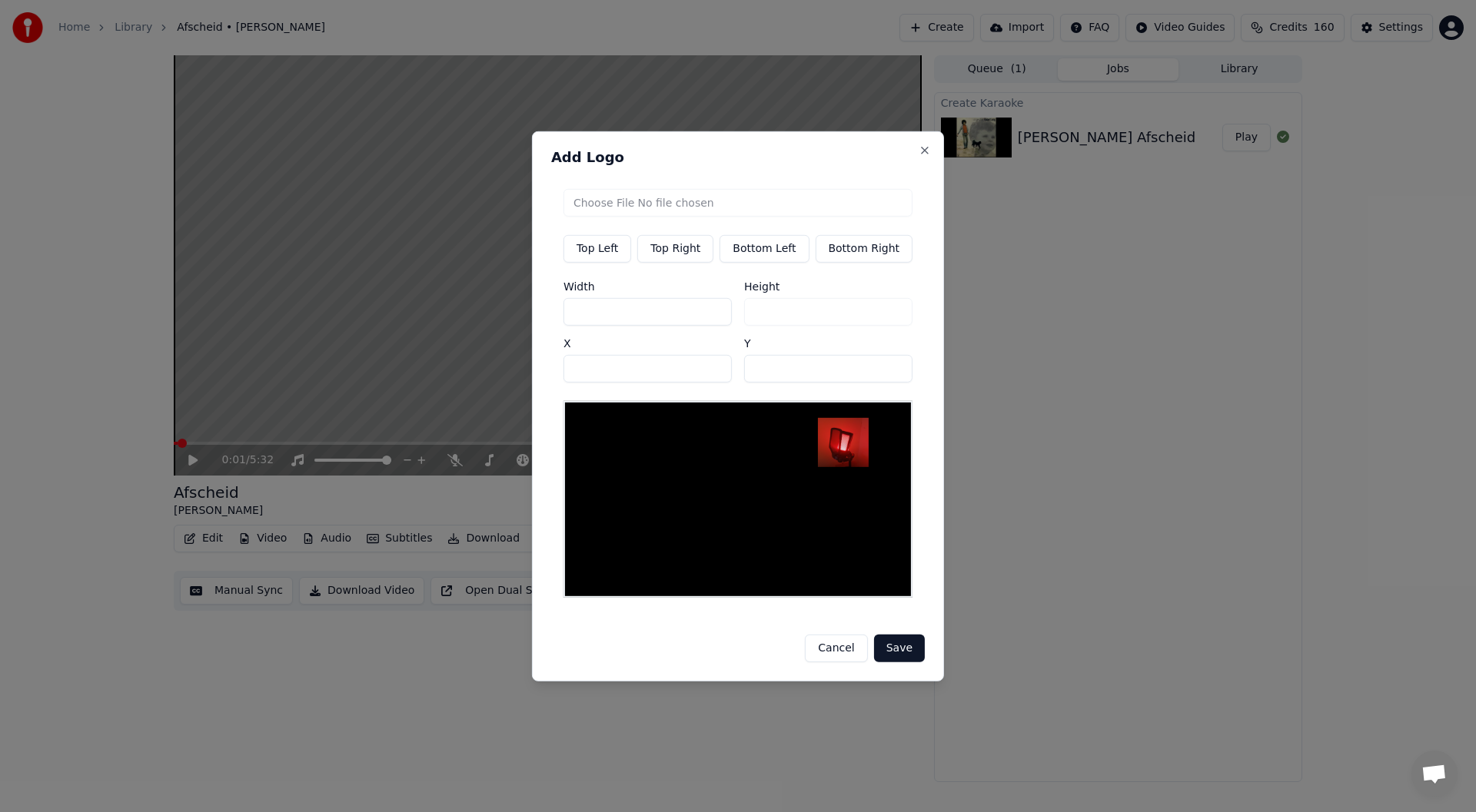
click at [718, 381] on div "Width *** Height *** X *** Y **" at bounding box center [738, 331] width 349 height 102
type input "**"
drag, startPoint x: 489, startPoint y: 382, endPoint x: 404, endPoint y: 383, distance: 85.0
click at [409, 382] on body "Home Library [GEOGRAPHIC_DATA] • [PERSON_NAME] Create Import FAQ Video Guides C…" at bounding box center [738, 406] width 1476 height 812
type input "***"
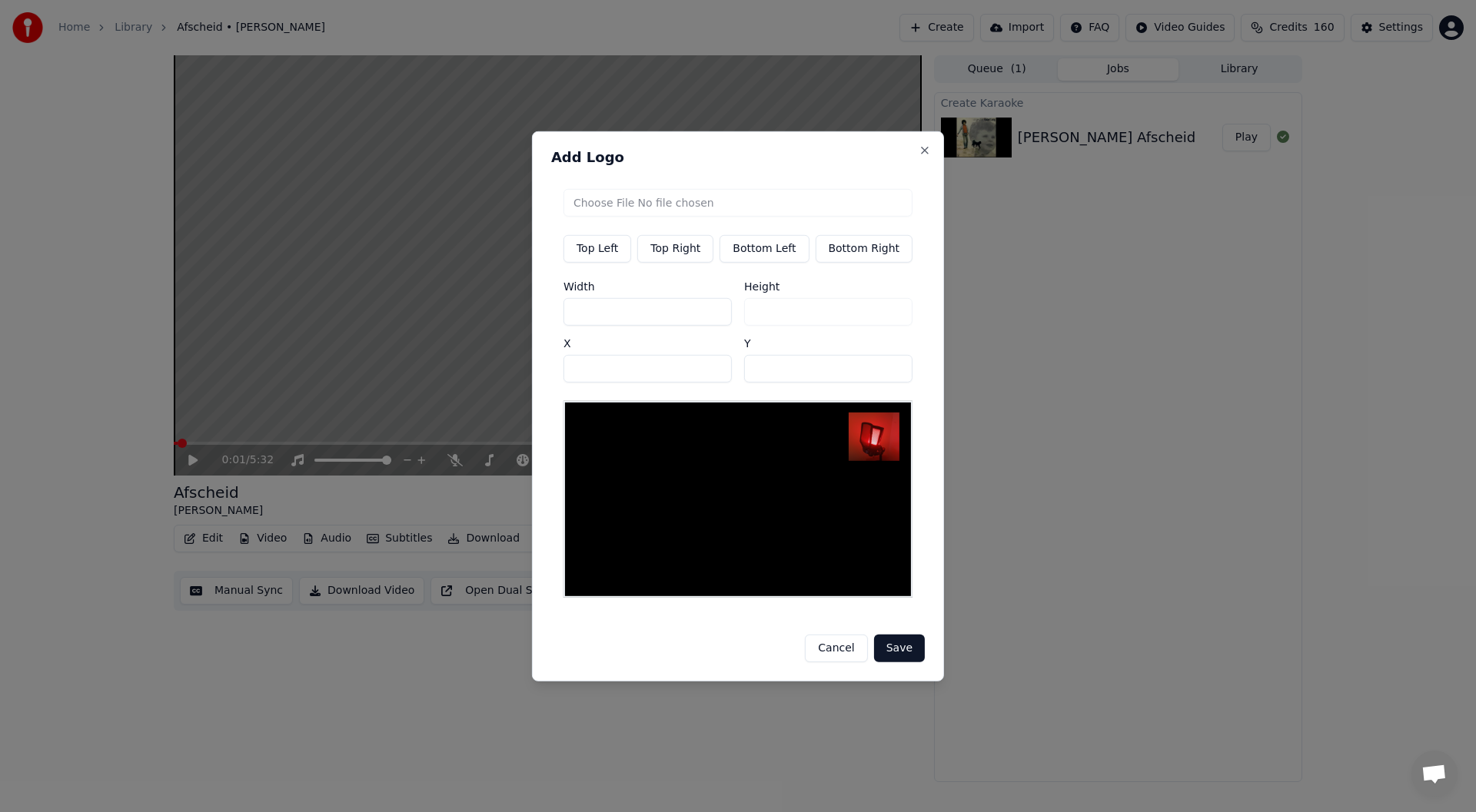
click at [735, 646] on button "Save" at bounding box center [899, 649] width 51 height 28
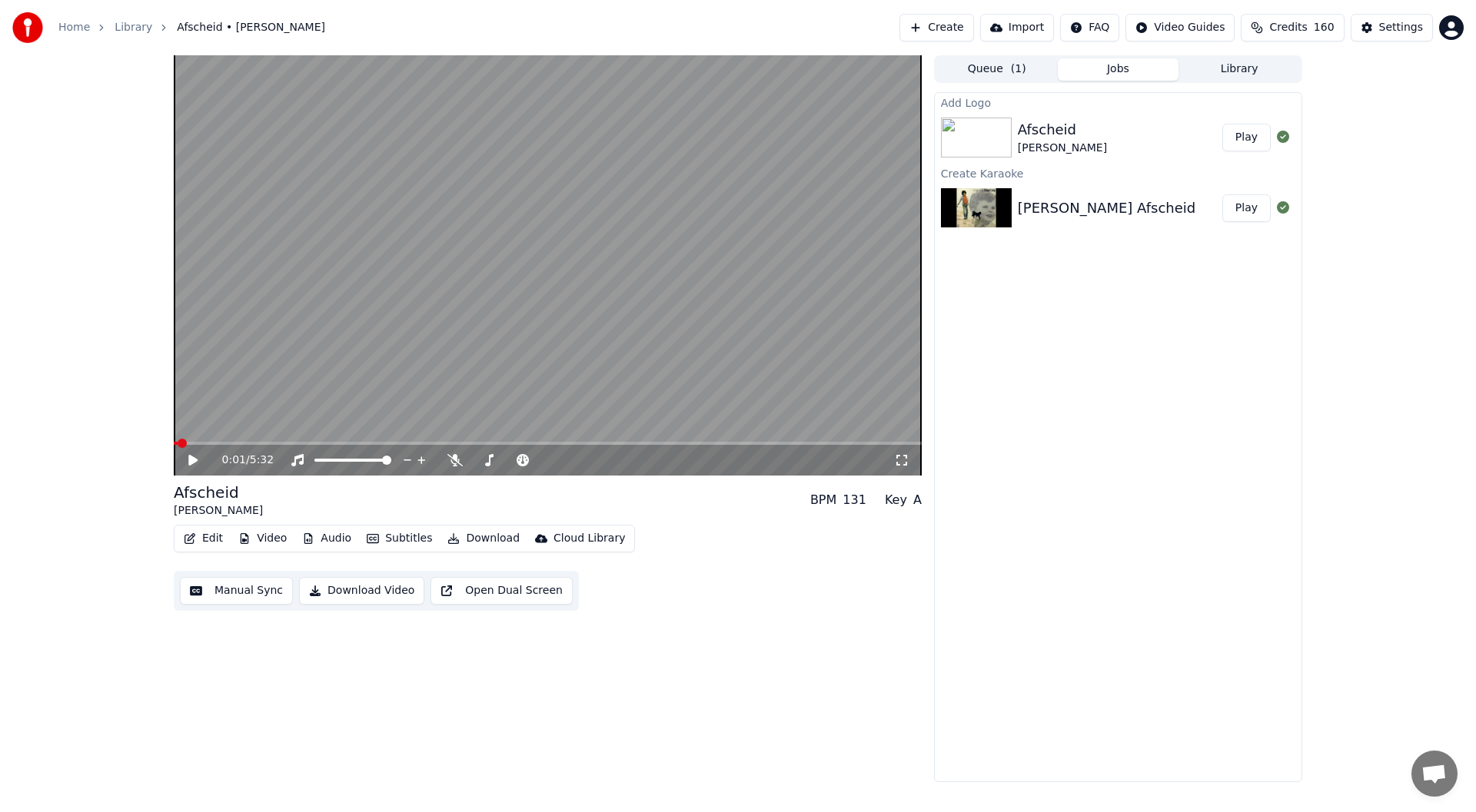
click at [735, 140] on button "Play" at bounding box center [1246, 137] width 48 height 28
click at [190, 462] on icon at bounding box center [193, 460] width 8 height 9
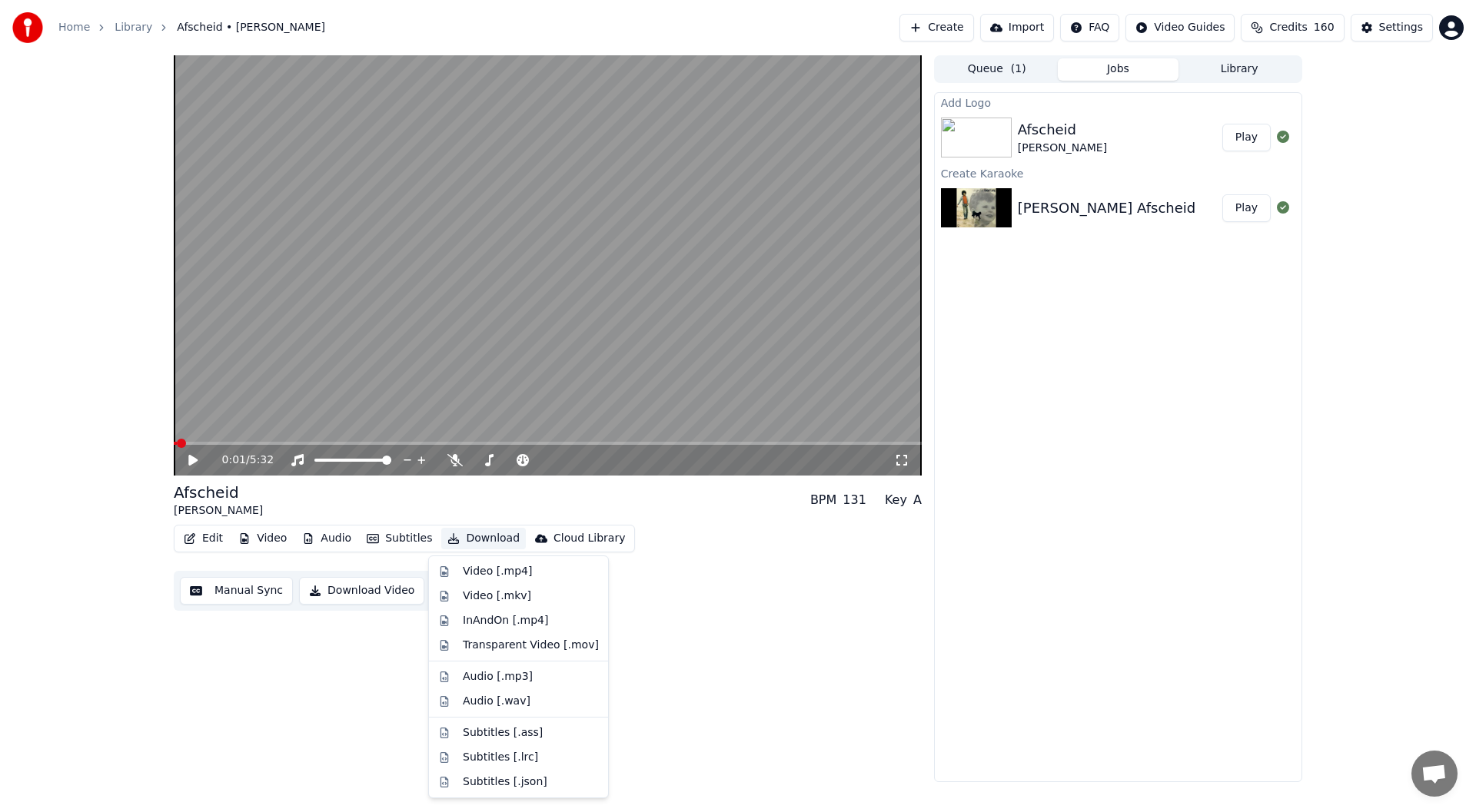
click at [474, 541] on button "Download" at bounding box center [483, 539] width 85 height 21
click at [482, 577] on div "Video [.mp4]" at bounding box center [497, 571] width 69 height 15
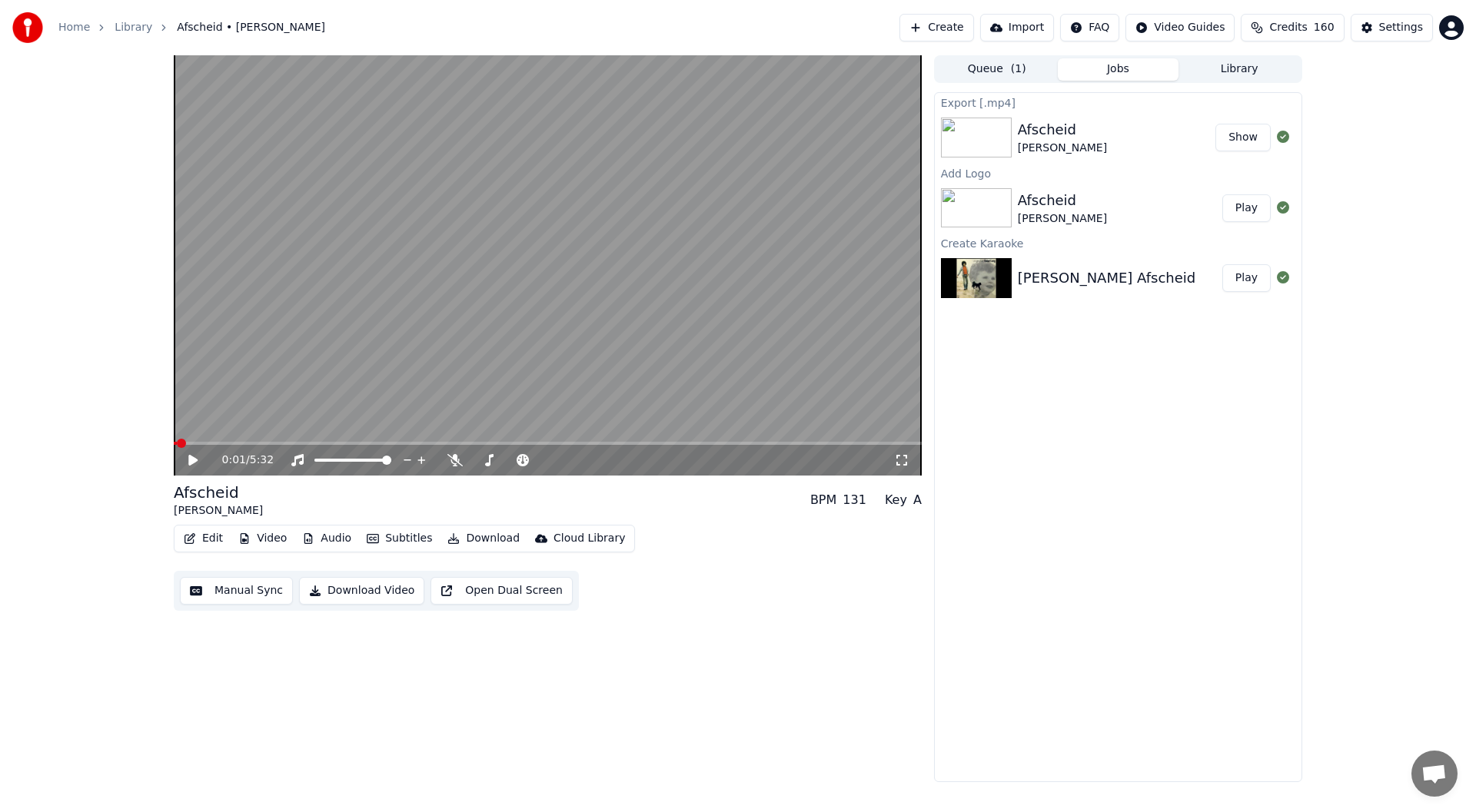
click at [735, 136] on button "Show" at bounding box center [1243, 137] width 55 height 28
